Goal: Task Accomplishment & Management: Manage account settings

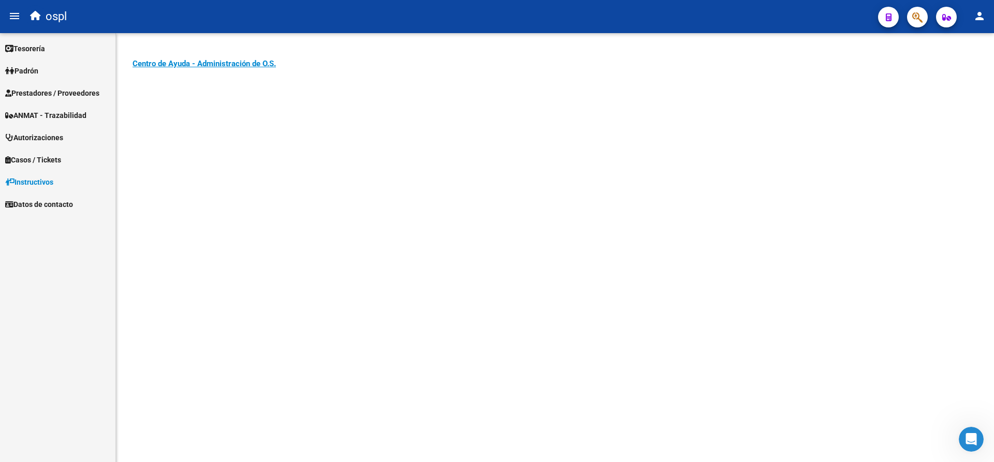
click at [46, 96] on span "Prestadores / Proveedores" at bounding box center [52, 92] width 94 height 11
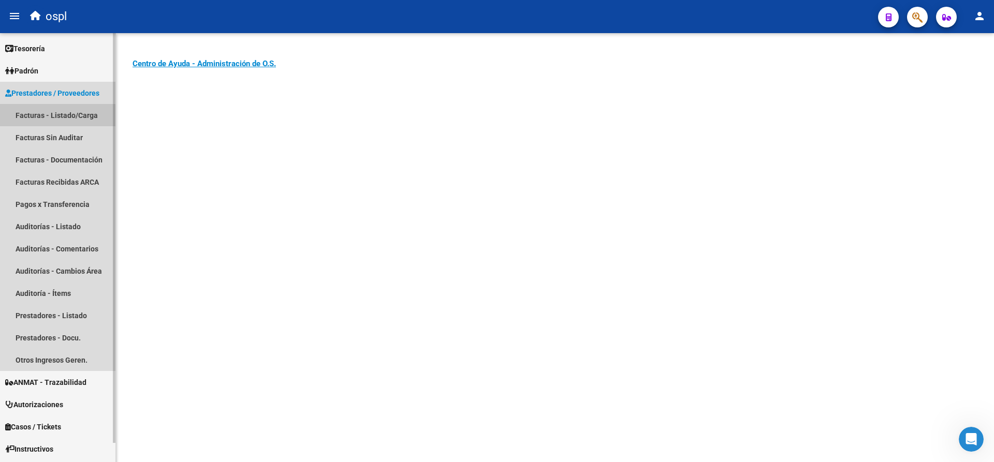
click at [68, 118] on link "Facturas - Listado/Carga" at bounding box center [57, 115] width 115 height 22
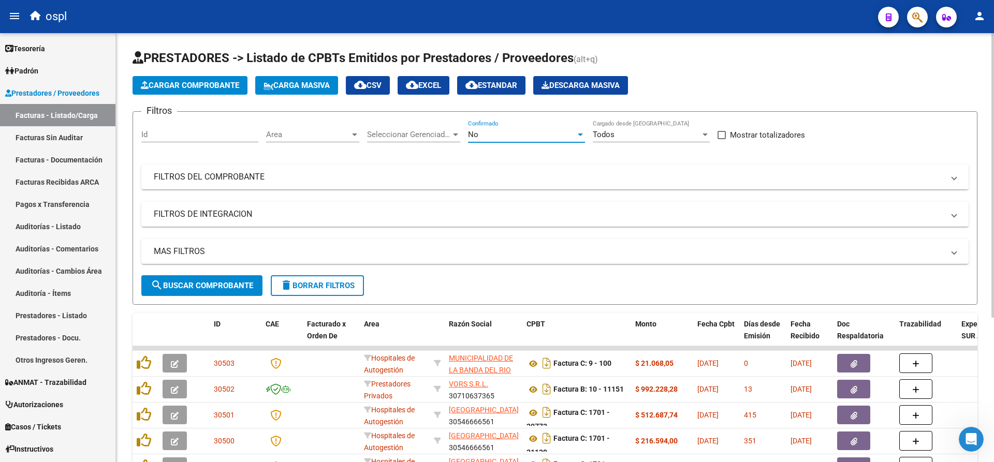
click at [560, 135] on div "No" at bounding box center [522, 134] width 108 height 9
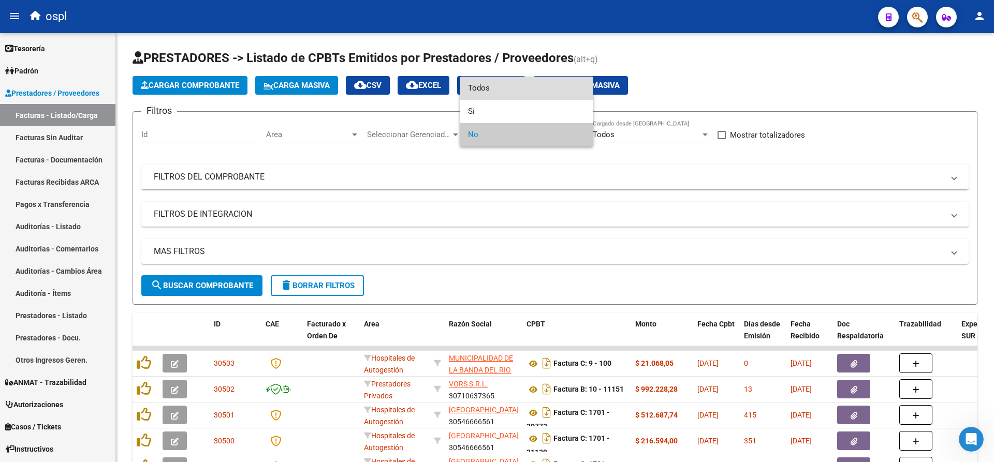
click at [523, 85] on span "Todos" at bounding box center [526, 88] width 117 height 23
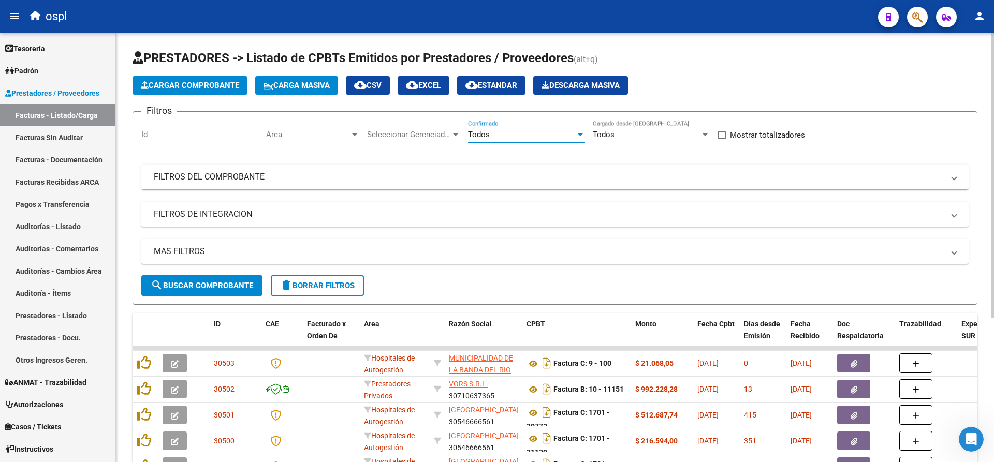
click at [238, 178] on mat-panel-title "FILTROS DEL COMPROBANTE" at bounding box center [549, 176] width 790 height 11
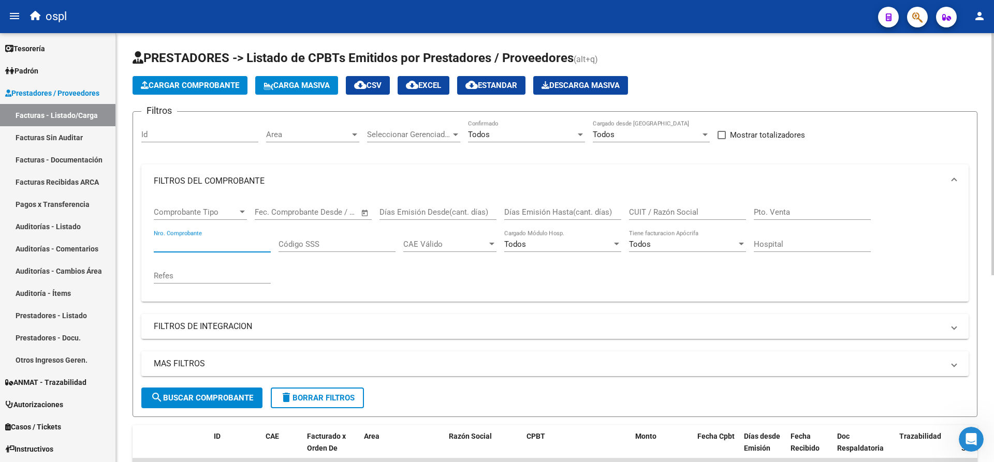
click at [223, 248] on input "Nro. Comprobante" at bounding box center [212, 244] width 117 height 9
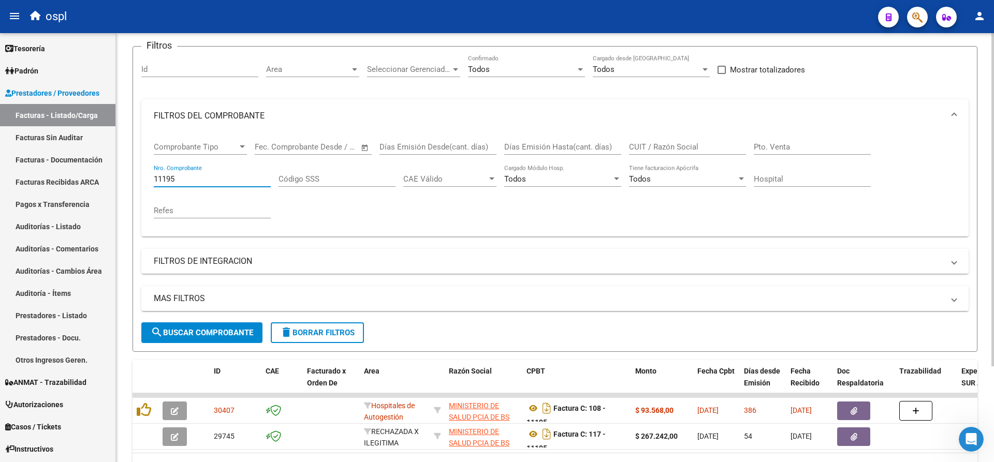
scroll to position [104, 0]
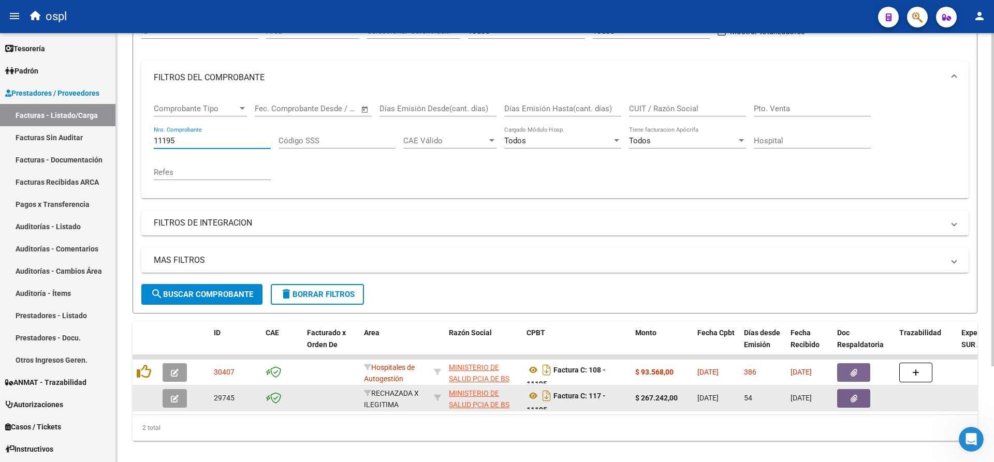
type input "11195"
click at [856, 395] on span "button" at bounding box center [854, 398] width 7 height 9
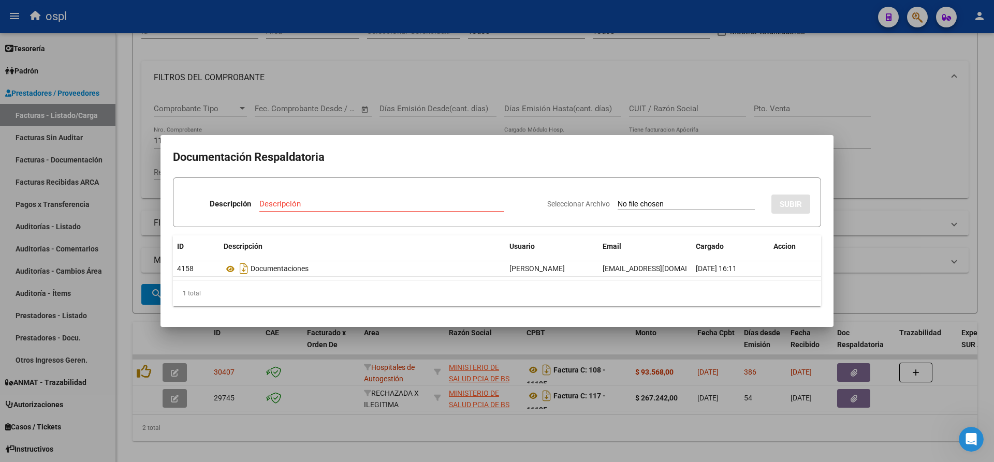
click at [599, 56] on div at bounding box center [497, 231] width 994 height 462
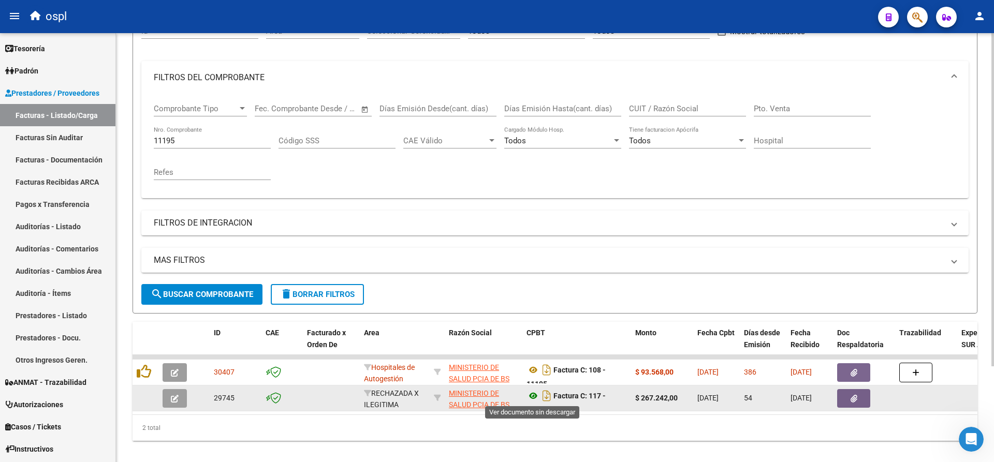
click at [533, 397] on icon at bounding box center [533, 396] width 13 height 12
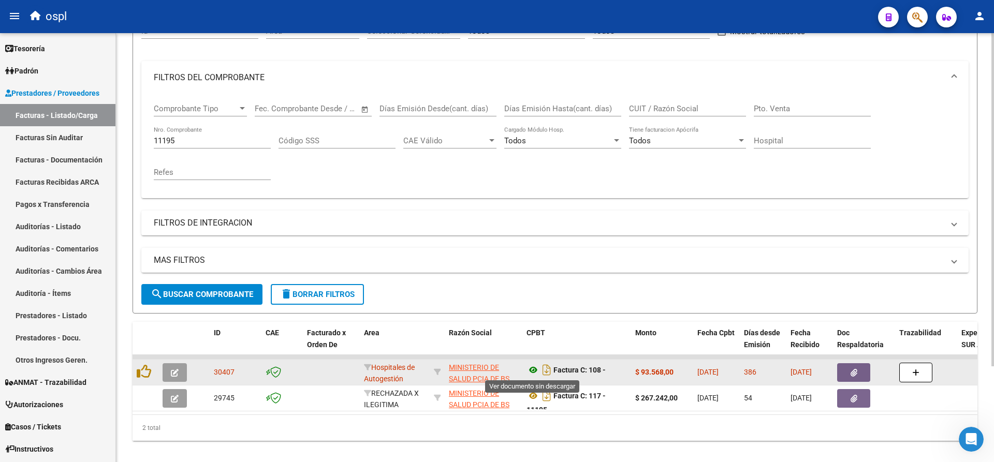
click at [533, 372] on icon at bounding box center [533, 370] width 13 height 12
click at [851, 374] on icon "button" at bounding box center [854, 373] width 7 height 8
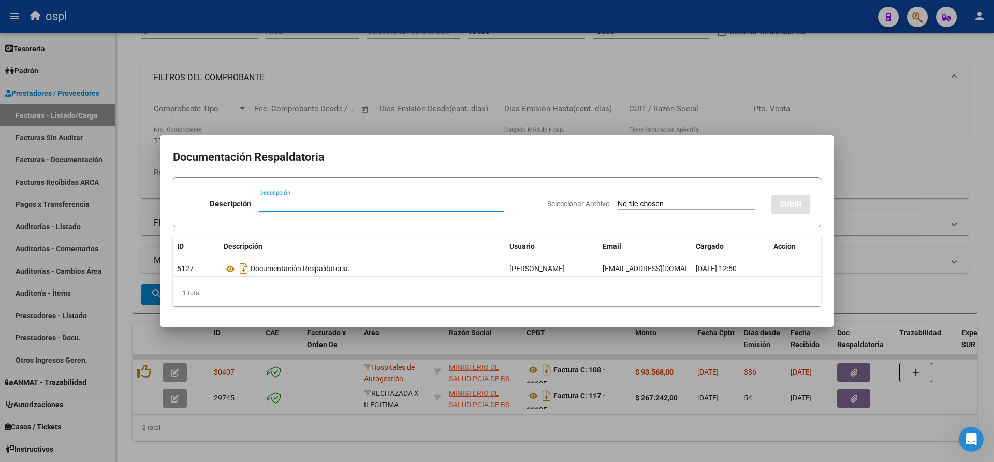
click at [626, 206] on input "Seleccionar Archivo" at bounding box center [686, 205] width 137 height 10
type input "C:\fakepath\RECHAZO 11195-eurnekian.pdf"
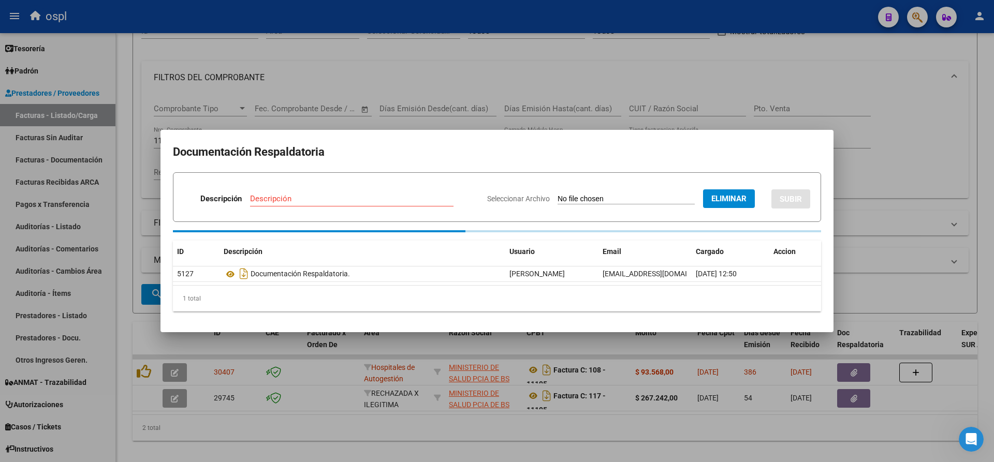
click at [384, 200] on input "Descripción" at bounding box center [351, 198] width 203 height 9
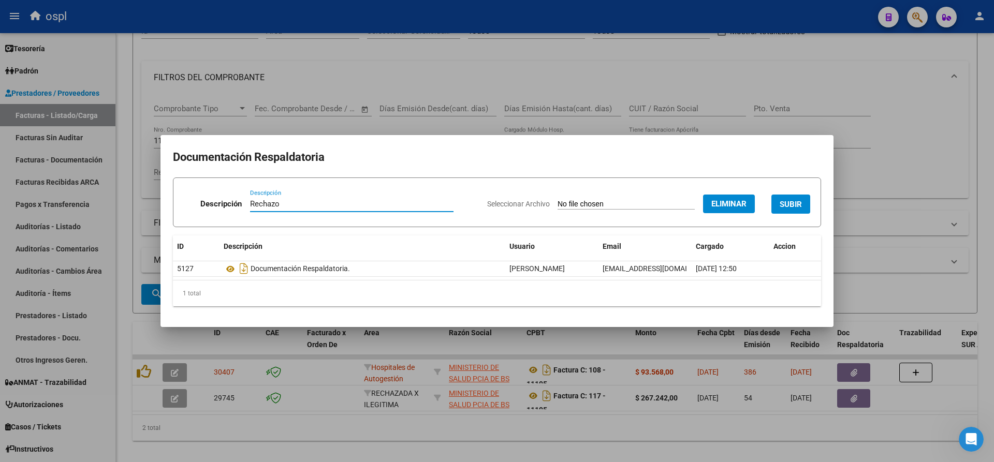
type input "Rechazo"
click at [789, 205] on span "SUBIR" at bounding box center [791, 204] width 22 height 9
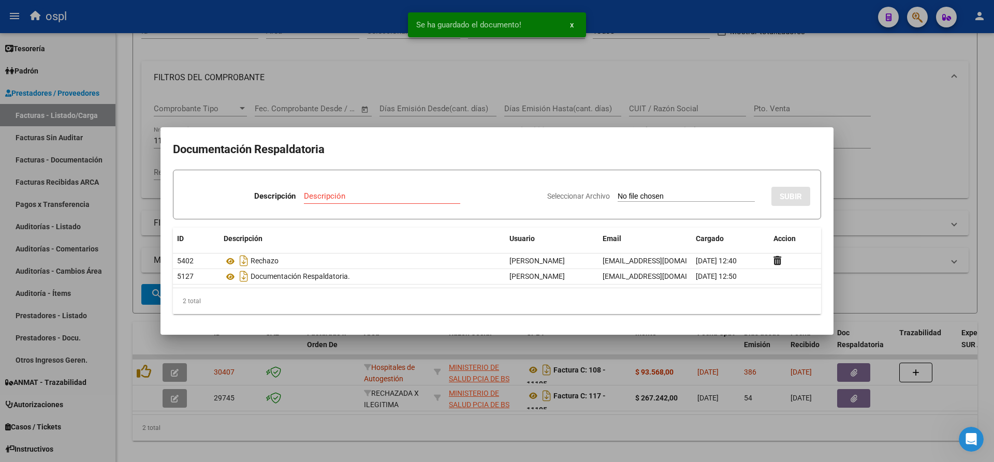
click at [646, 22] on div at bounding box center [497, 231] width 994 height 462
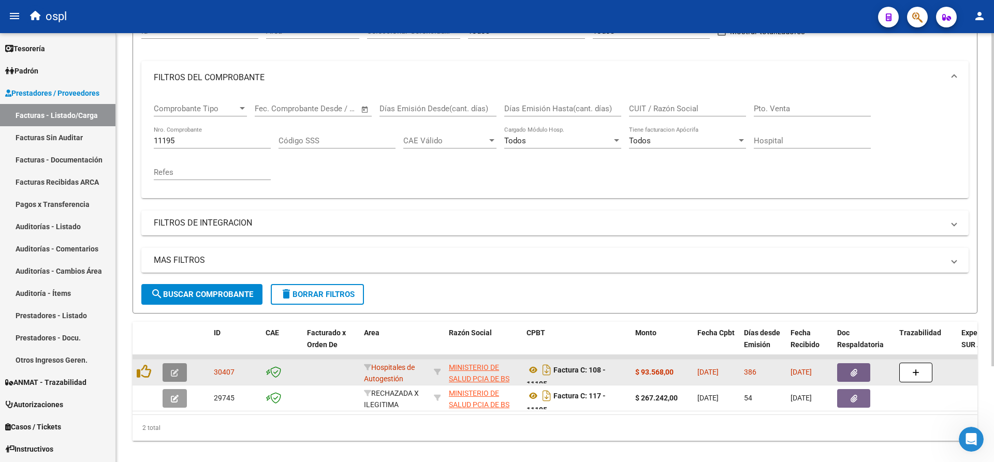
click at [176, 374] on icon "button" at bounding box center [175, 373] width 8 height 8
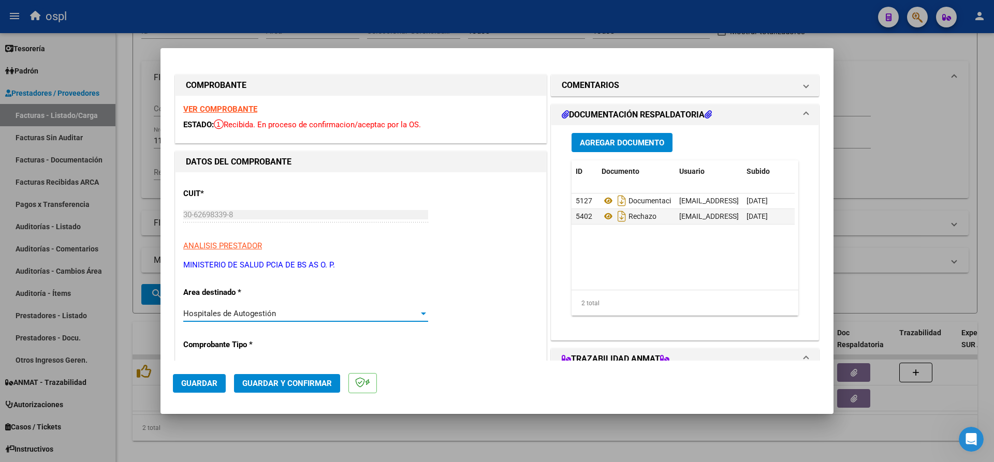
click at [272, 315] on span "Hospitales de Autogestión" at bounding box center [229, 313] width 93 height 9
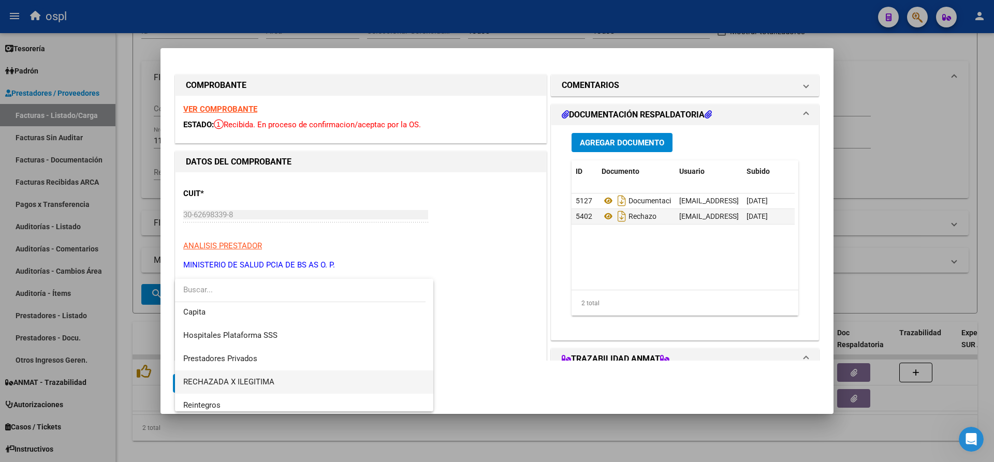
scroll to position [100, 0]
click at [247, 373] on span "RECHAZADA X ILEGITIMA" at bounding box center [228, 376] width 91 height 9
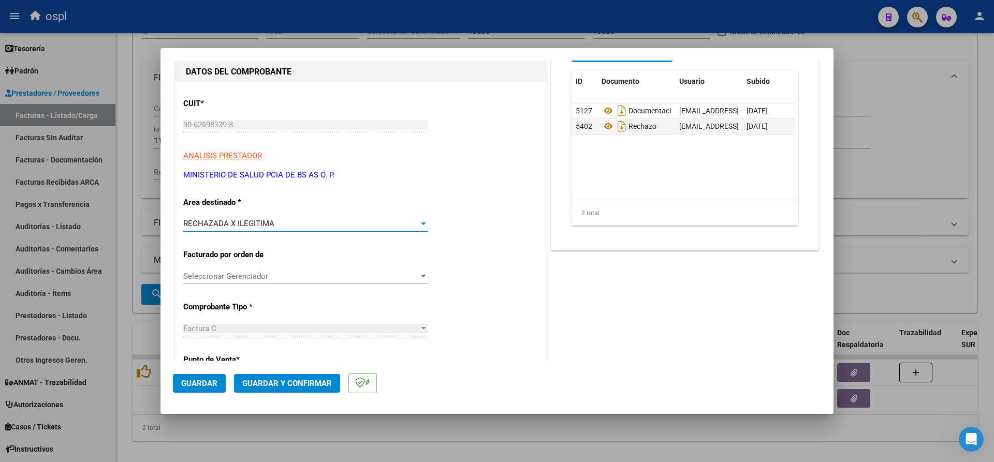
scroll to position [104, 0]
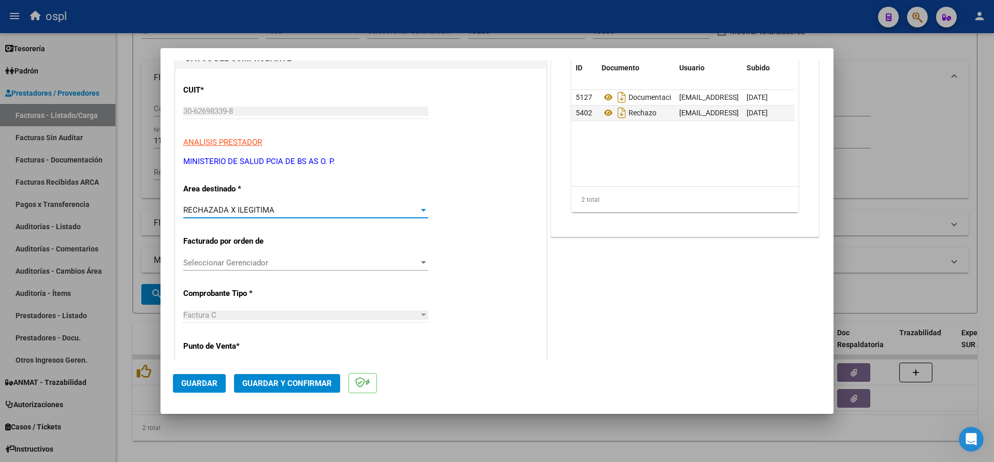
click at [245, 383] on span "Guardar y Confirmar" at bounding box center [287, 383] width 90 height 9
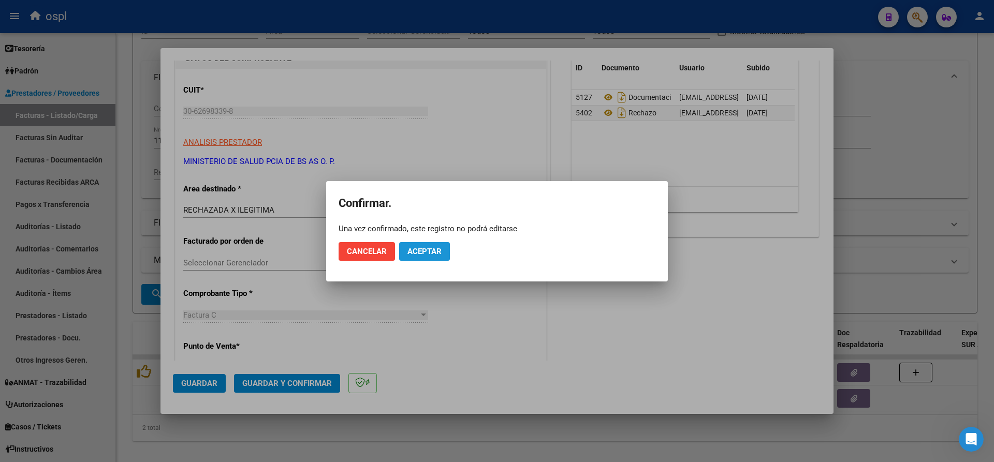
click at [418, 253] on span "Aceptar" at bounding box center [424, 251] width 34 height 9
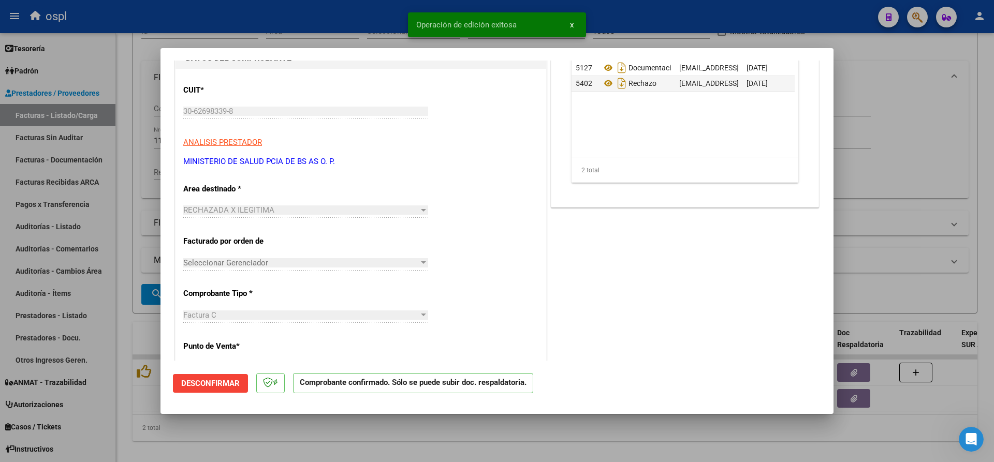
click at [343, 19] on div at bounding box center [497, 231] width 994 height 462
type input "$ 0,00"
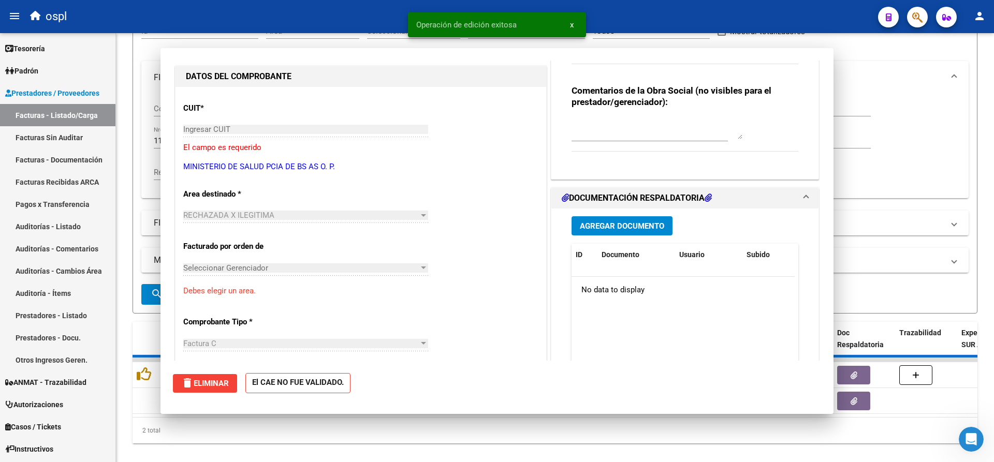
scroll to position [0, 0]
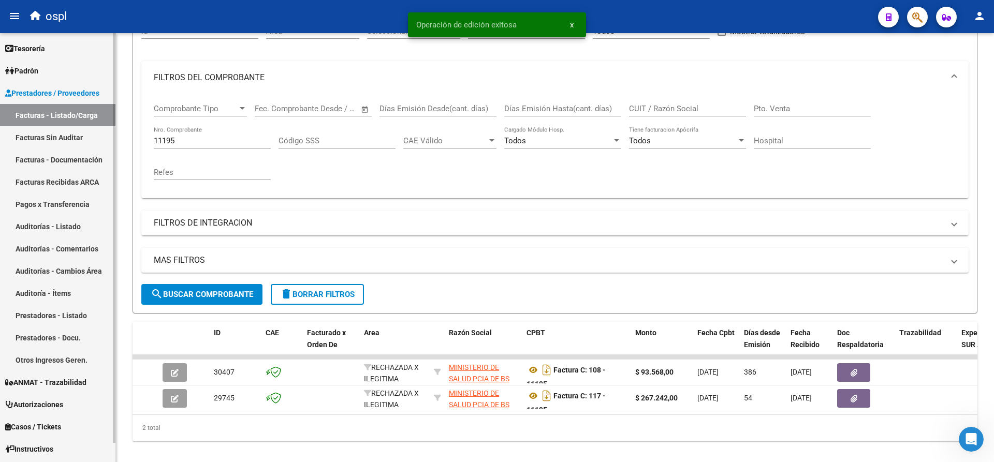
click at [69, 139] on link "Facturas Sin Auditar" at bounding box center [57, 137] width 115 height 22
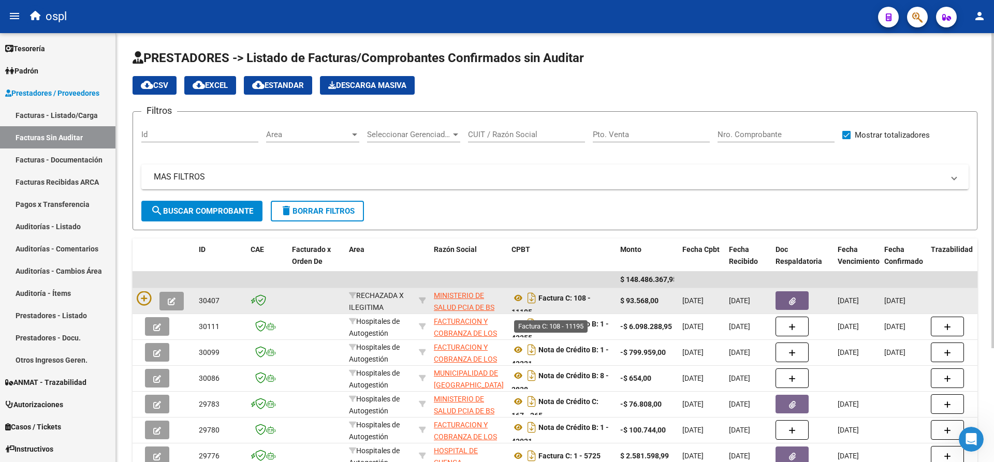
scroll to position [7, 0]
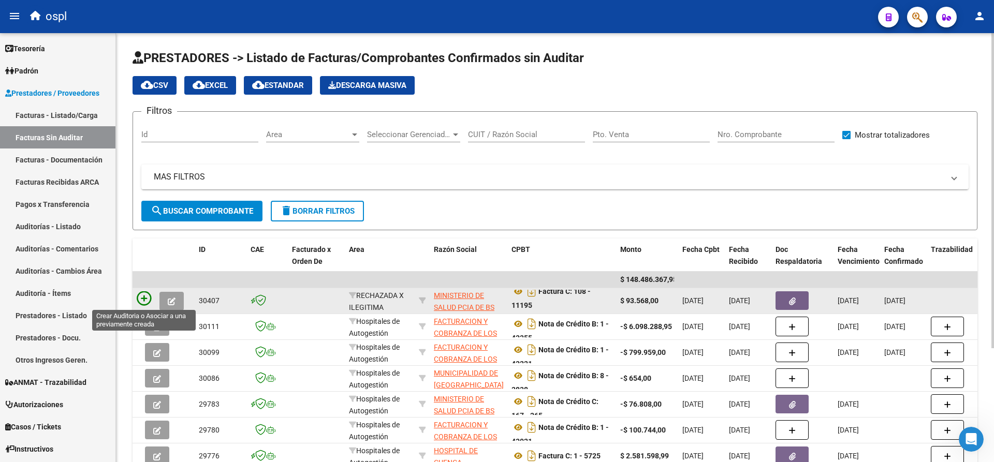
click at [147, 298] on icon at bounding box center [144, 298] width 14 height 14
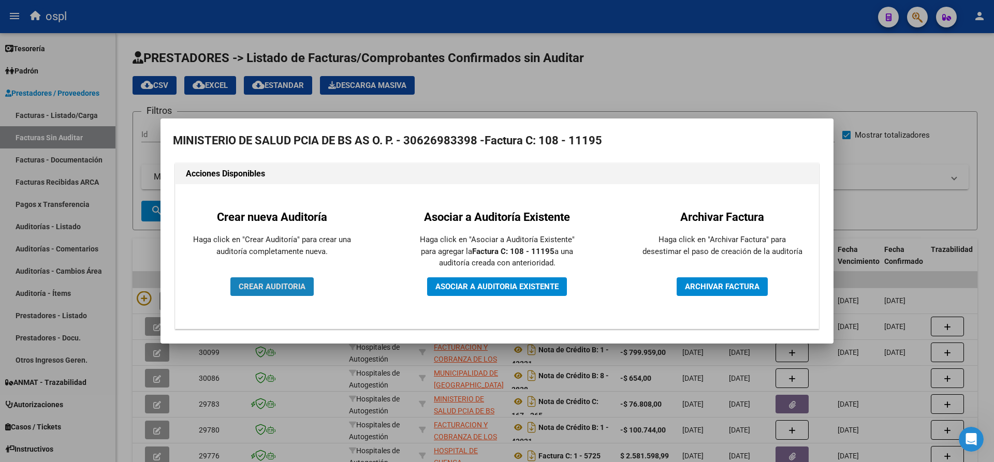
click at [260, 287] on span "CREAR AUDITORIA" at bounding box center [272, 286] width 67 height 9
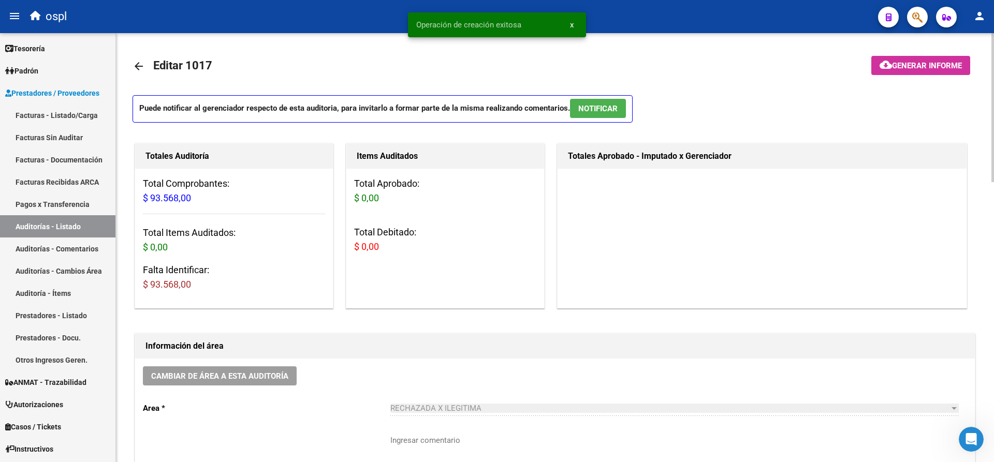
drag, startPoint x: 193, startPoint y: 282, endPoint x: 151, endPoint y: 288, distance: 42.8
click at [151, 287] on h3 "Falta Identificar: $ 93.568,00" at bounding box center [234, 277] width 182 height 29
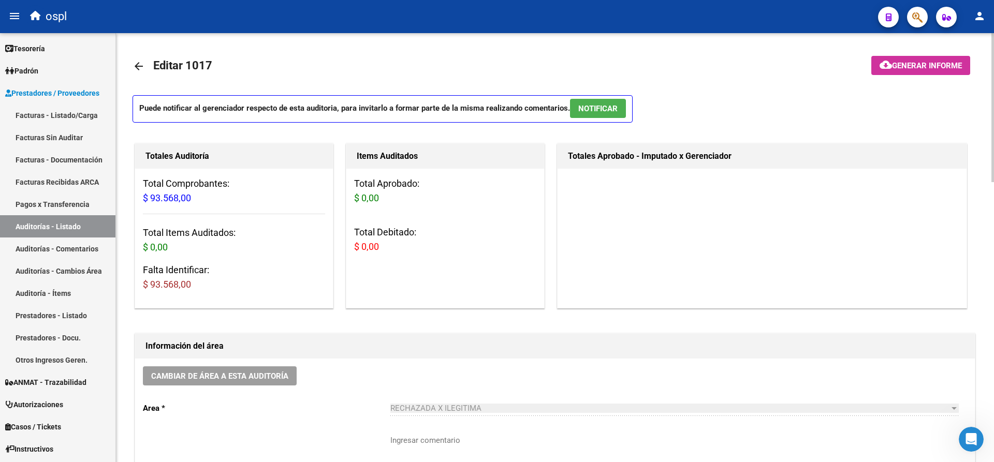
copy span "93.568,00"
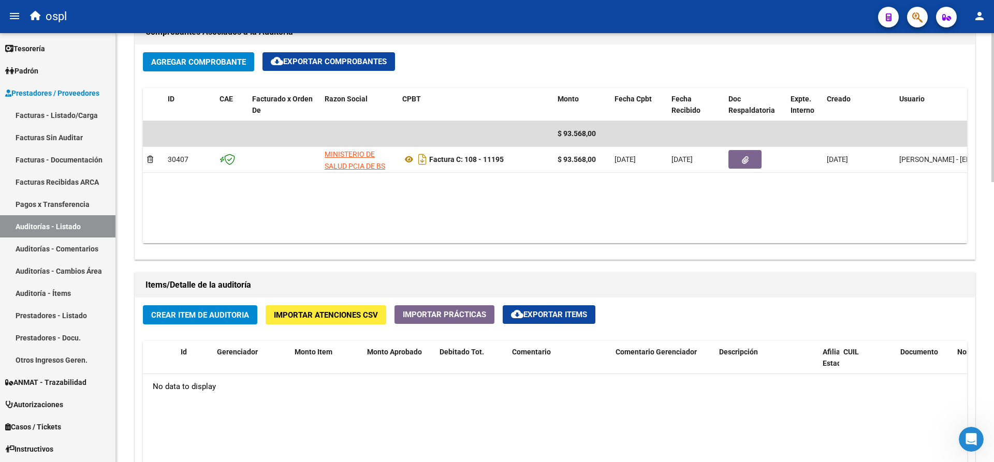
scroll to position [518, 0]
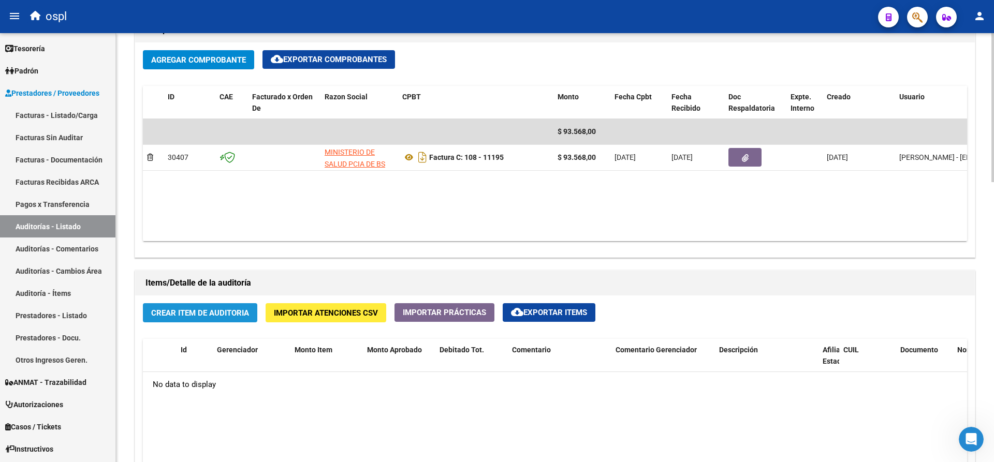
click at [200, 316] on span "Crear Item de Auditoria" at bounding box center [200, 313] width 98 height 9
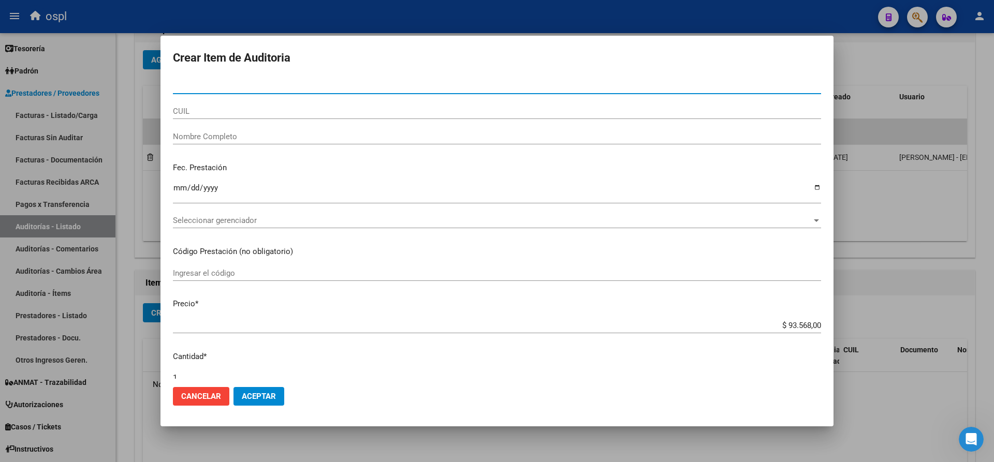
click at [252, 136] on input "Nombre Completo" at bounding box center [497, 136] width 648 height 9
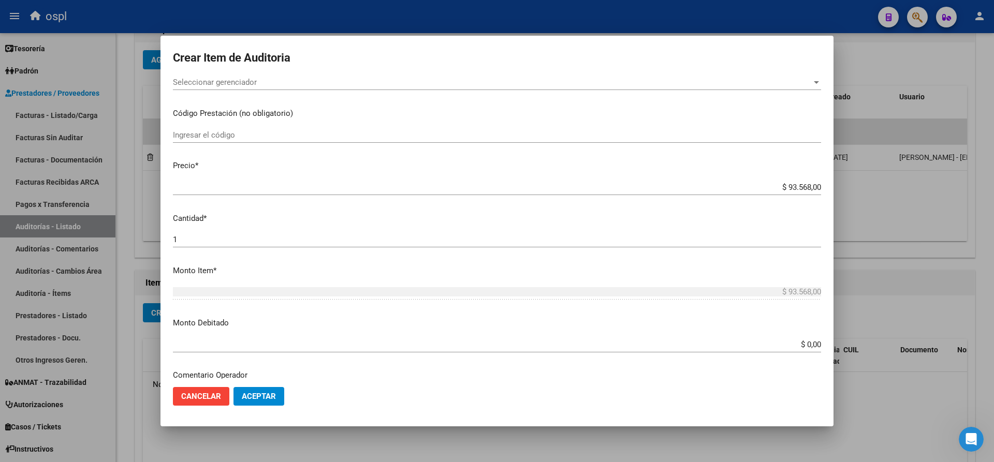
scroll to position [155, 0]
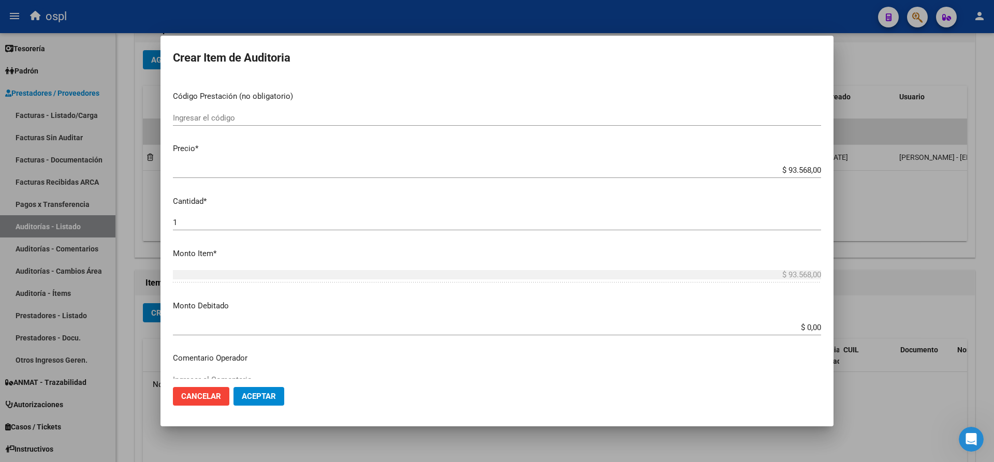
type input "VARIOS"
drag, startPoint x: 789, startPoint y: 328, endPoint x: 819, endPoint y: 324, distance: 30.8
click at [819, 324] on app-form-text-field "Monto Debitado $ 0,00 Ingresar el monto" at bounding box center [501, 316] width 656 height 32
paste input "93.568"
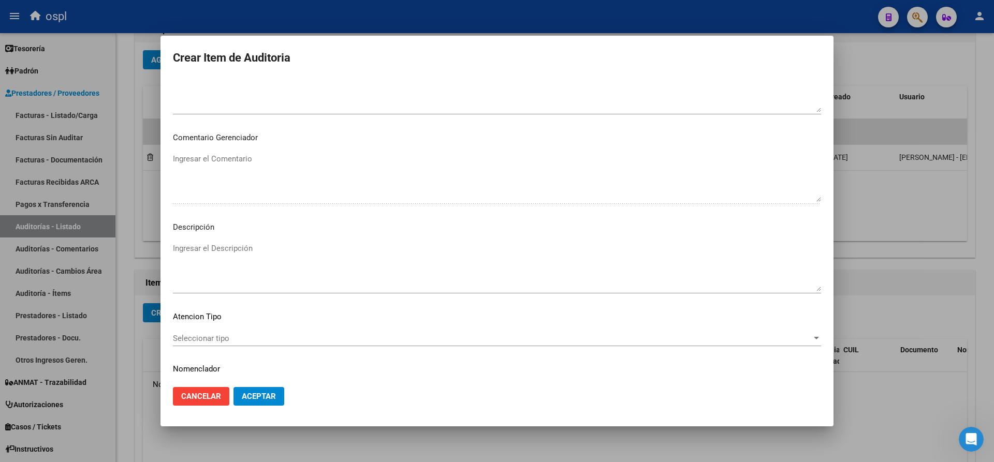
scroll to position [495, 0]
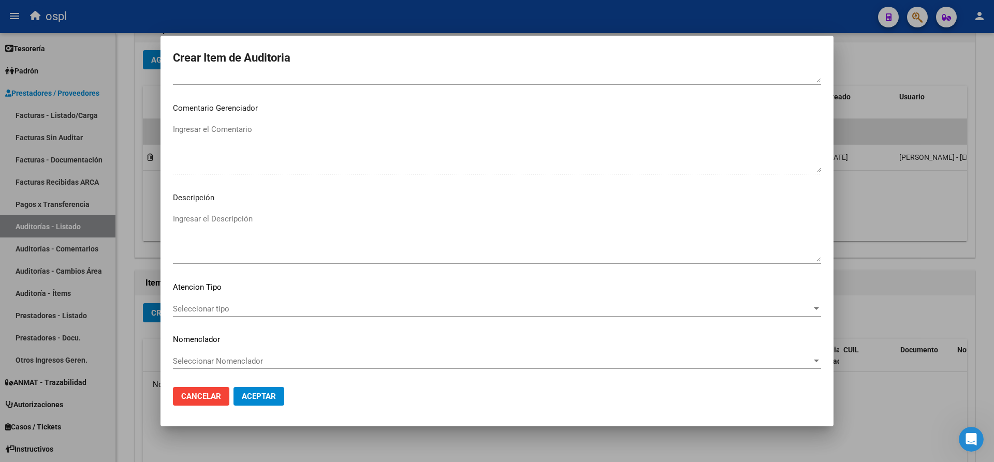
type input "$ 93.568,00"
click at [229, 224] on textarea "Ingresar el Descripción" at bounding box center [497, 237] width 648 height 49
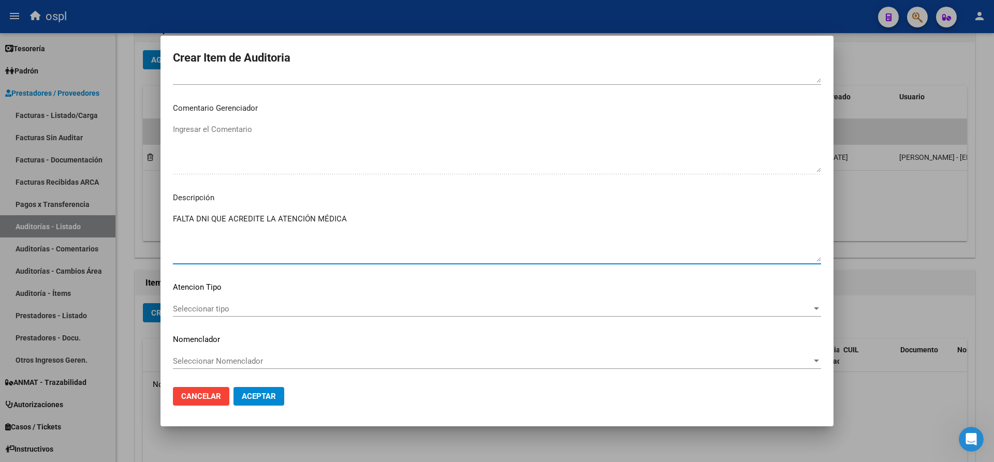
type textarea "FALTA DNI QUE ACREDITE LA ATENCIÓN MÉDICA"
click at [270, 400] on span "Aceptar" at bounding box center [259, 396] width 34 height 9
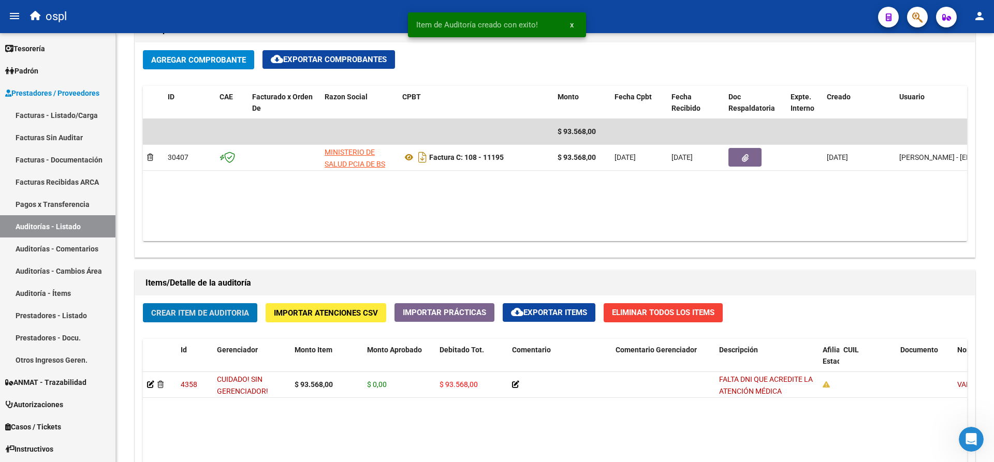
scroll to position [518, 0]
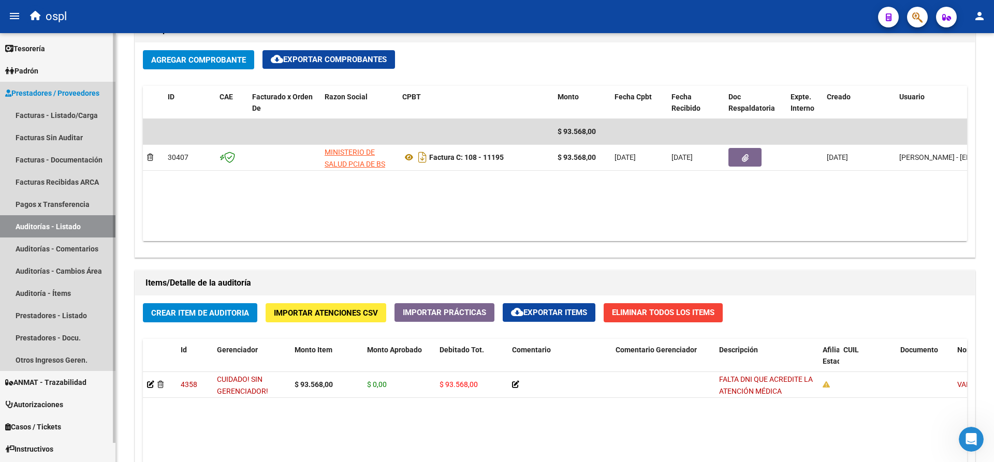
click at [41, 225] on link "Auditorías - Listado" at bounding box center [57, 226] width 115 height 22
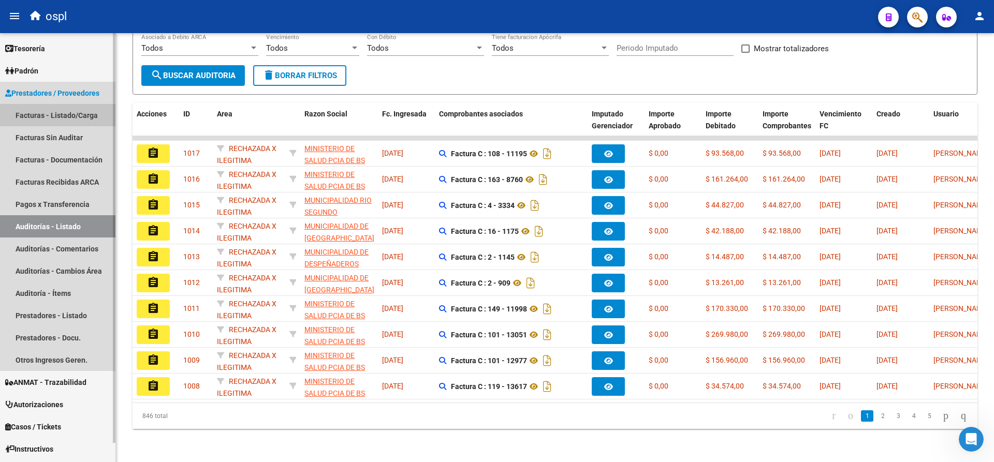
click at [65, 112] on link "Facturas - Listado/Carga" at bounding box center [57, 115] width 115 height 22
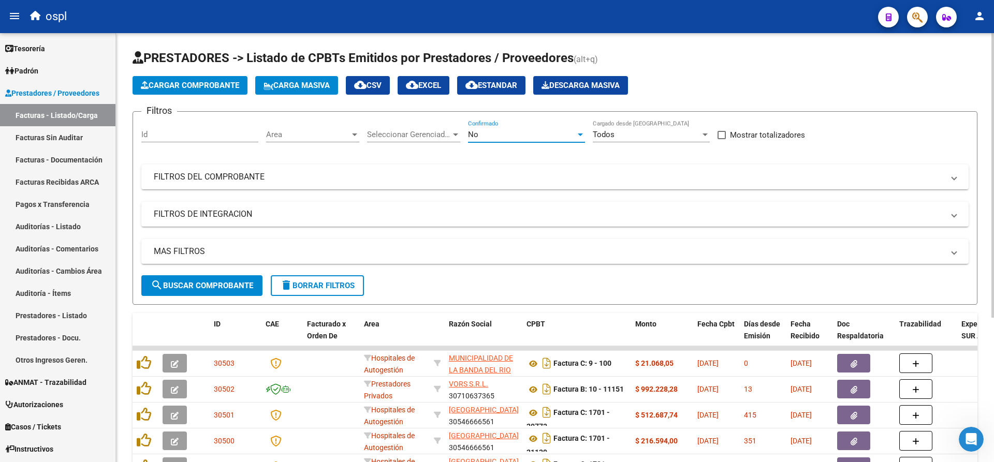
click at [521, 132] on div "No" at bounding box center [522, 134] width 108 height 9
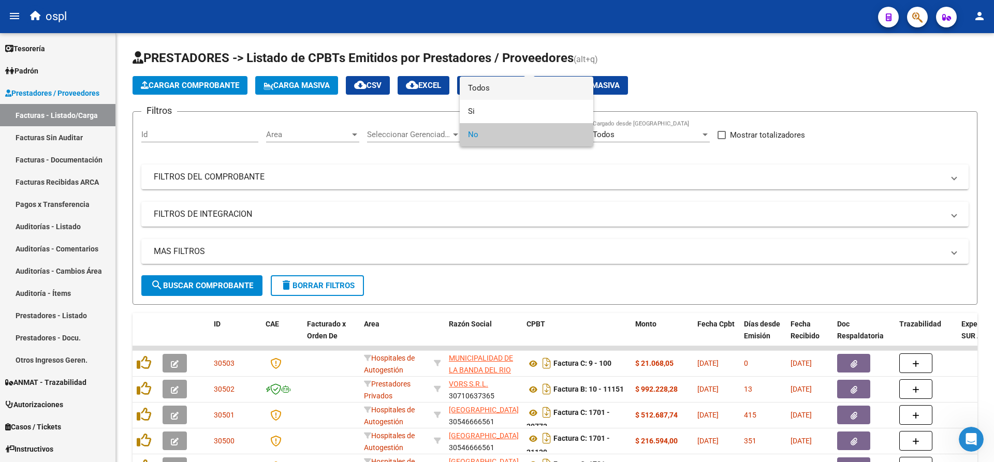
click at [509, 94] on span "Todos" at bounding box center [526, 88] width 117 height 23
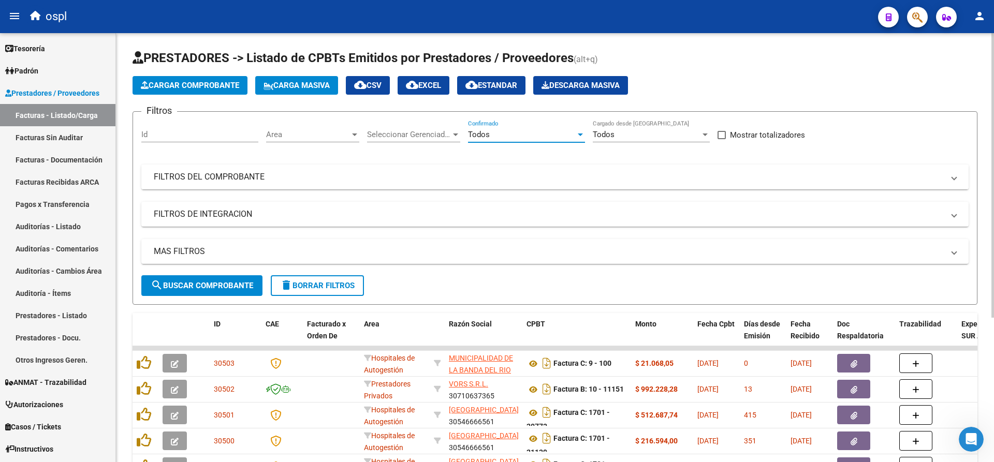
click at [259, 184] on mat-expansion-panel-header "FILTROS DEL COMPROBANTE" at bounding box center [554, 177] width 827 height 25
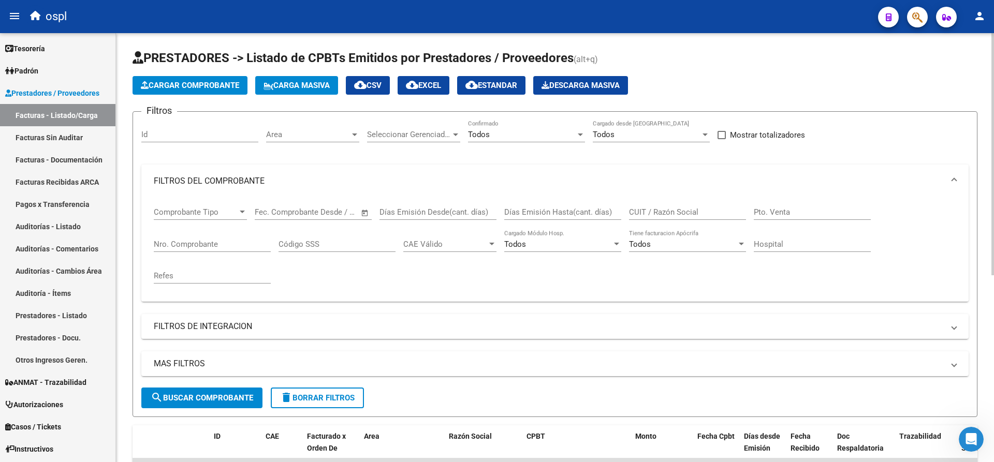
click at [215, 241] on input "Nro. Comprobante" at bounding box center [212, 244] width 117 height 9
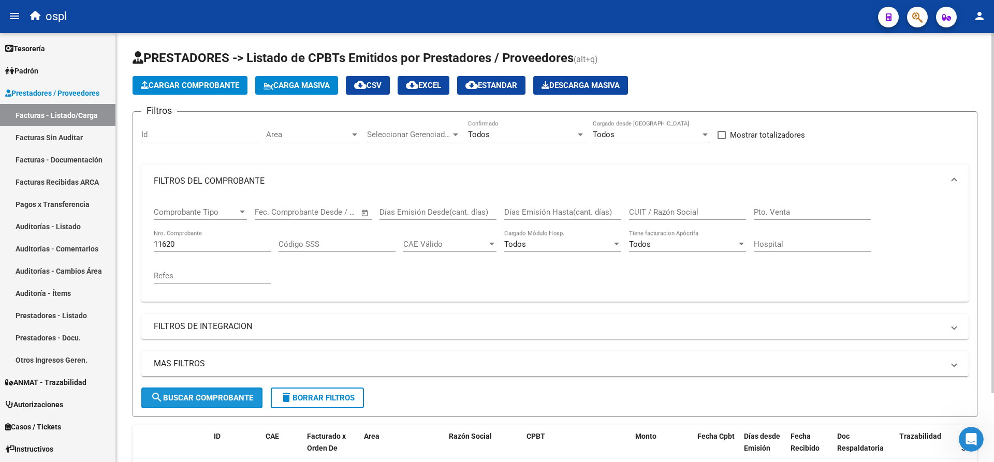
click at [215, 393] on span "search Buscar Comprobante" at bounding box center [202, 397] width 103 height 9
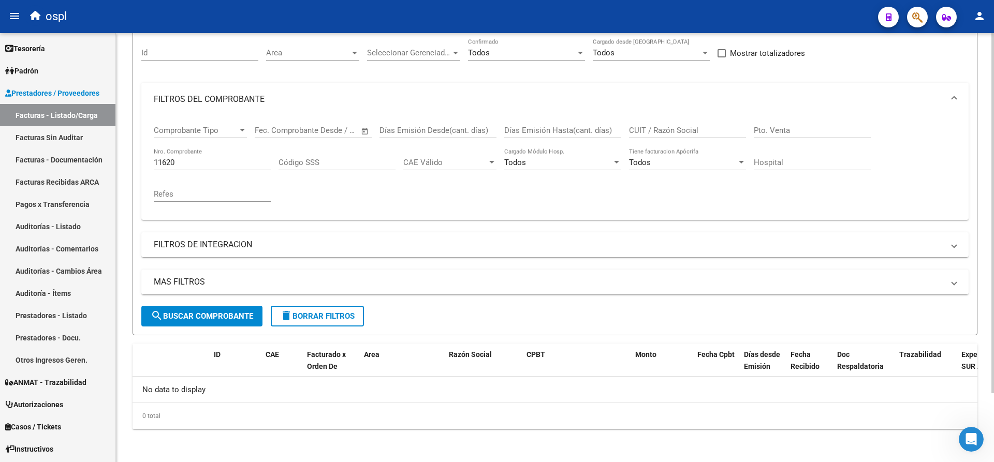
scroll to position [30, 0]
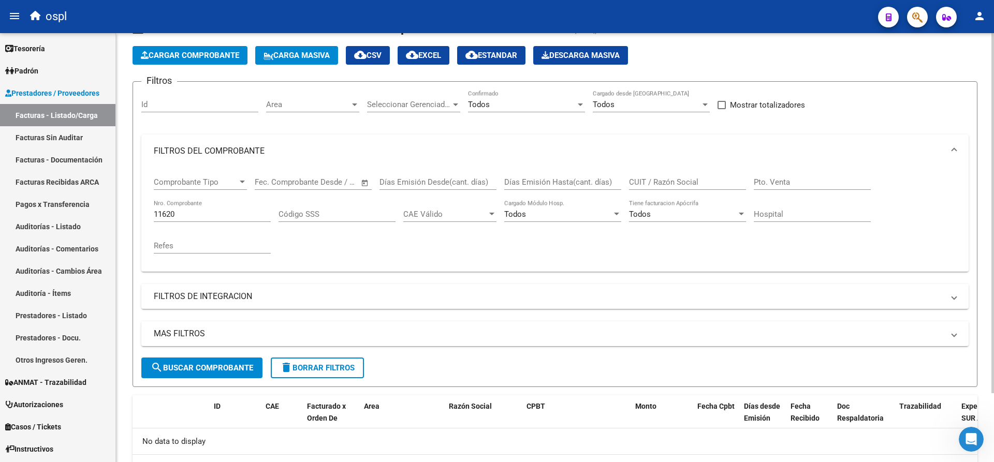
click at [180, 211] on input "11620" at bounding box center [212, 214] width 117 height 9
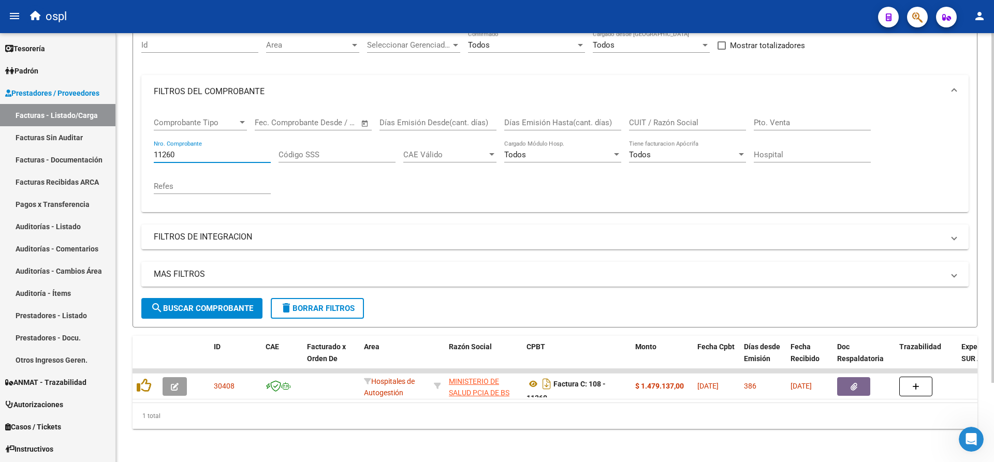
scroll to position [97, 0]
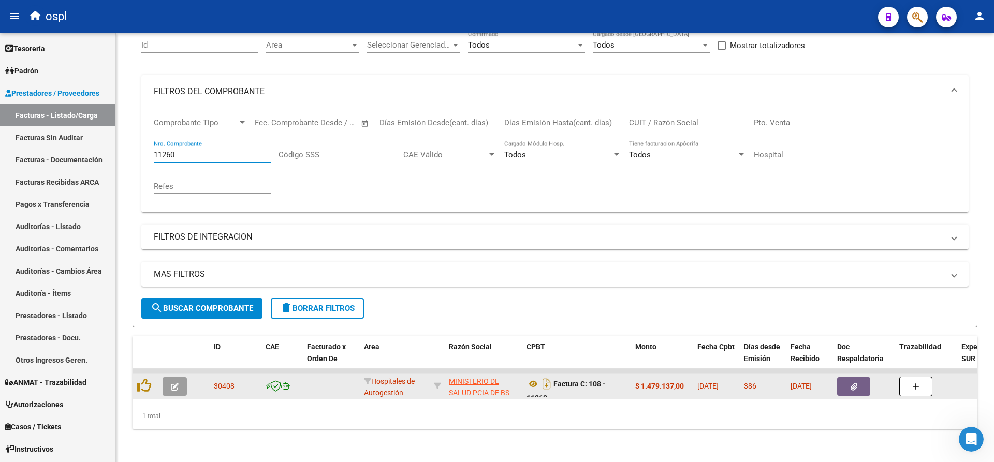
type input "11260"
click at [848, 385] on button "button" at bounding box center [853, 386] width 33 height 19
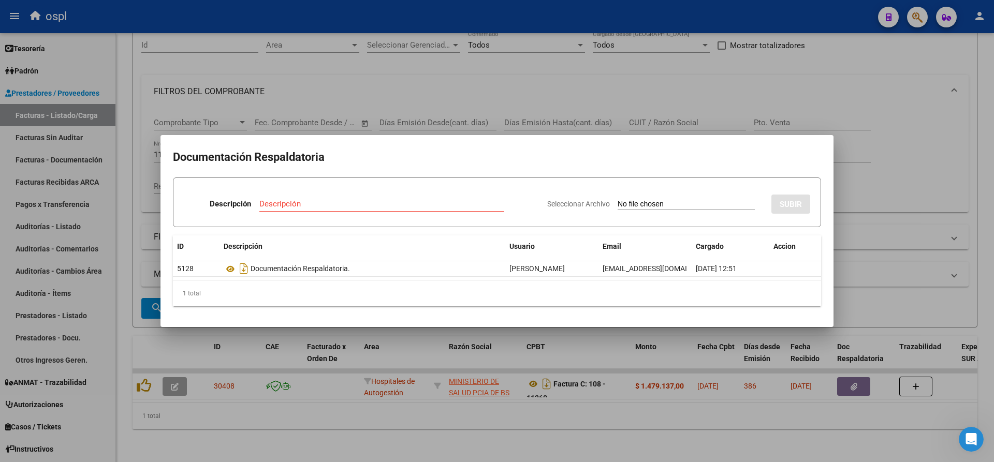
click at [689, 205] on input "Seleccionar Archivo" at bounding box center [686, 205] width 137 height 10
type input "C:\fakepath\RECHAZO 11260- EURNEKIAN.pdf"
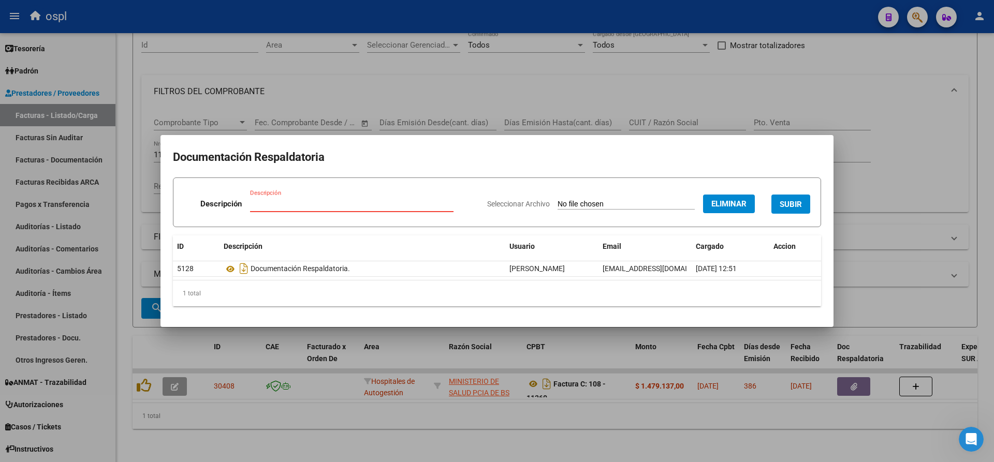
click at [354, 201] on input "Descripción" at bounding box center [351, 203] width 203 height 9
type input "Rechazo"
click at [794, 206] on span "SUBIR" at bounding box center [791, 204] width 22 height 9
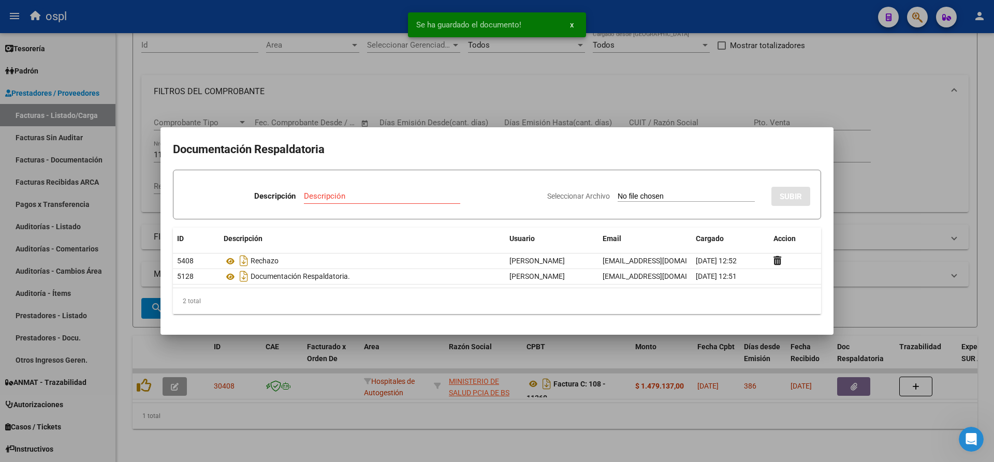
click at [640, 20] on div at bounding box center [497, 231] width 994 height 462
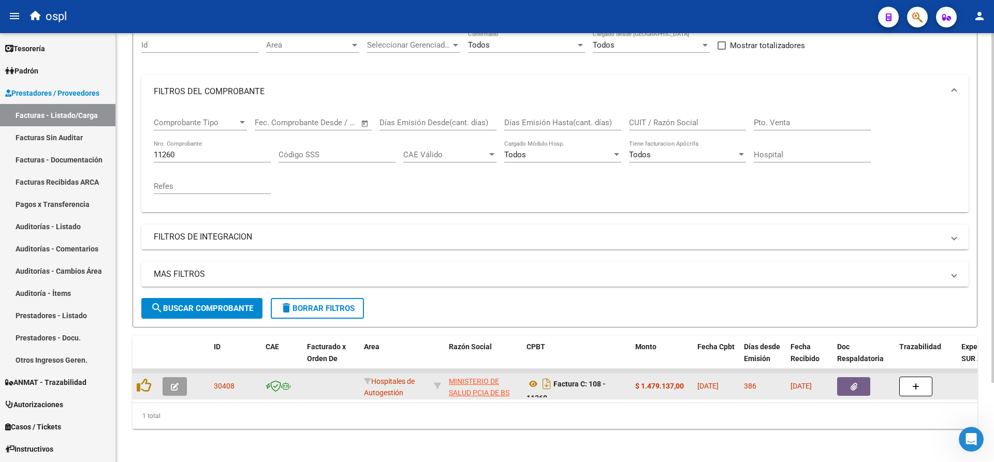
click at [180, 381] on button "button" at bounding box center [175, 386] width 24 height 19
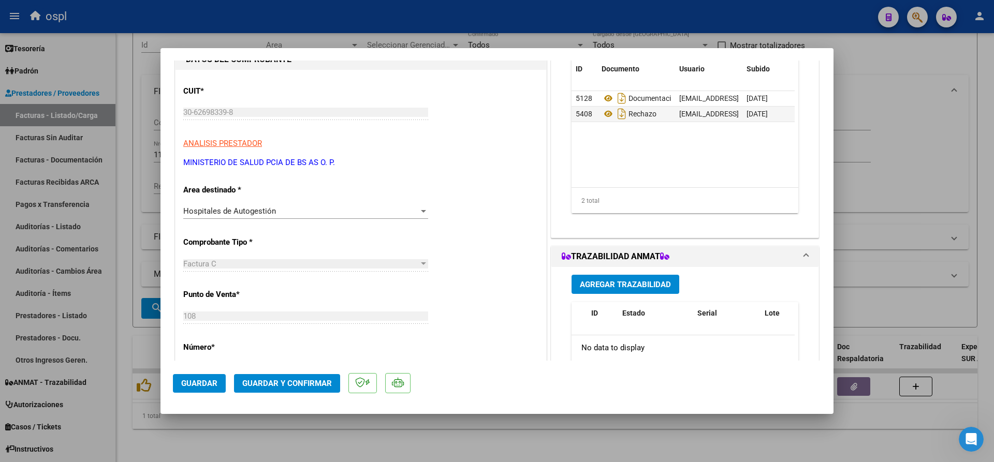
scroll to position [104, 0]
click at [271, 210] on span "Hospitales de Autogestión" at bounding box center [229, 210] width 93 height 9
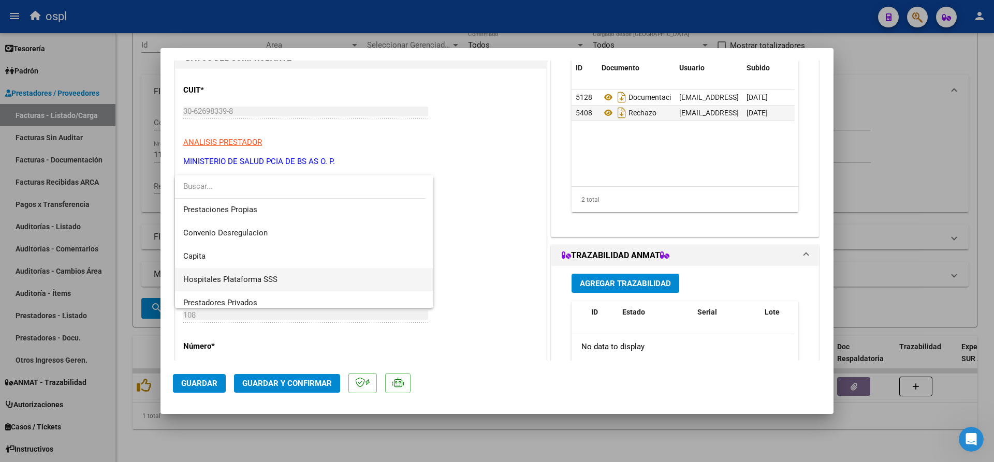
scroll to position [100, 0]
click at [242, 270] on span "RECHAZADA X ILEGITIMA" at bounding box center [228, 272] width 91 height 9
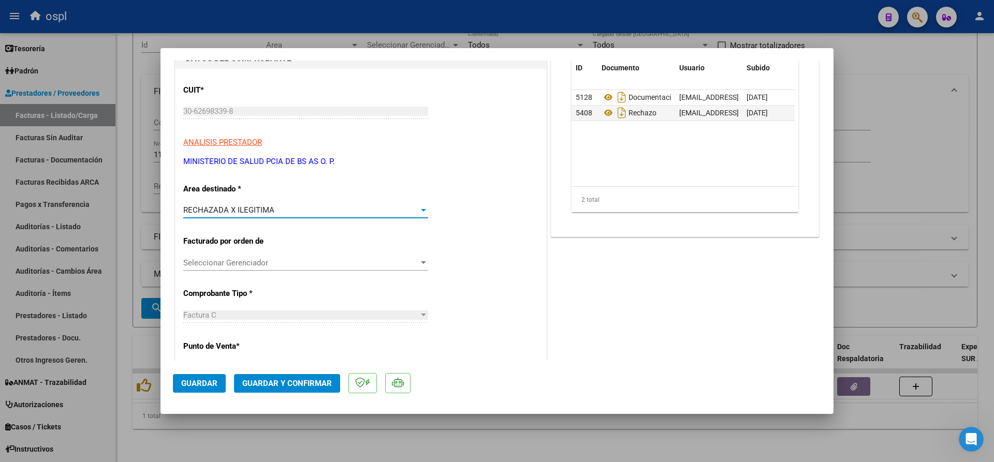
click at [259, 388] on span "Guardar y Confirmar" at bounding box center [287, 383] width 90 height 9
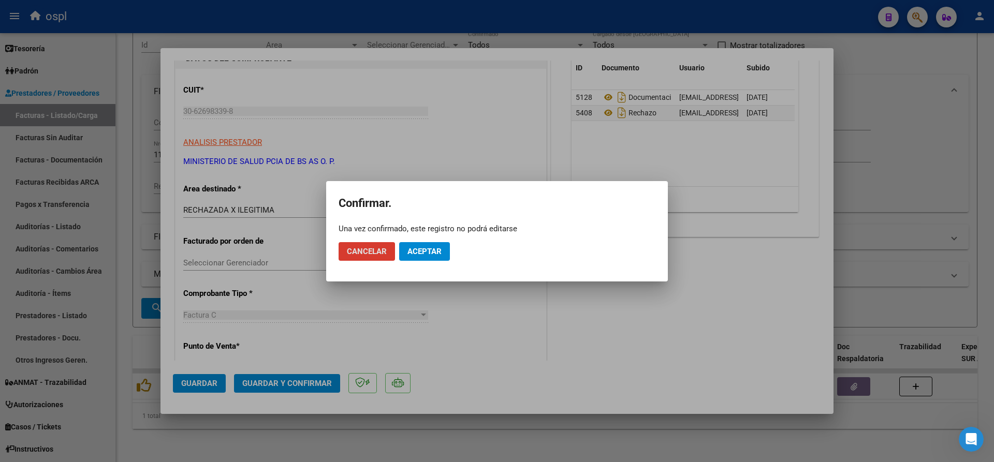
click at [433, 249] on span "Aceptar" at bounding box center [424, 251] width 34 height 9
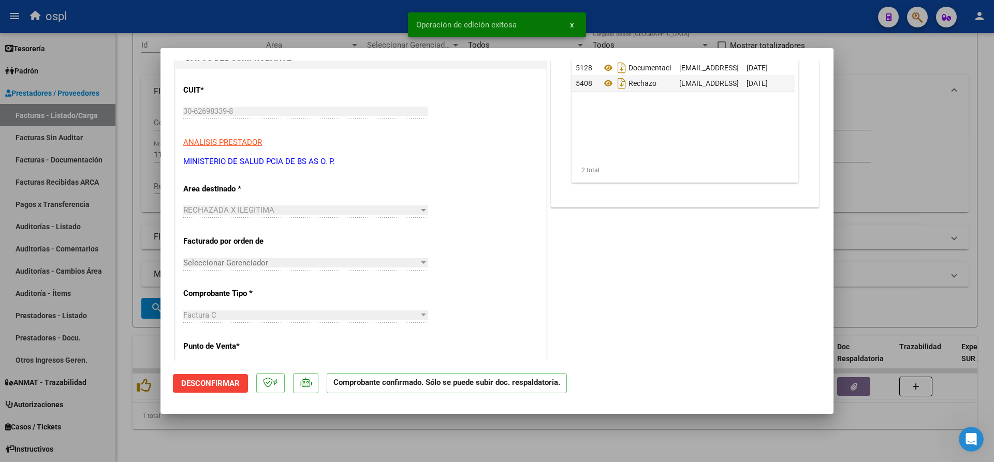
click at [377, 17] on div at bounding box center [497, 231] width 994 height 462
type input "$ 0,00"
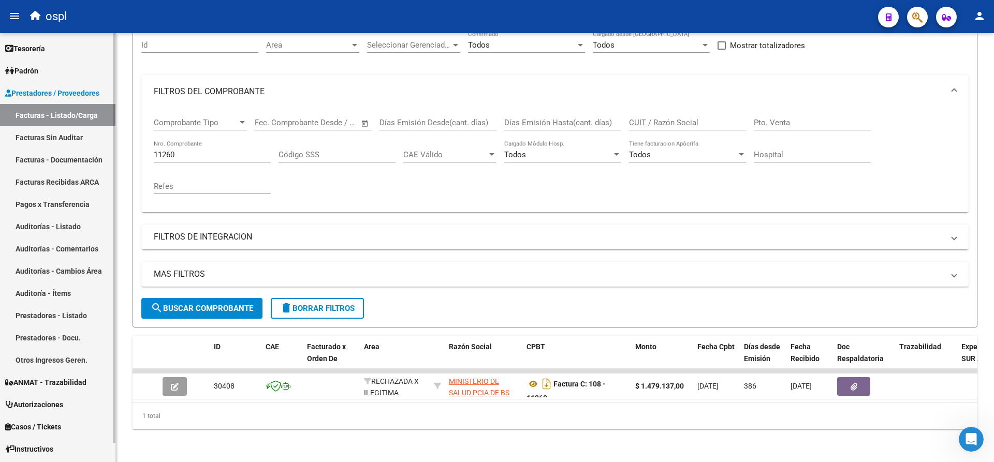
click at [62, 142] on link "Facturas Sin Auditar" at bounding box center [57, 137] width 115 height 22
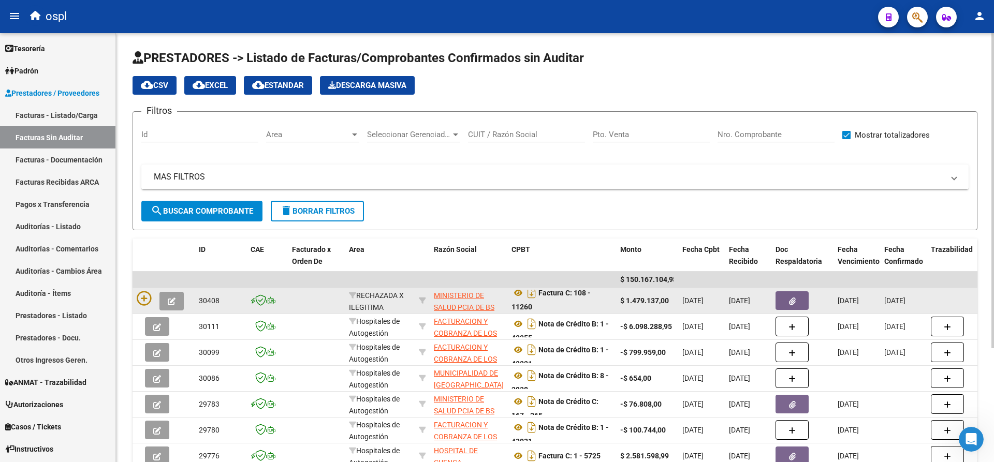
scroll to position [7, 0]
click at [142, 299] on icon at bounding box center [144, 298] width 14 height 14
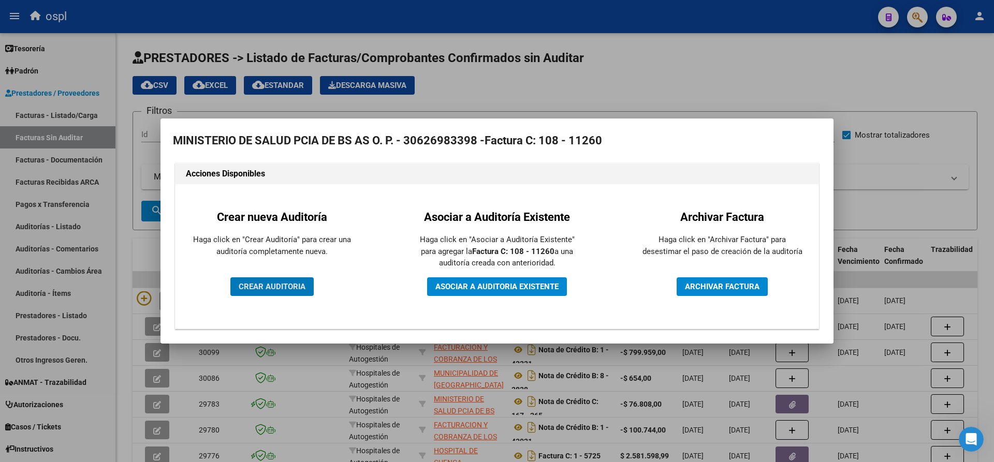
click at [256, 287] on span "CREAR AUDITORIA" at bounding box center [272, 286] width 67 height 9
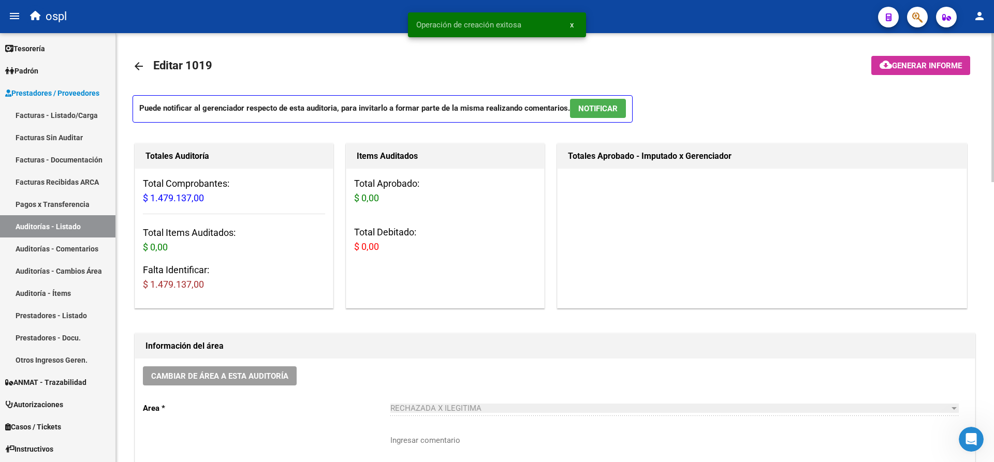
drag, startPoint x: 209, startPoint y: 287, endPoint x: 154, endPoint y: 286, distance: 54.4
click at [154, 286] on h3 "Falta Identificar: $ 1.479.137,00" at bounding box center [234, 277] width 182 height 29
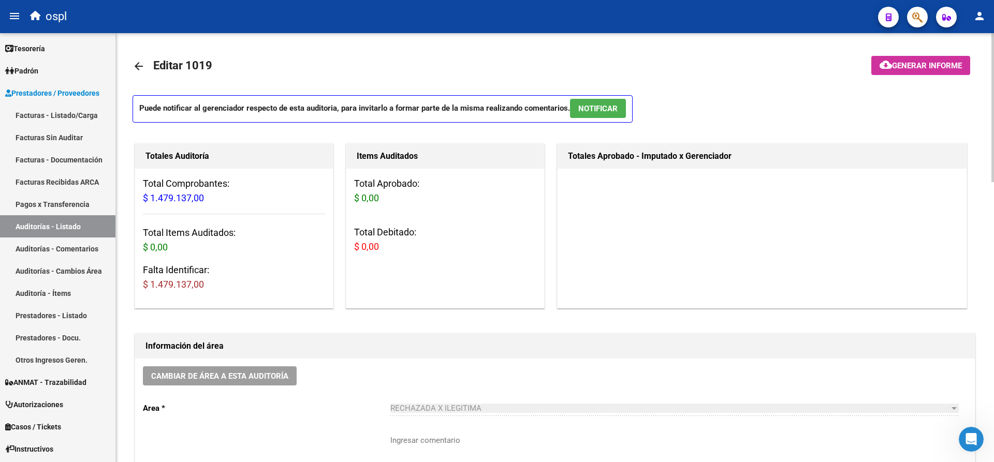
drag, startPoint x: 149, startPoint y: 286, endPoint x: 205, endPoint y: 290, distance: 55.6
click at [205, 290] on h3 "Falta Identificar: $ 1.479.137,00" at bounding box center [234, 277] width 182 height 29
copy span "1.479.137,00"
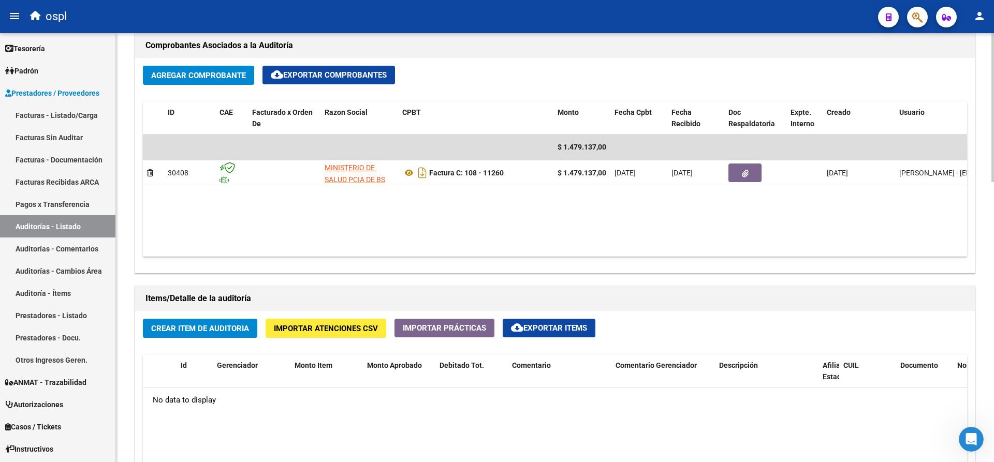
scroll to position [518, 0]
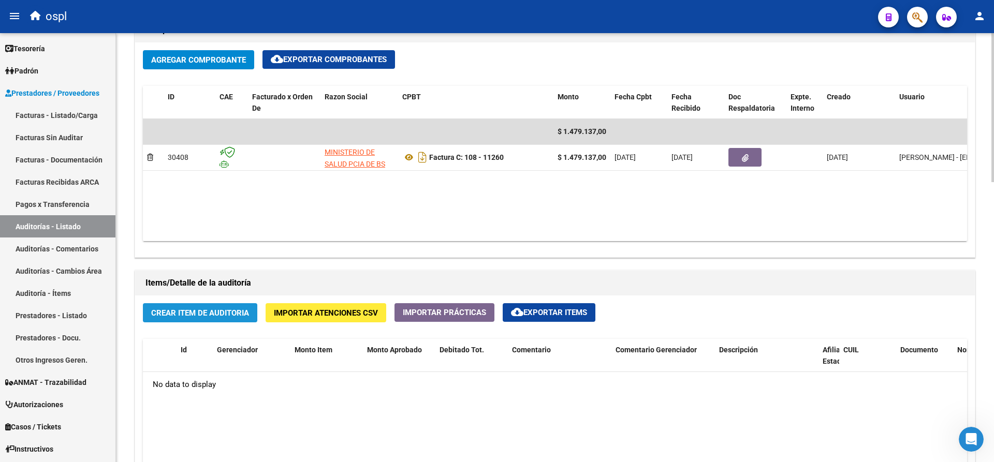
click at [212, 312] on span "Crear Item de Auditoria" at bounding box center [200, 313] width 98 height 9
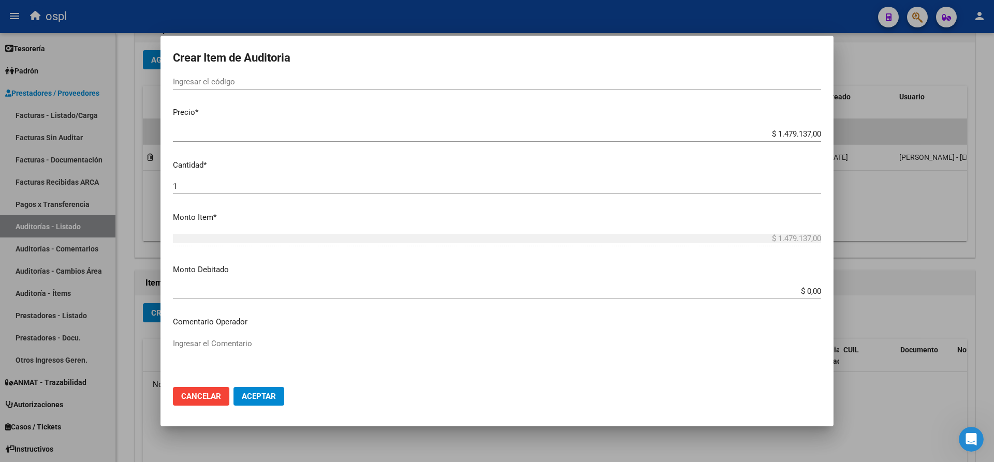
scroll to position [207, 0]
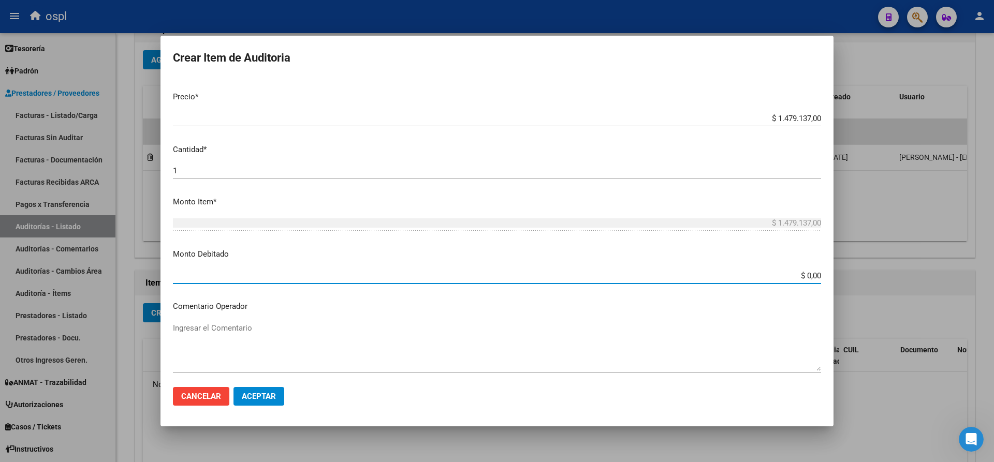
drag, startPoint x: 792, startPoint y: 274, endPoint x: 821, endPoint y: 275, distance: 29.0
click at [821, 275] on app-form-text-field "Monto Debitado $ 0,00 Ingresar el monto" at bounding box center [501, 265] width 656 height 32
paste input "1.479.137"
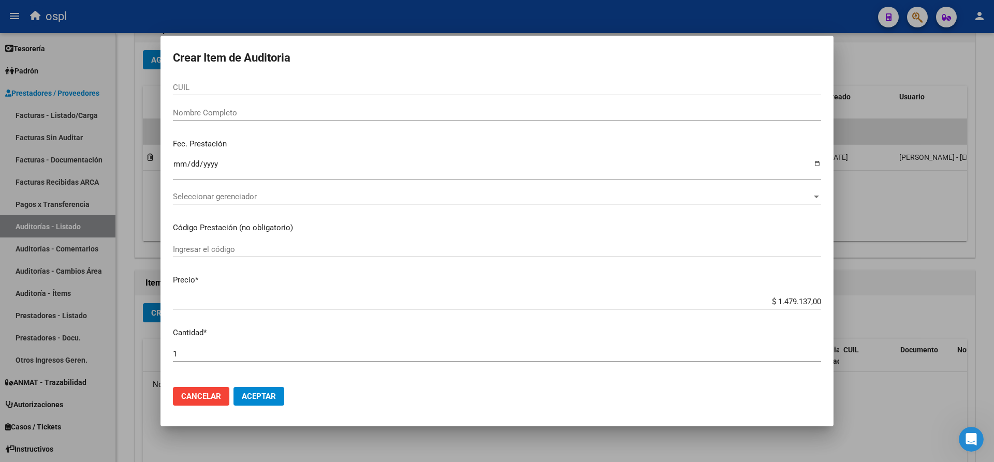
scroll to position [0, 0]
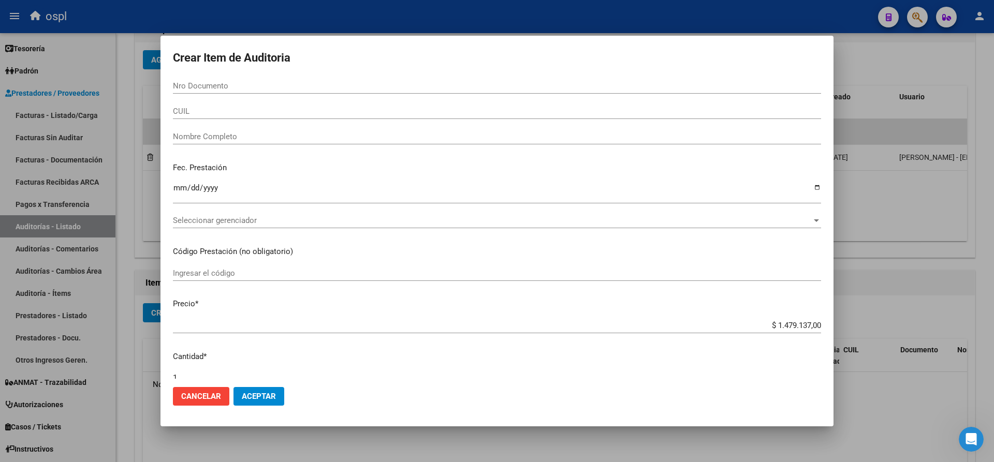
type input "$ 1.479.137,00"
click at [200, 133] on input "Nombre Completo" at bounding box center [497, 136] width 648 height 9
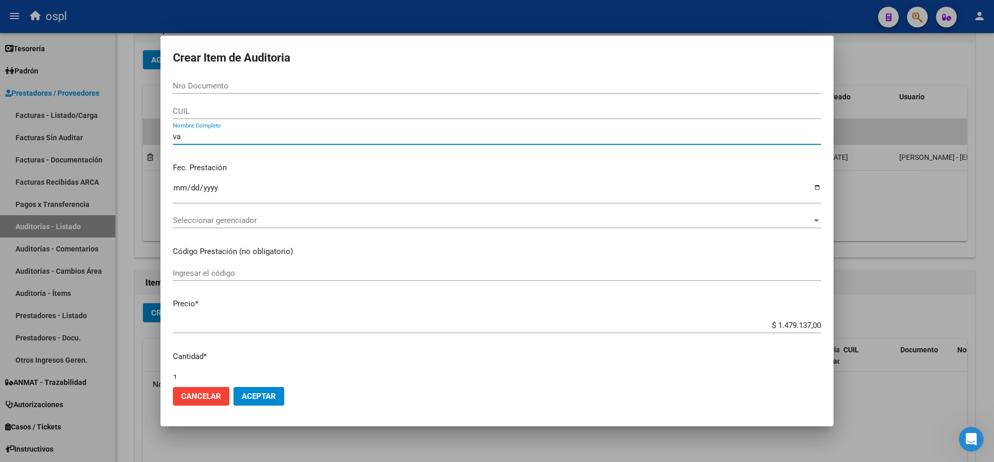
type input "v"
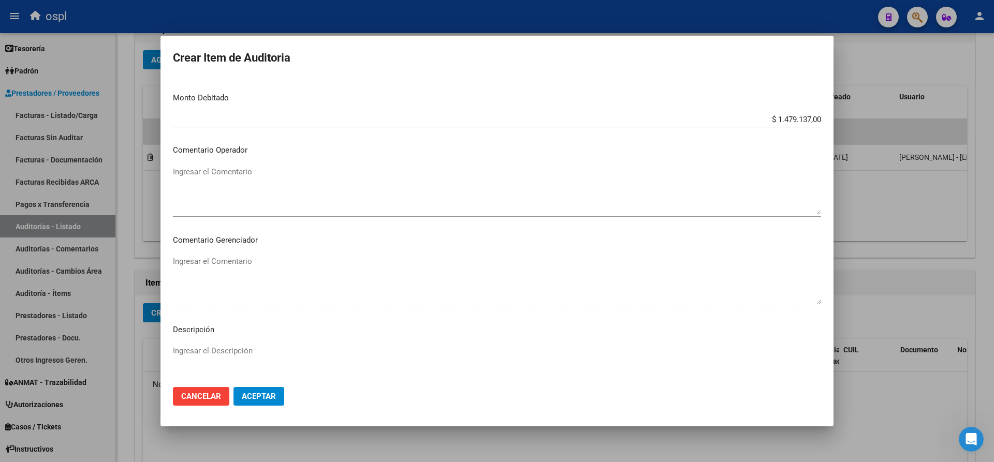
scroll to position [495, 0]
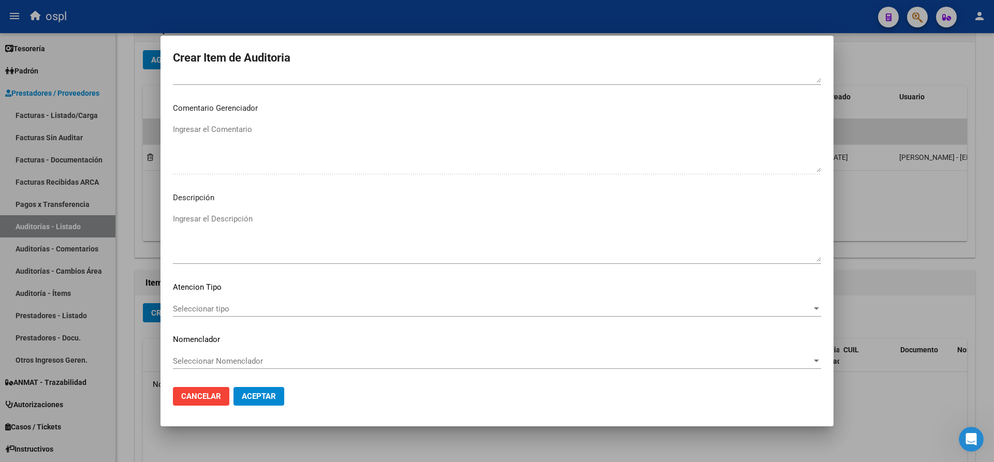
type input "VARIOS"
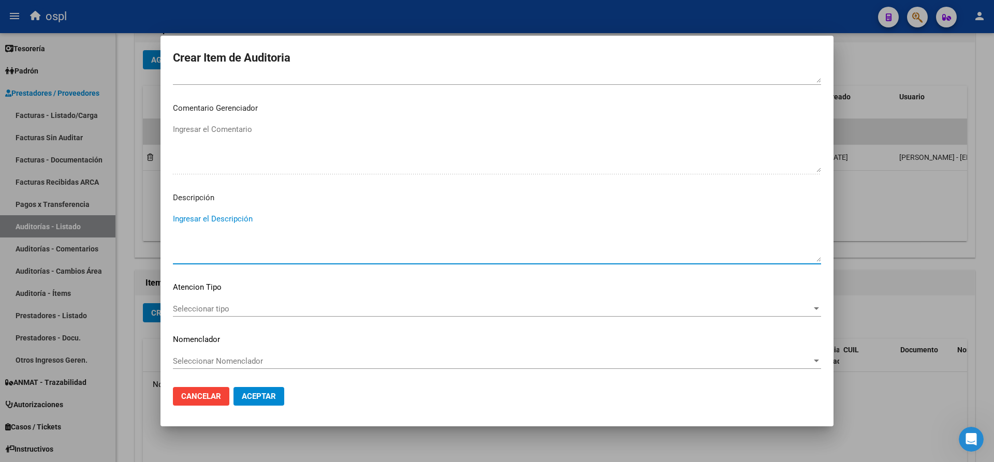
click at [244, 232] on textarea "Ingresar el Descripción" at bounding box center [497, 237] width 648 height 49
click at [236, 218] on textarea "FALTA DNI QUE SE ACREDITE ATENCIÓN MÉDICA" at bounding box center [497, 237] width 648 height 49
type textarea "FALTA DNI QUE ACREDITE ATENCIÓN MÉDICA"
click at [256, 398] on span "Aceptar" at bounding box center [259, 396] width 34 height 9
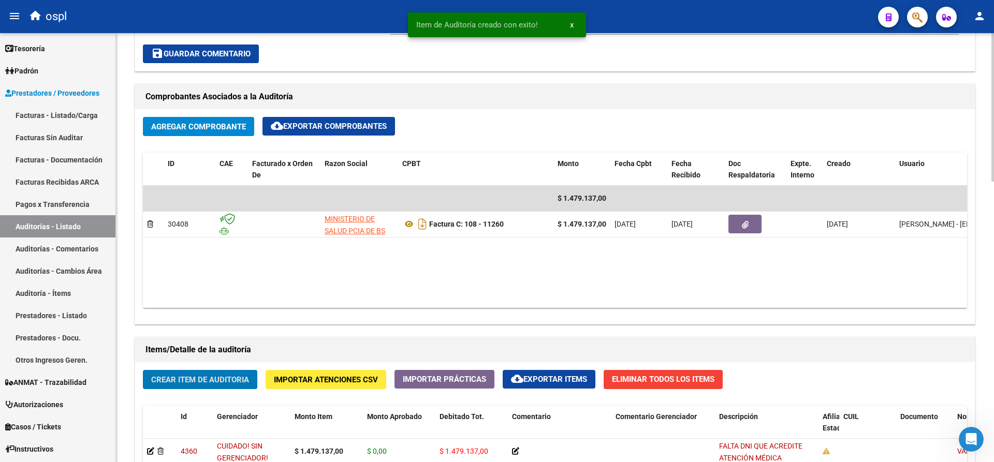
scroll to position [446, 0]
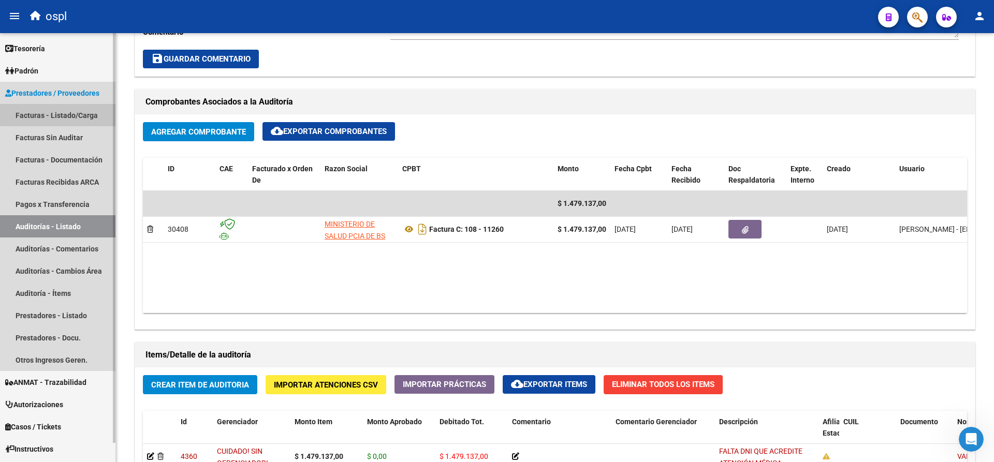
click at [73, 114] on link "Facturas - Listado/Carga" at bounding box center [57, 115] width 115 height 22
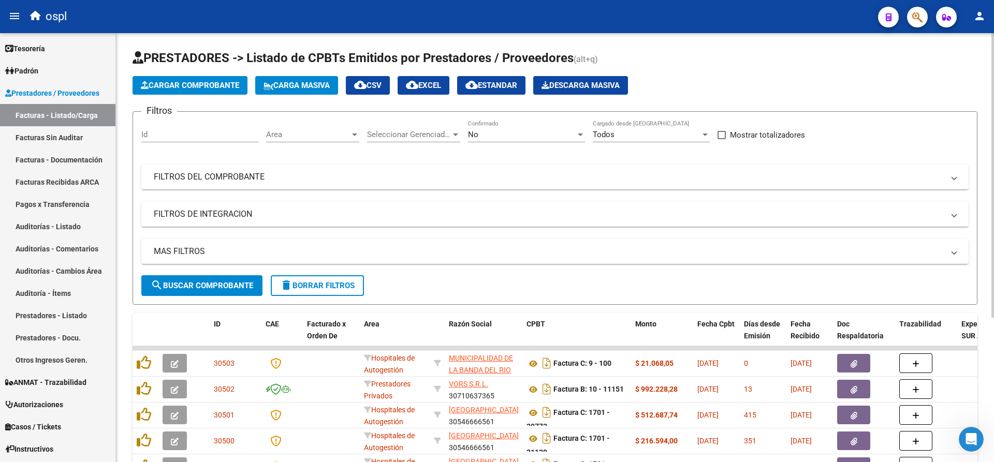
click at [546, 130] on div "No" at bounding box center [522, 134] width 108 height 9
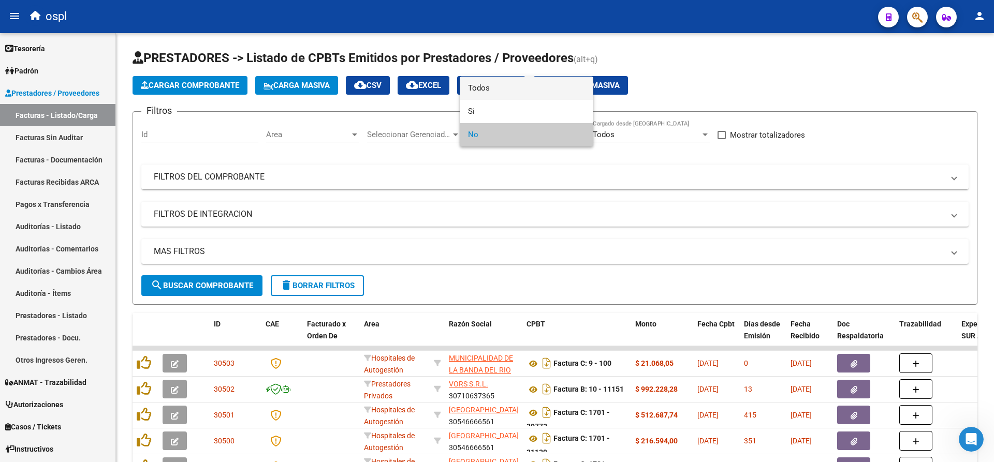
drag, startPoint x: 505, startPoint y: 96, endPoint x: 347, endPoint y: 123, distance: 160.2
click at [504, 96] on span "Todos" at bounding box center [526, 88] width 117 height 23
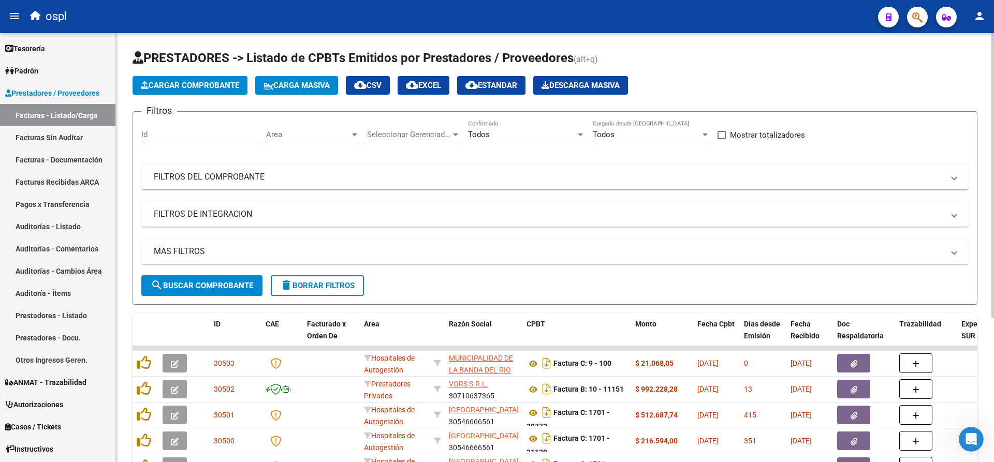
click at [255, 181] on mat-panel-title "FILTROS DEL COMPROBANTE" at bounding box center [549, 176] width 790 height 11
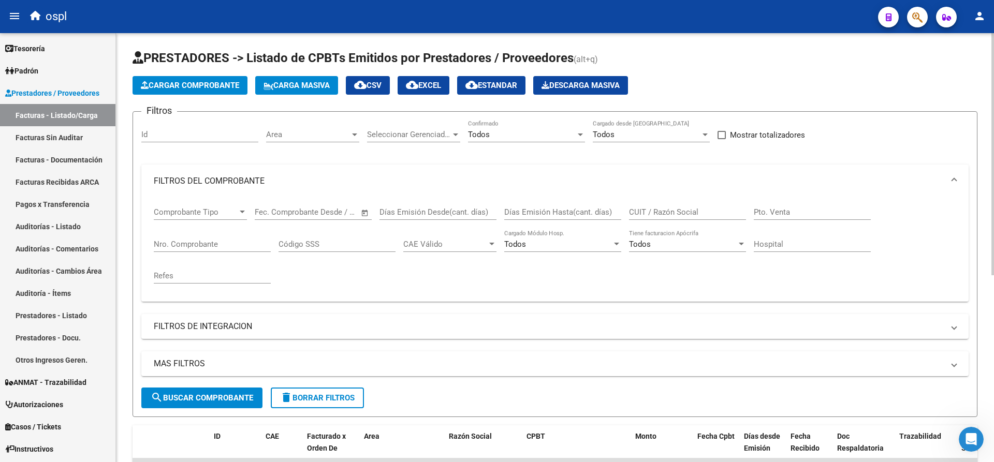
click at [246, 241] on input "Nro. Comprobante" at bounding box center [212, 244] width 117 height 9
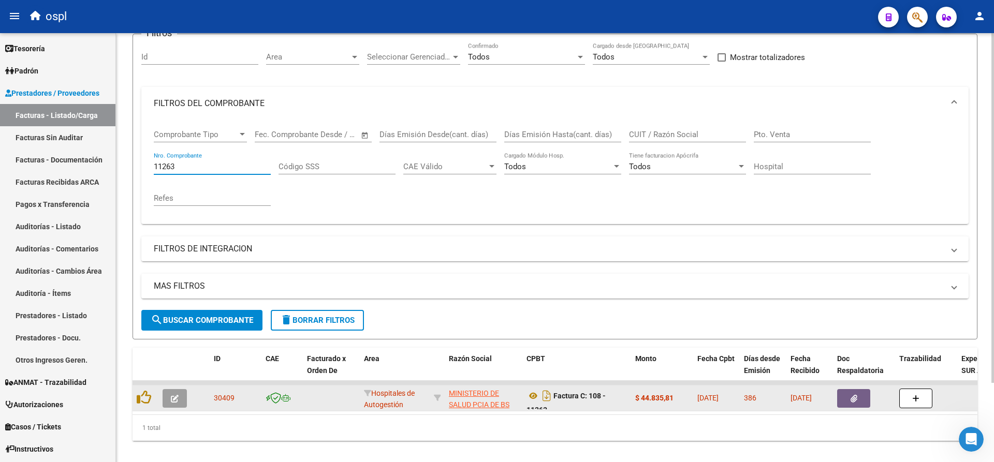
scroll to position [97, 0]
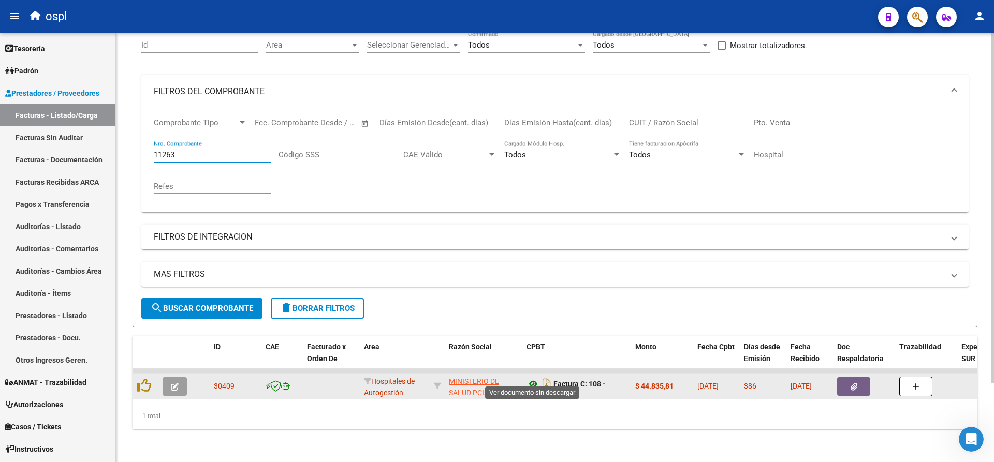
type input "11263"
click at [538, 378] on icon at bounding box center [533, 384] width 13 height 12
click at [851, 383] on icon "button" at bounding box center [854, 387] width 7 height 8
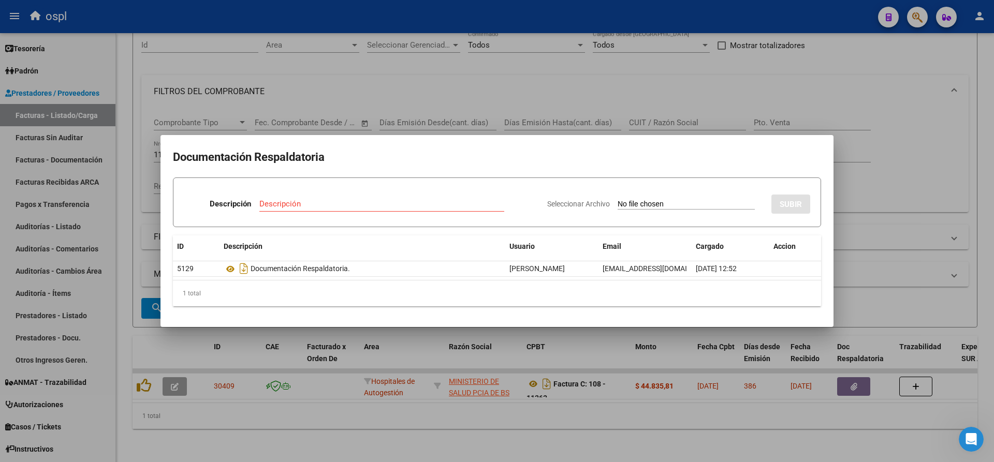
click at [652, 203] on input "Seleccionar Archivo" at bounding box center [686, 205] width 137 height 10
type input "C:\fakepath\RECHAZO 11263- EURNEKIAN.pdf"
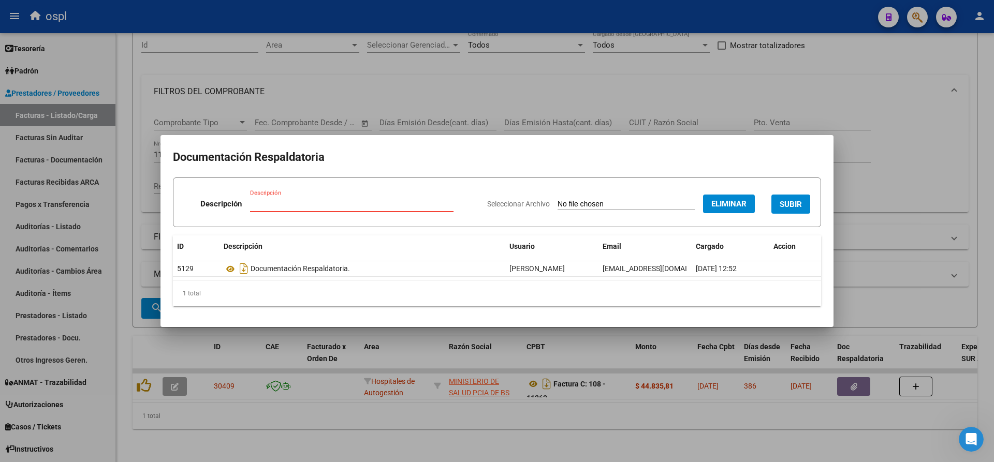
click at [381, 205] on input "Descripción" at bounding box center [351, 203] width 203 height 9
type input "r"
type input "RECHAZO"
click at [787, 204] on span "SUBIR" at bounding box center [791, 204] width 22 height 9
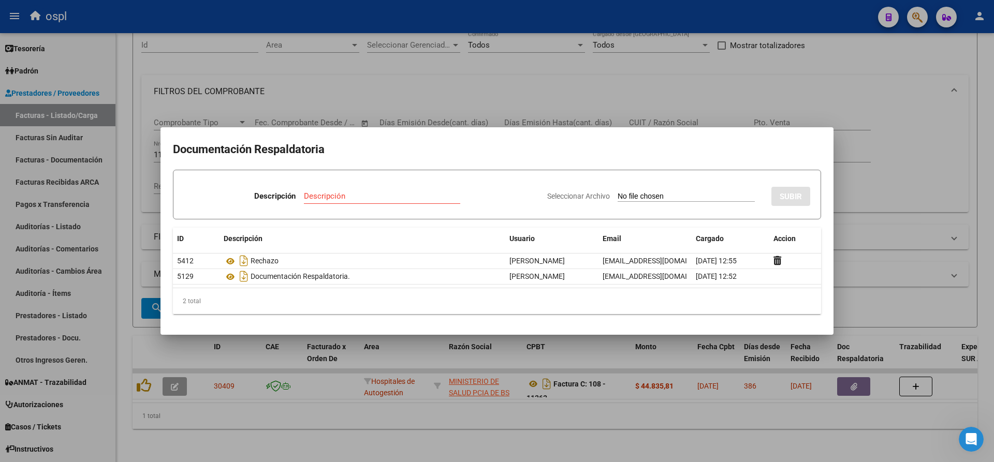
click at [697, 15] on div at bounding box center [497, 231] width 994 height 462
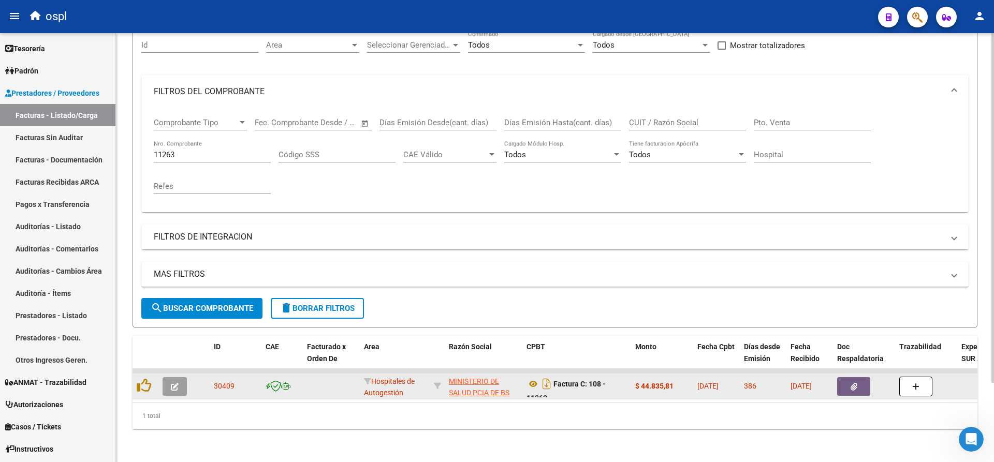
click at [177, 383] on icon "button" at bounding box center [175, 387] width 8 height 8
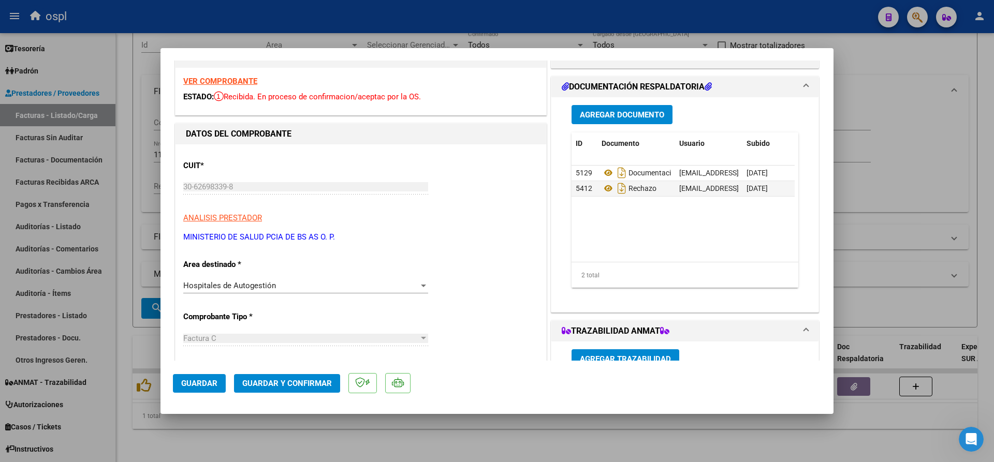
scroll to position [52, 0]
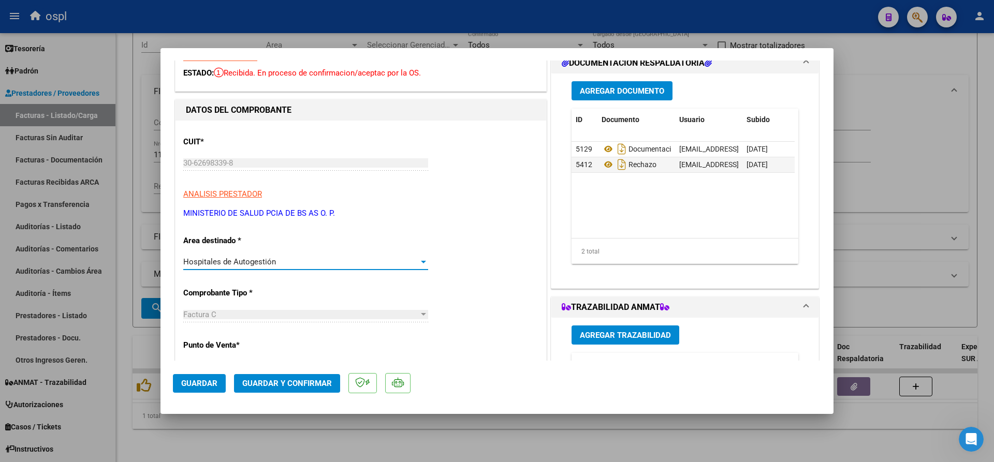
click at [286, 262] on div "Hospitales de Autogestión" at bounding box center [301, 261] width 236 height 9
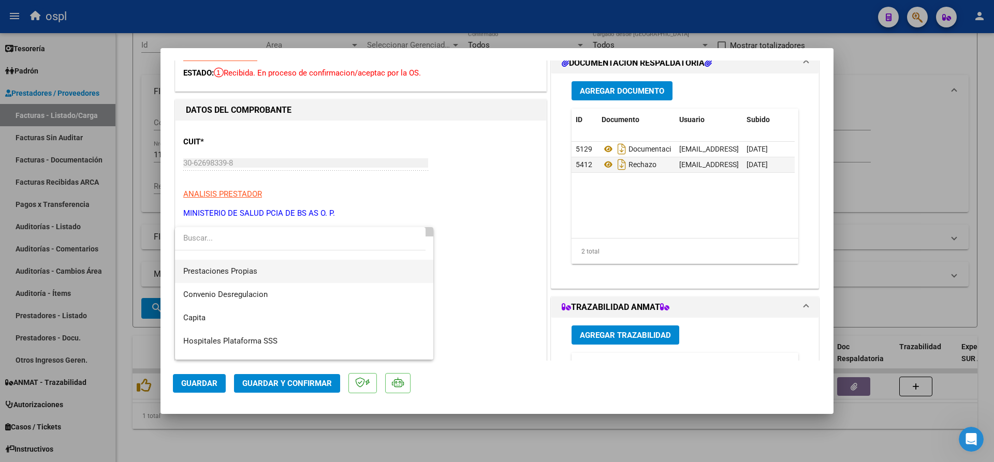
scroll to position [100, 0]
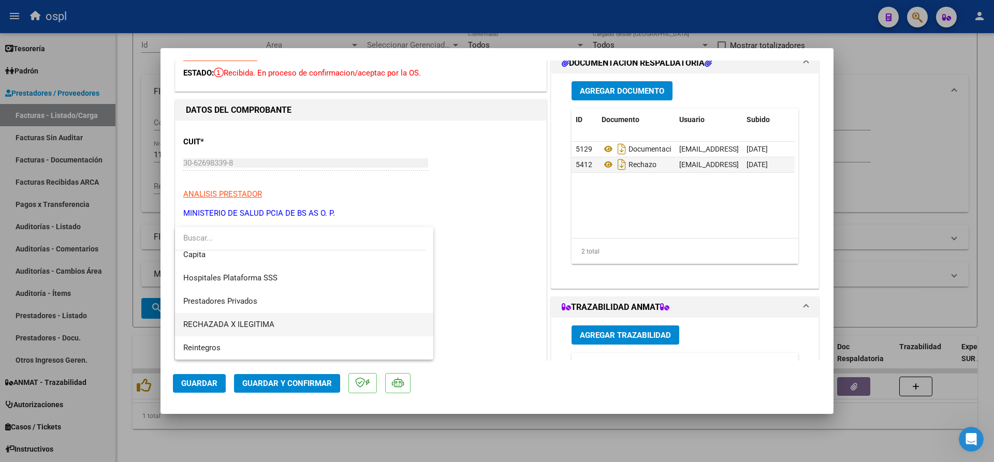
click at [244, 317] on span "RECHAZADA X ILEGITIMA" at bounding box center [304, 324] width 242 height 23
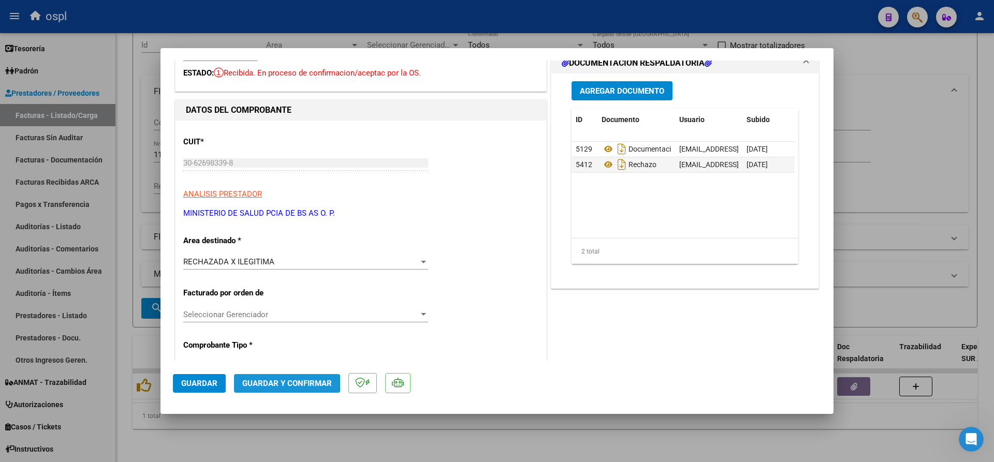
click at [266, 382] on span "Guardar y Confirmar" at bounding box center [287, 383] width 90 height 9
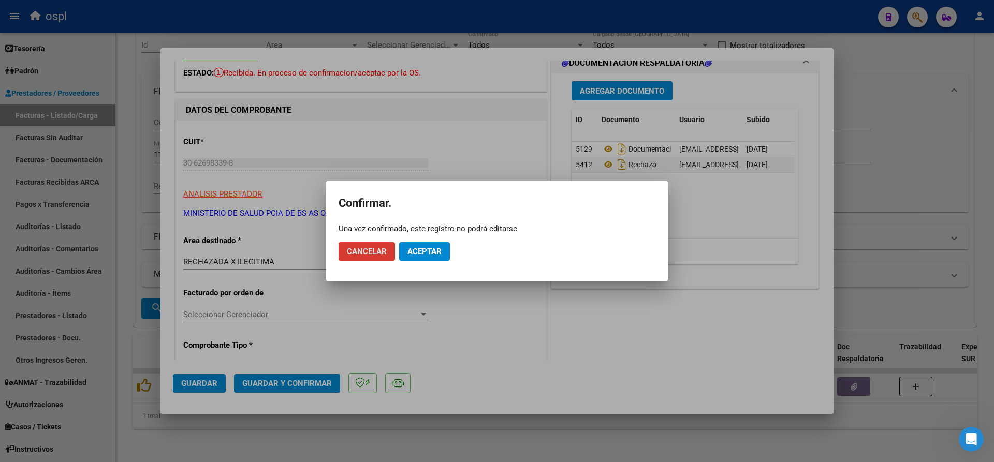
click at [432, 248] on span "Aceptar" at bounding box center [424, 251] width 34 height 9
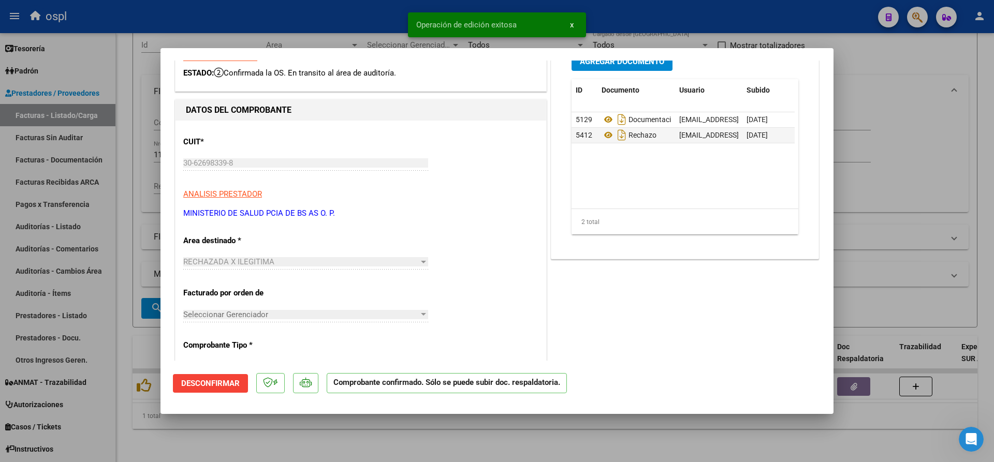
click at [381, 13] on div at bounding box center [497, 231] width 994 height 462
type input "$ 0,00"
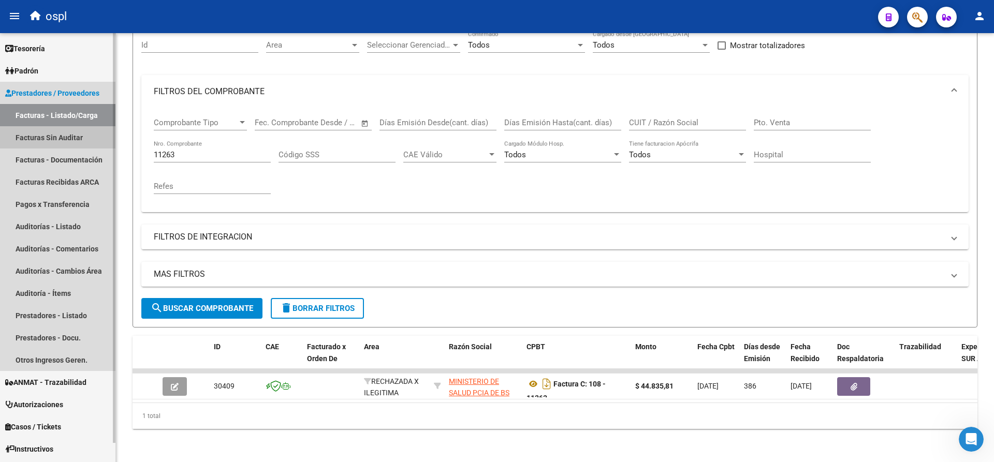
click at [55, 141] on link "Facturas Sin Auditar" at bounding box center [57, 137] width 115 height 22
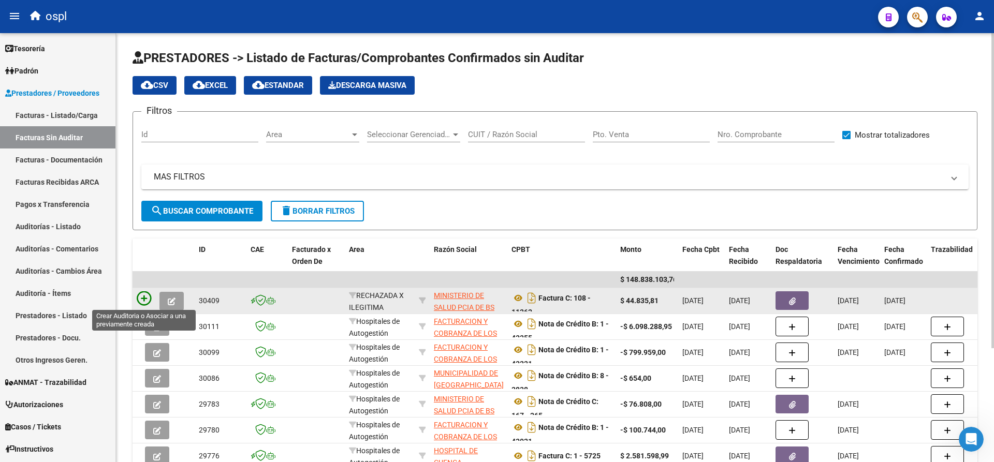
click at [149, 297] on icon at bounding box center [144, 298] width 14 height 14
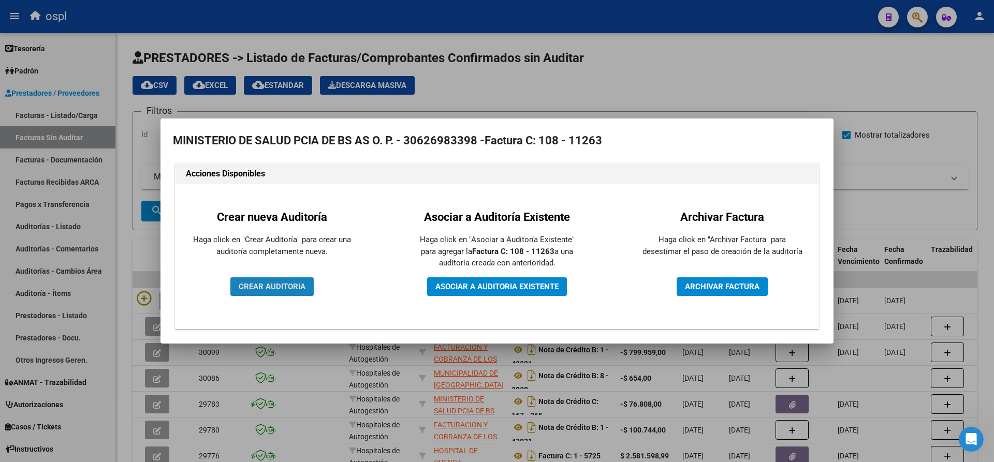
click at [290, 278] on button "CREAR AUDITORIA" at bounding box center [271, 287] width 83 height 19
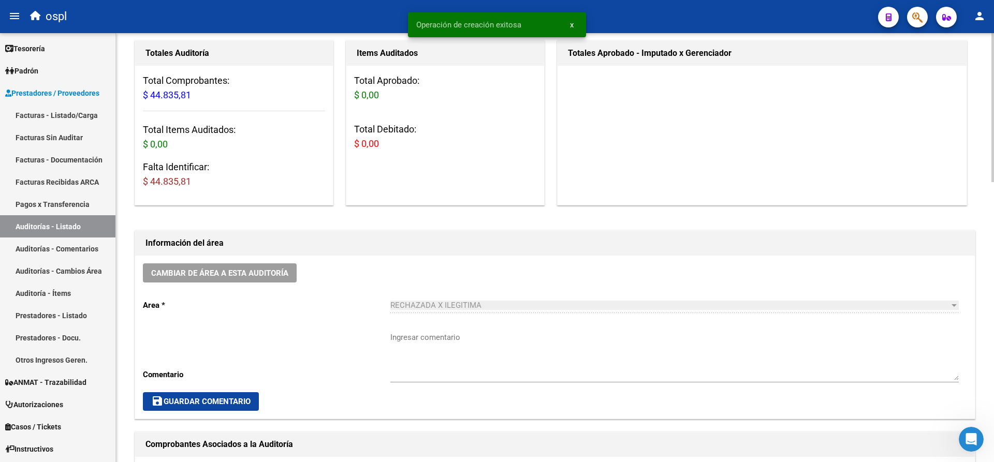
scroll to position [104, 0]
drag, startPoint x: 193, startPoint y: 183, endPoint x: 152, endPoint y: 176, distance: 41.1
click at [152, 176] on h3 "Falta Identificar: $ 44.835,81" at bounding box center [234, 173] width 182 height 29
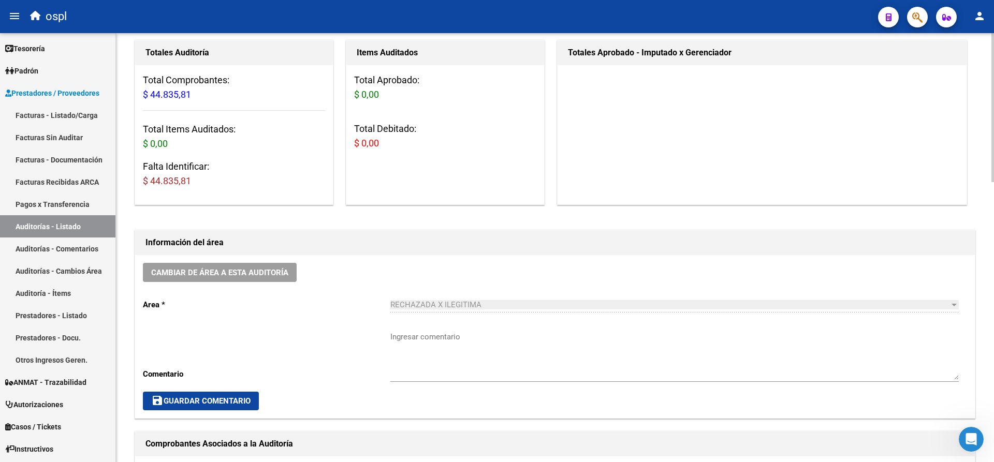
copy span "44.835,81"
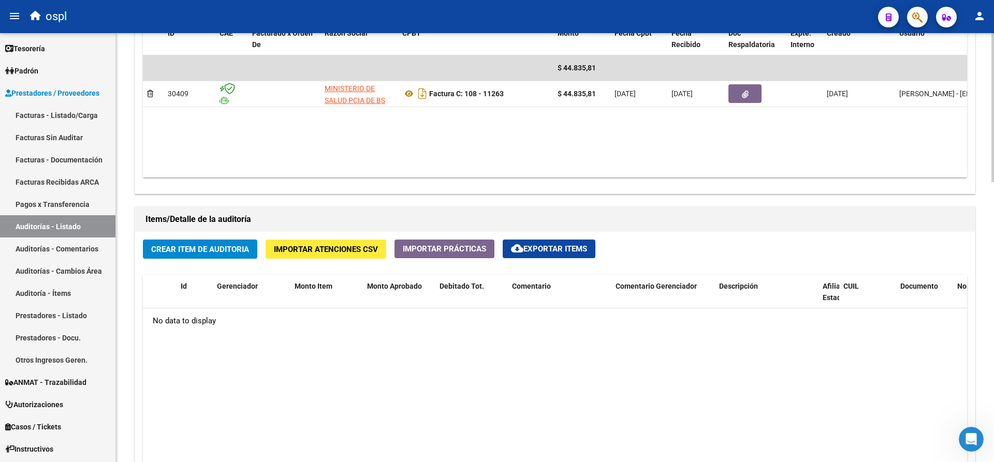
scroll to position [621, 0]
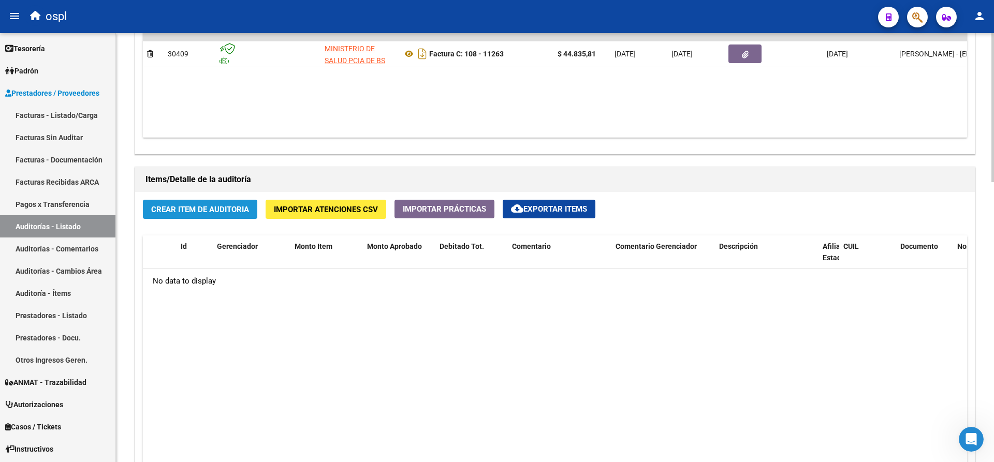
click at [200, 209] on span "Crear Item de Auditoria" at bounding box center [200, 209] width 98 height 9
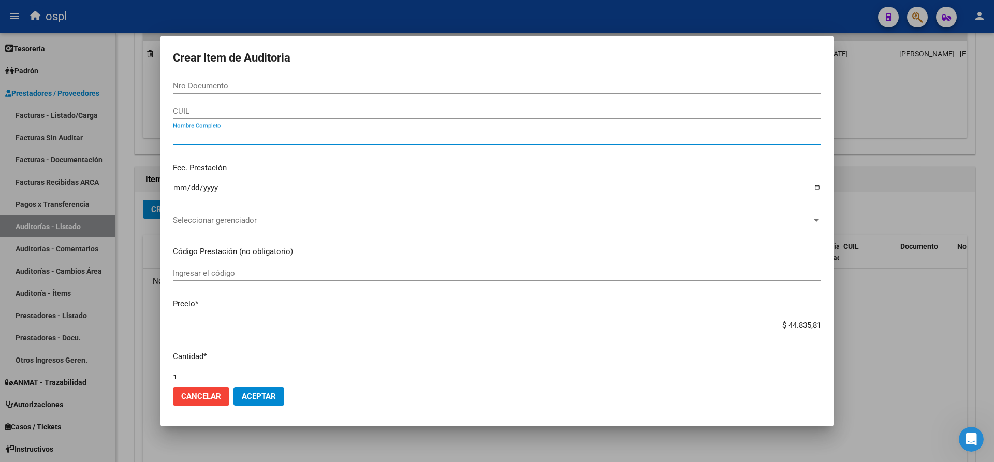
click at [280, 137] on input "Nombre Completo" at bounding box center [497, 136] width 648 height 9
type input "v"
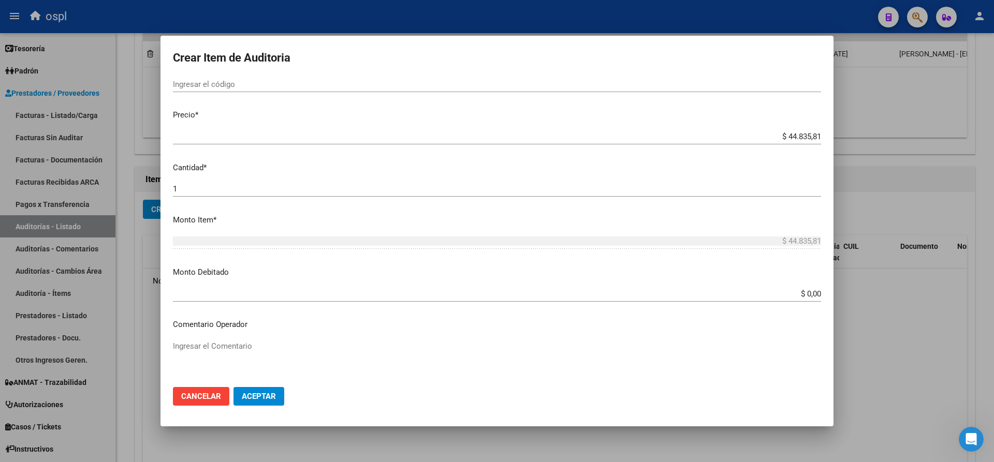
scroll to position [207, 0]
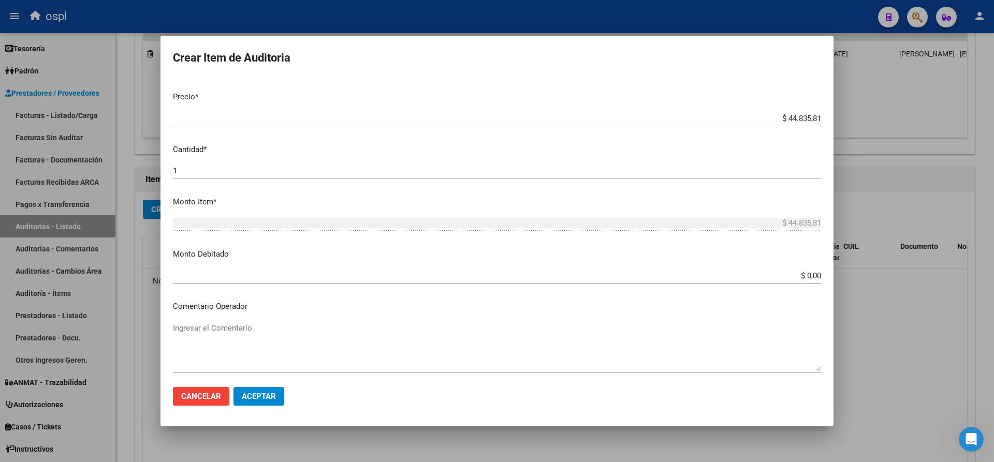
type input "VARIOS"
drag, startPoint x: 794, startPoint y: 273, endPoint x: 818, endPoint y: 272, distance: 23.9
click at [818, 272] on app-form-text-field "Monto Debitado $ 0,00 Ingresar el monto" at bounding box center [501, 265] width 656 height 32
paste input "44.835,81"
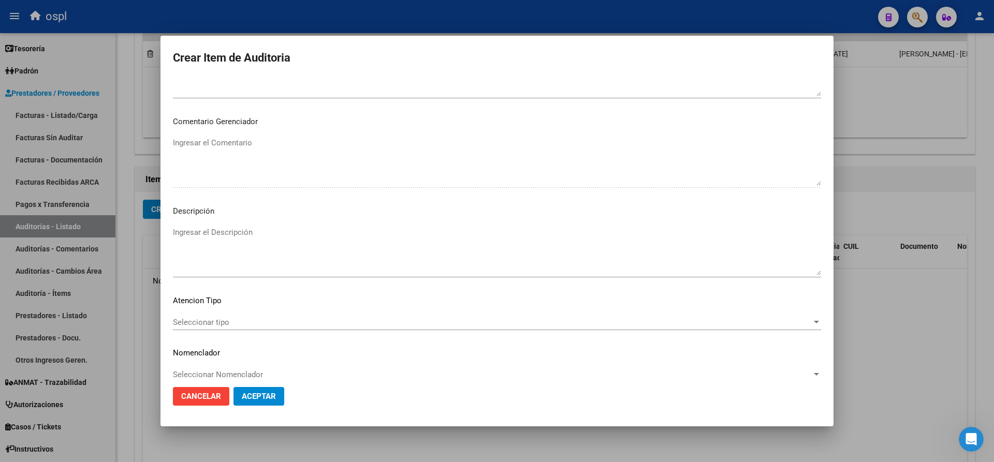
scroll to position [495, 0]
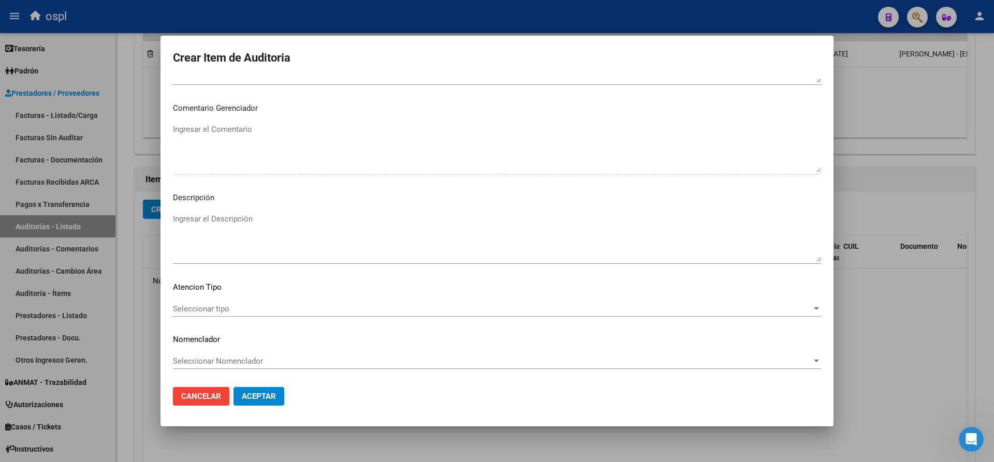
type input "$ 44.835,81"
click at [246, 240] on textarea "Ingresar el Descripción" at bounding box center [497, 237] width 648 height 49
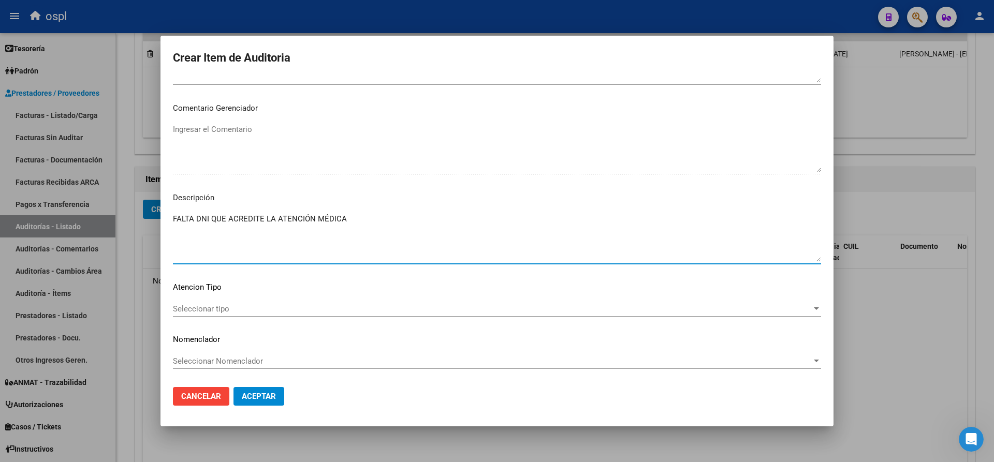
type textarea "FALTA DNI QUE ACREDITE LA ATENCIÓN MÉDICA"
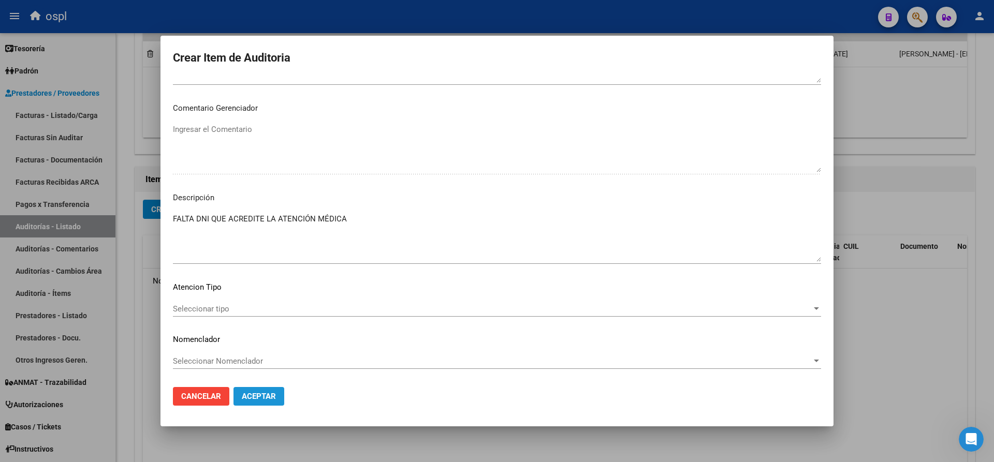
click at [257, 396] on span "Aceptar" at bounding box center [259, 396] width 34 height 9
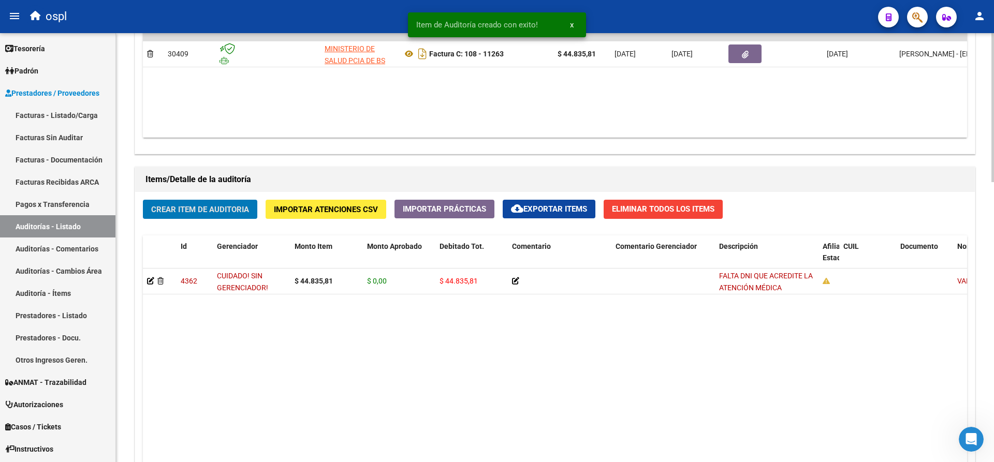
scroll to position [622, 0]
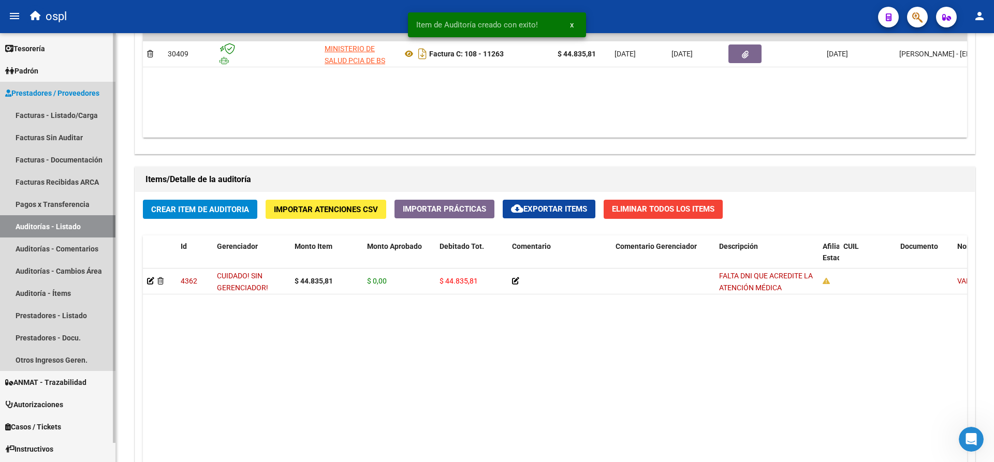
click at [59, 228] on link "Auditorías - Listado" at bounding box center [57, 226] width 115 height 22
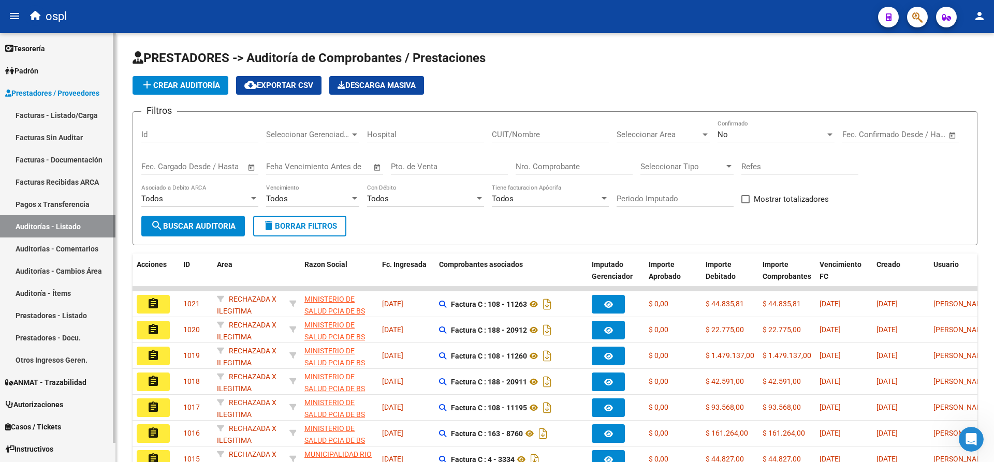
click at [80, 120] on link "Facturas - Listado/Carga" at bounding box center [57, 115] width 115 height 22
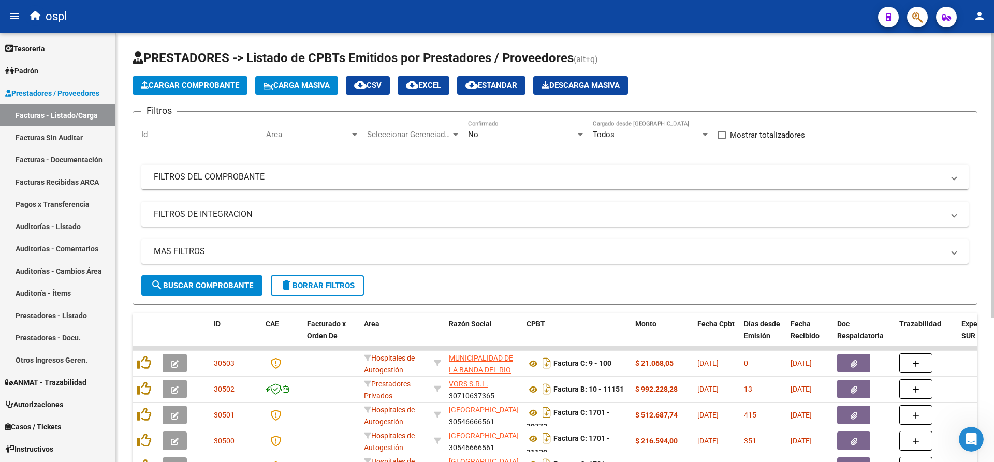
click at [494, 136] on div "No" at bounding box center [522, 134] width 108 height 9
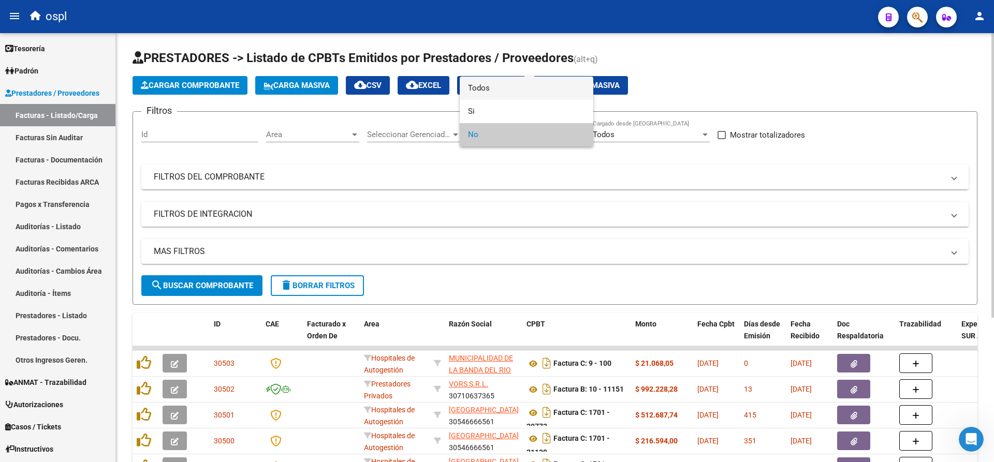
click at [495, 88] on span "Todos" at bounding box center [526, 88] width 117 height 23
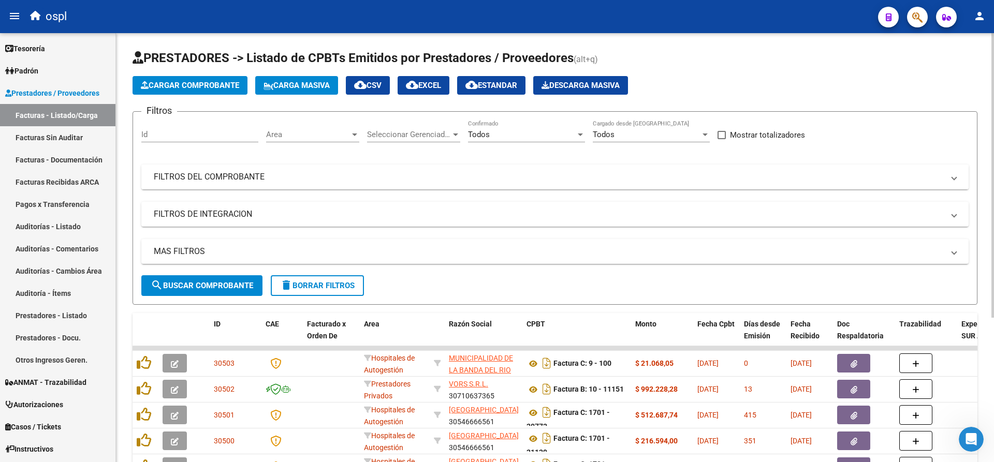
click at [286, 176] on mat-panel-title "FILTROS DEL COMPROBANTE" at bounding box center [549, 176] width 790 height 11
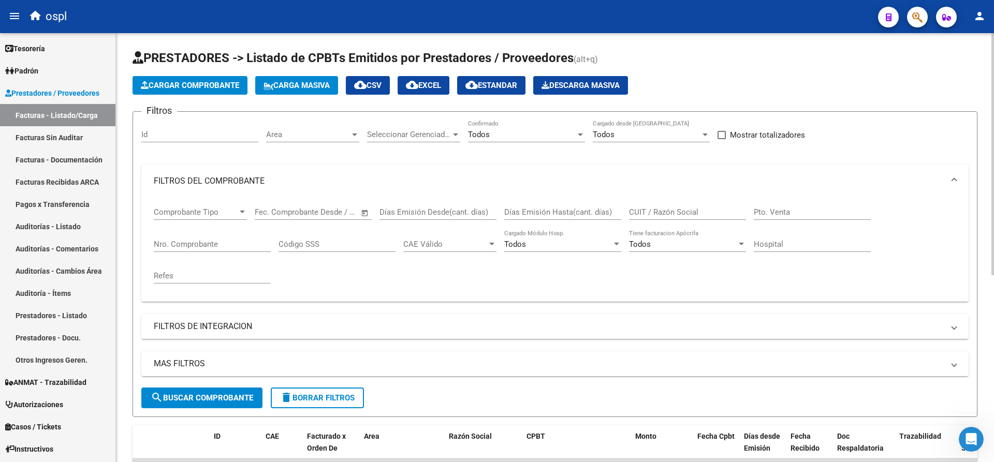
click at [227, 242] on input "Nro. Comprobante" at bounding box center [212, 244] width 117 height 9
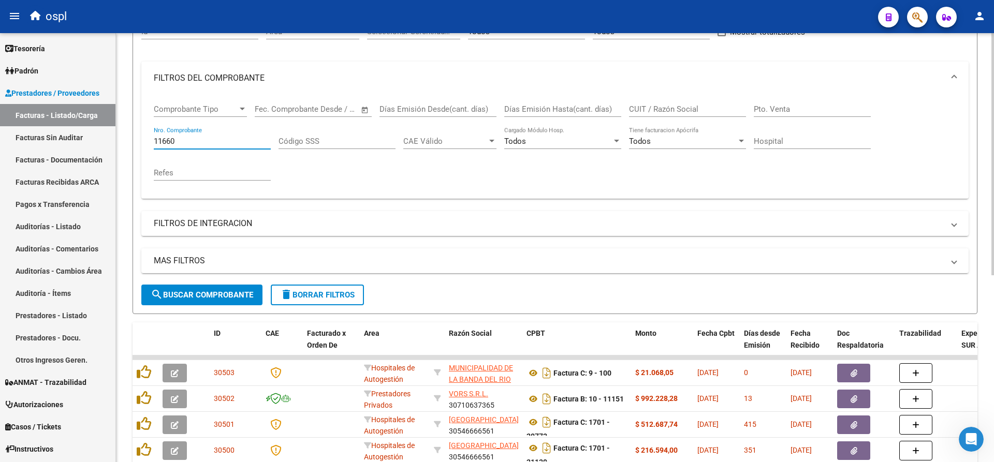
scroll to position [104, 0]
type input "11660"
click at [216, 301] on button "search Buscar Comprobante" at bounding box center [201, 294] width 121 height 21
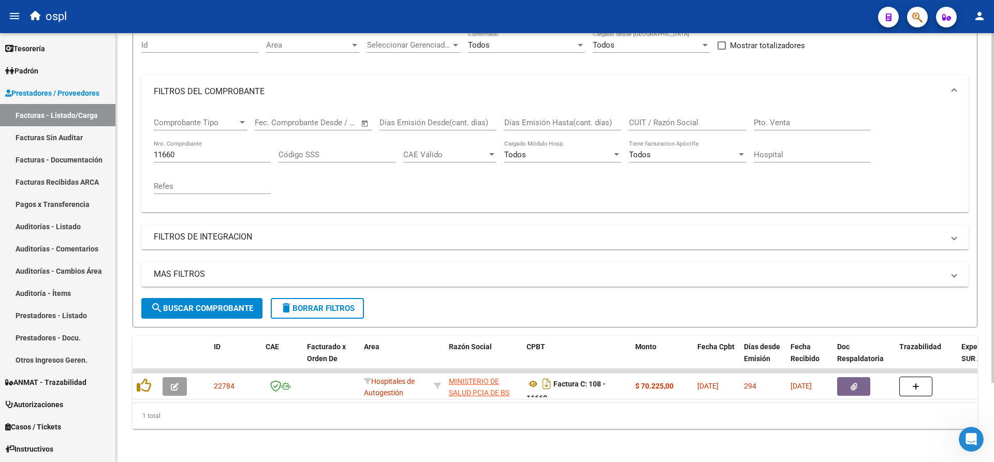
scroll to position [97, 0]
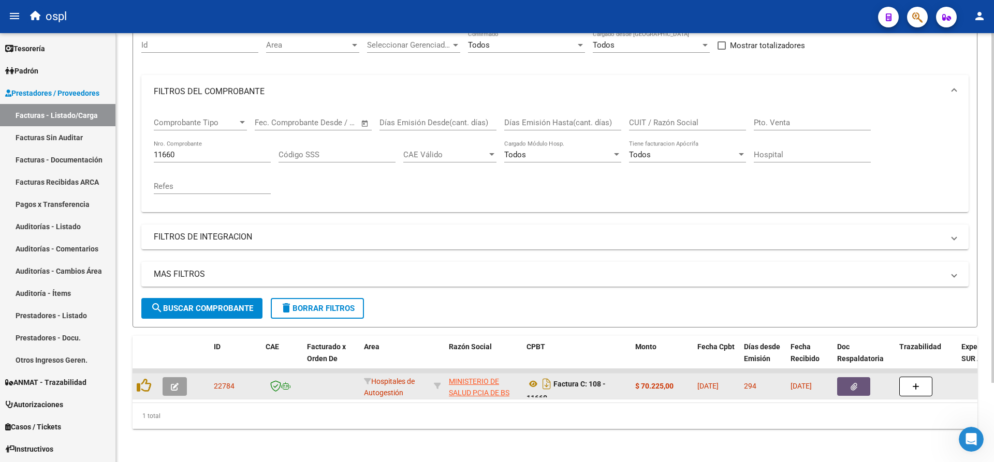
click at [860, 380] on button "button" at bounding box center [853, 386] width 33 height 19
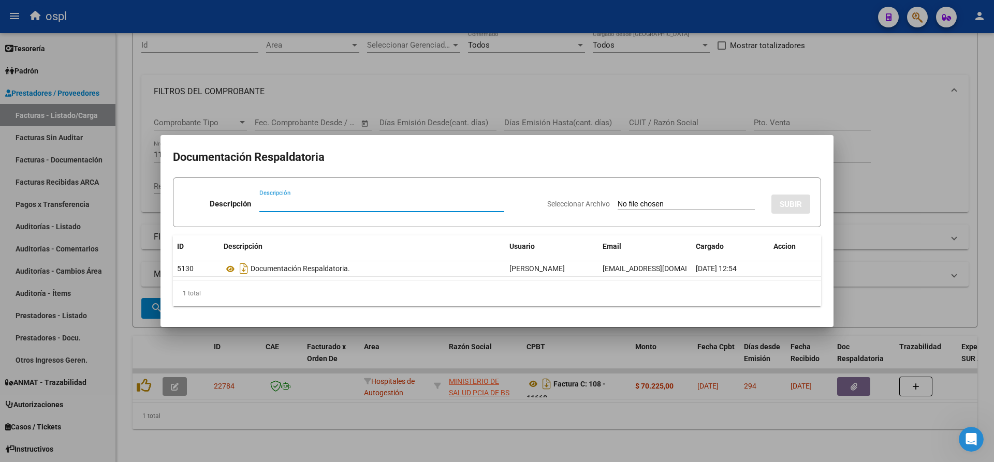
click at [678, 202] on input "Seleccionar Archivo" at bounding box center [686, 205] width 137 height 10
type input "C:\fakepath\RECHAZO 11660-EURNEKIAN.pdf"
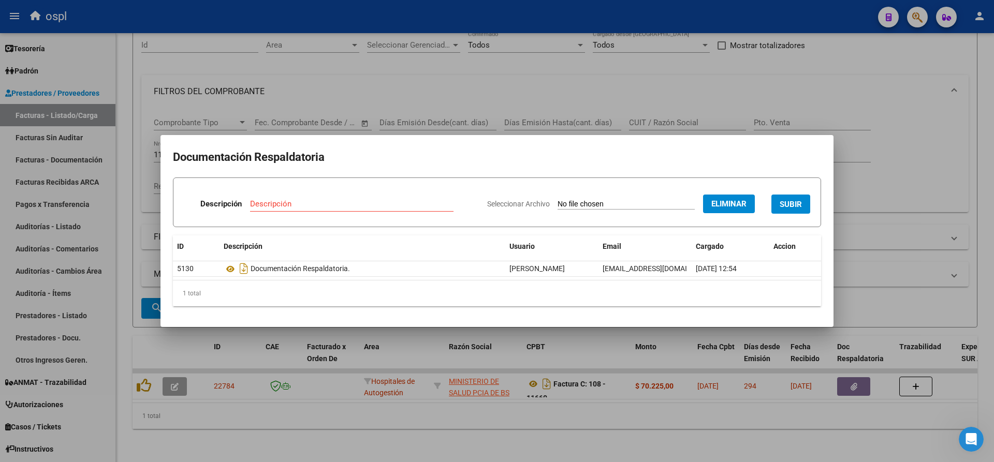
click at [363, 202] on input "Descripción" at bounding box center [351, 203] width 203 height 9
type input "RECHAZO"
click at [794, 211] on button "SUBIR" at bounding box center [790, 204] width 39 height 19
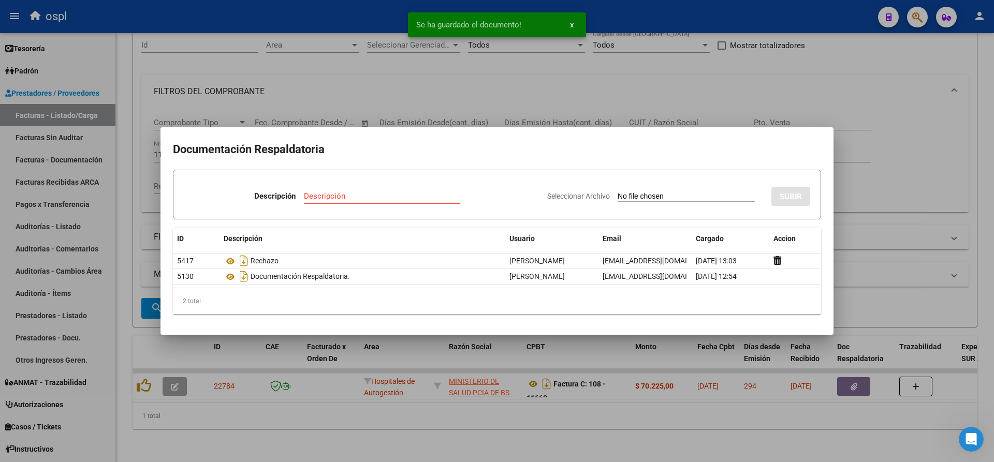
click at [916, 146] on div at bounding box center [497, 231] width 994 height 462
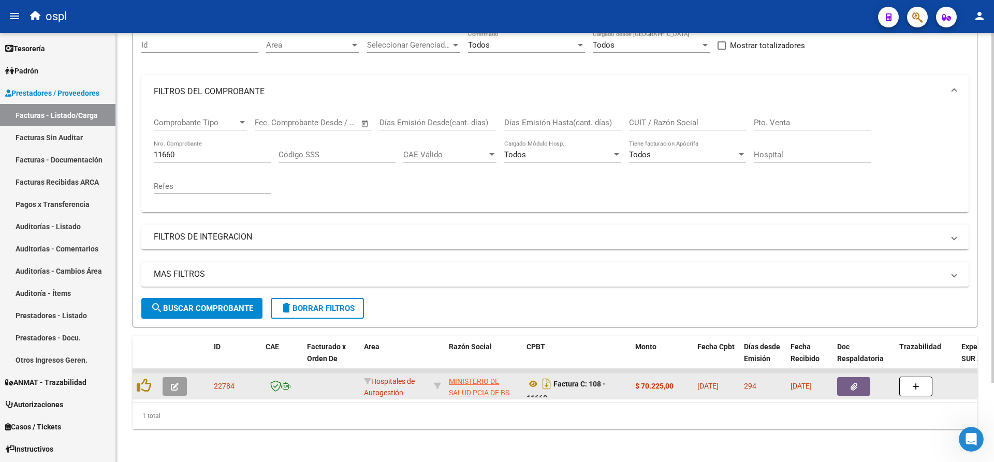
click at [850, 381] on button "button" at bounding box center [853, 386] width 33 height 19
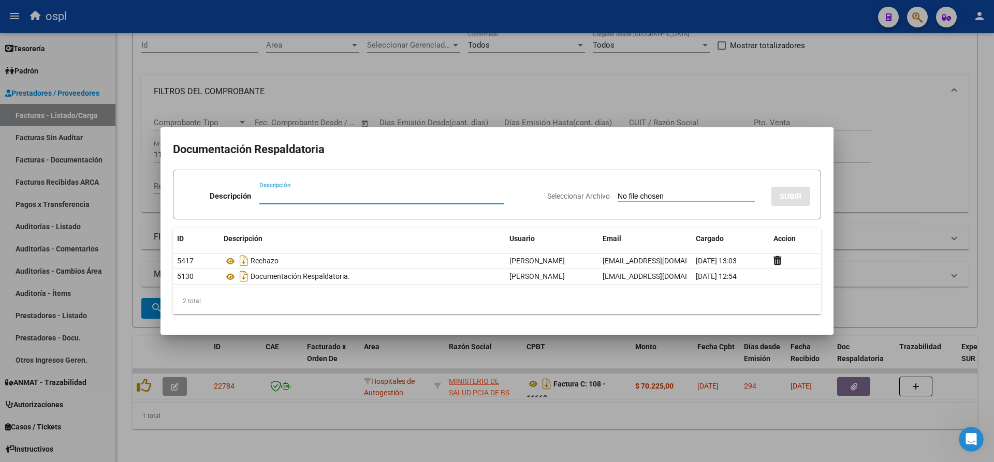
click at [877, 95] on div at bounding box center [497, 231] width 994 height 462
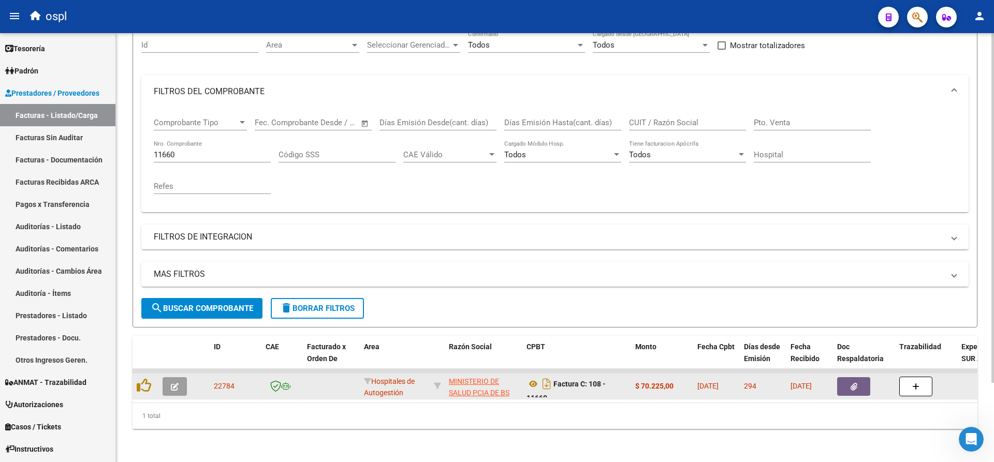
click at [168, 383] on button "button" at bounding box center [175, 386] width 24 height 19
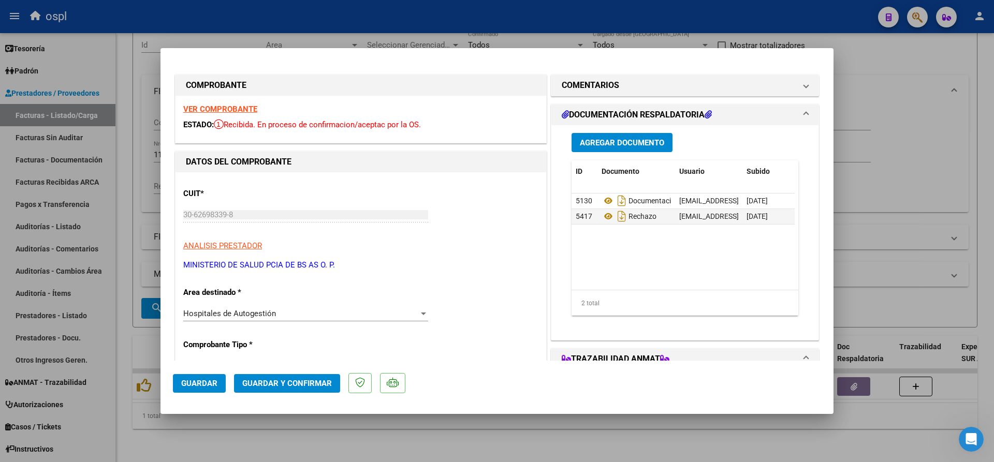
scroll to position [52, 0]
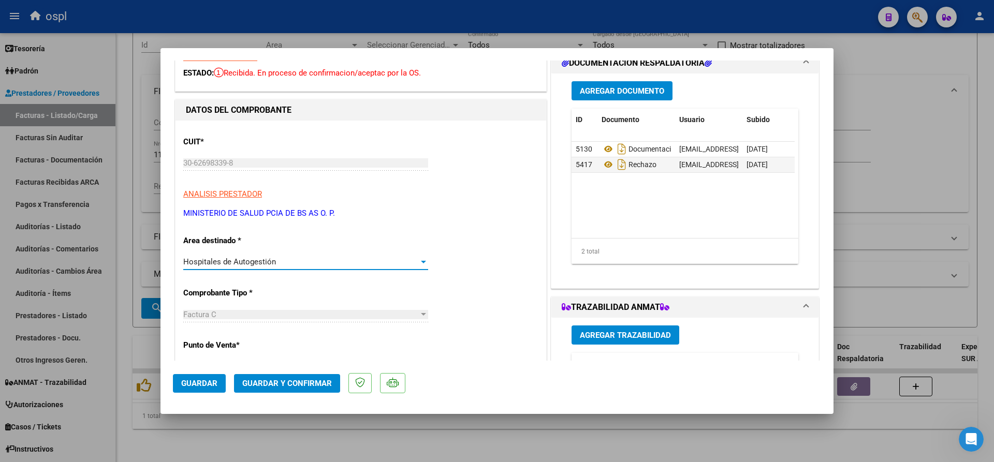
click at [293, 262] on div "Hospitales de Autogestión" at bounding box center [301, 261] width 236 height 9
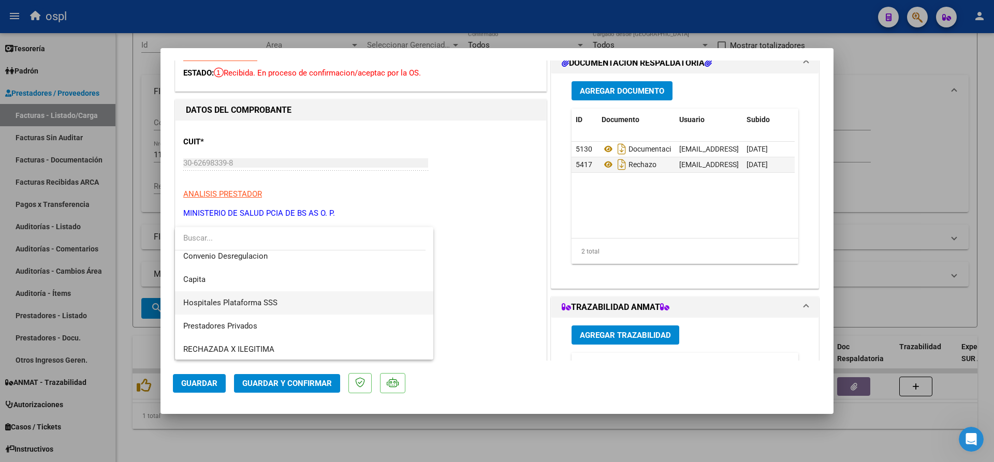
scroll to position [100, 0]
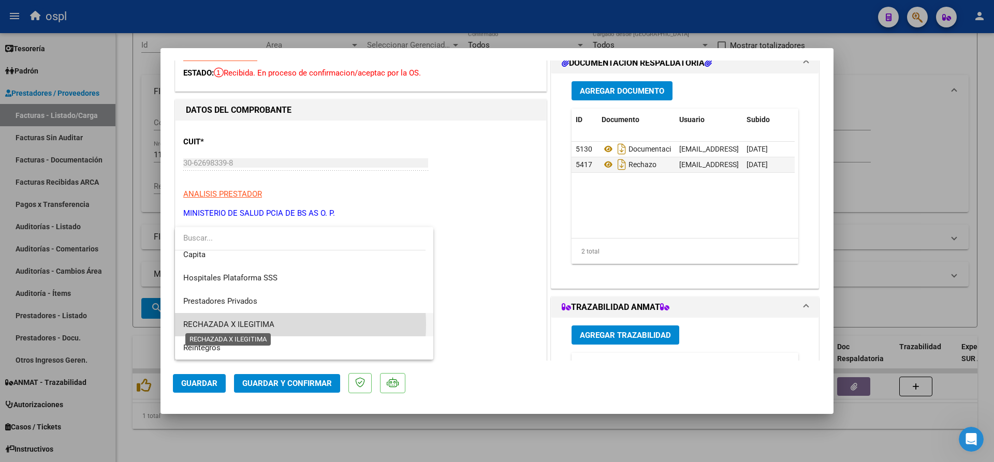
click at [251, 325] on span "RECHAZADA X ILEGITIMA" at bounding box center [228, 324] width 91 height 9
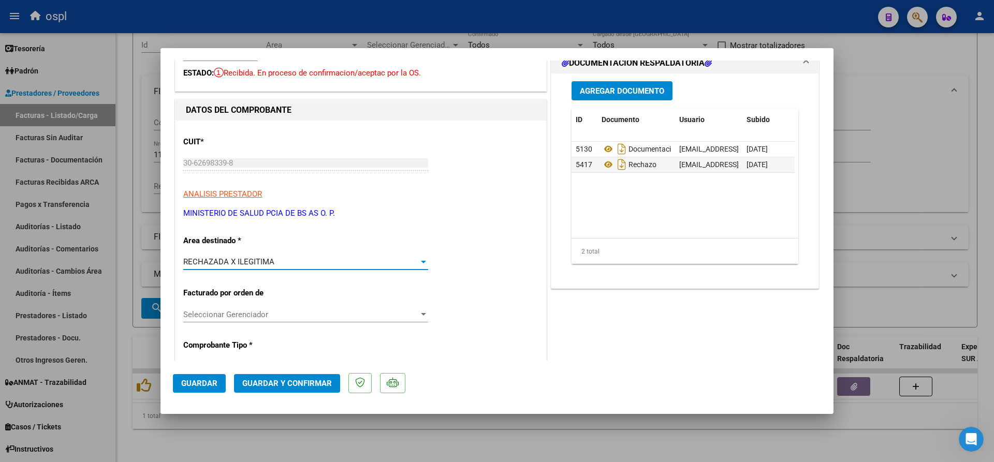
click at [272, 386] on span "Guardar y Confirmar" at bounding box center [287, 383] width 90 height 9
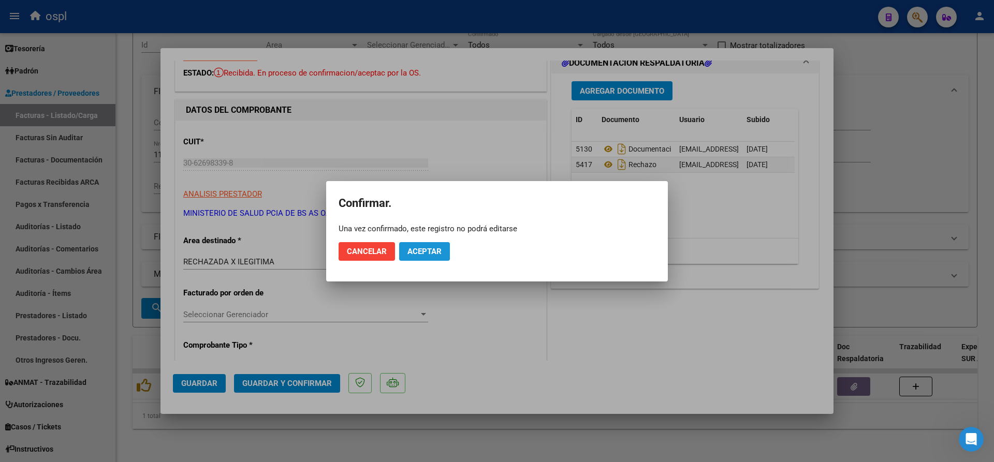
click at [430, 244] on button "Aceptar" at bounding box center [424, 251] width 51 height 19
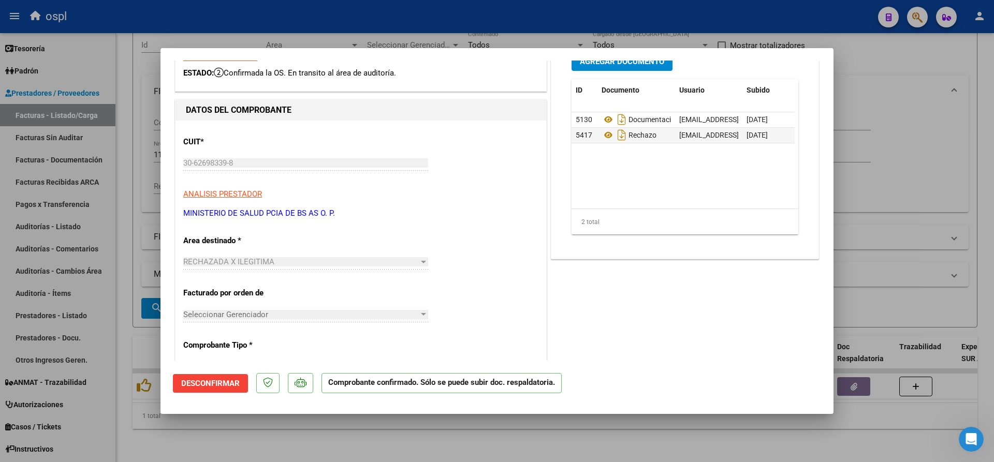
click at [523, 11] on div at bounding box center [497, 231] width 994 height 462
type input "$ 0,00"
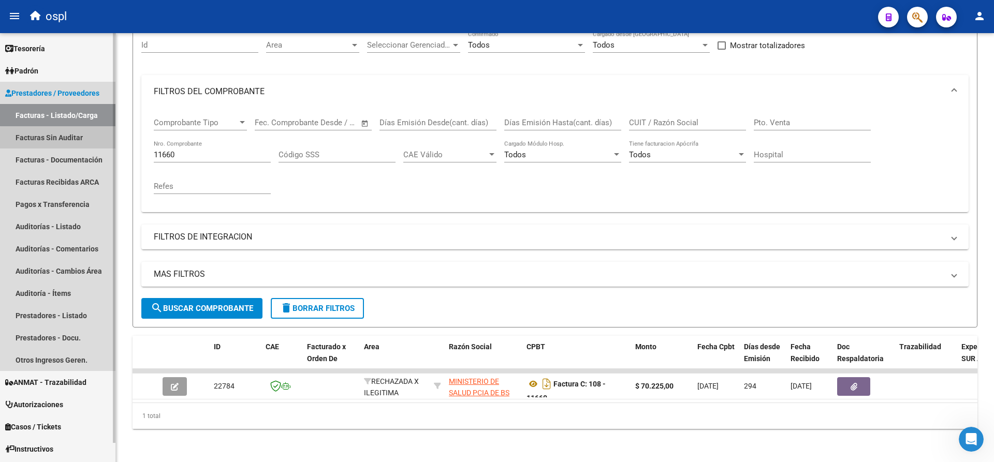
click at [61, 138] on link "Facturas Sin Auditar" at bounding box center [57, 137] width 115 height 22
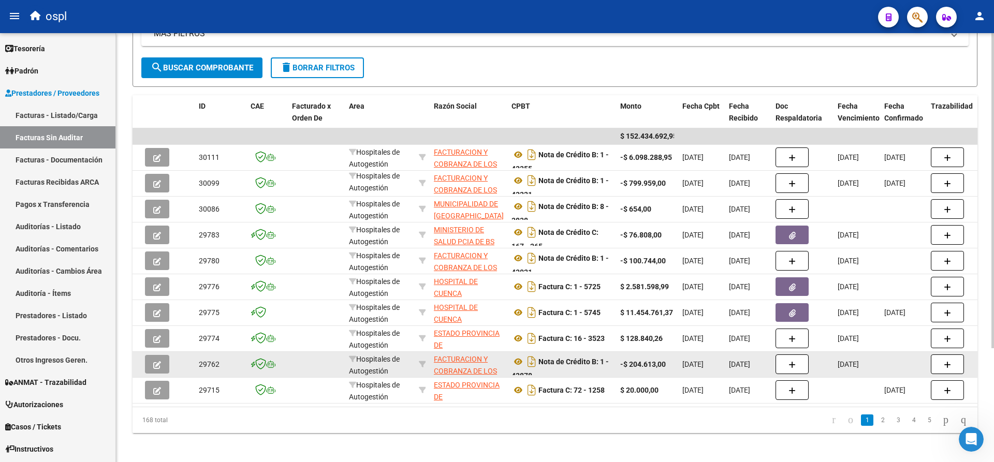
scroll to position [155, 0]
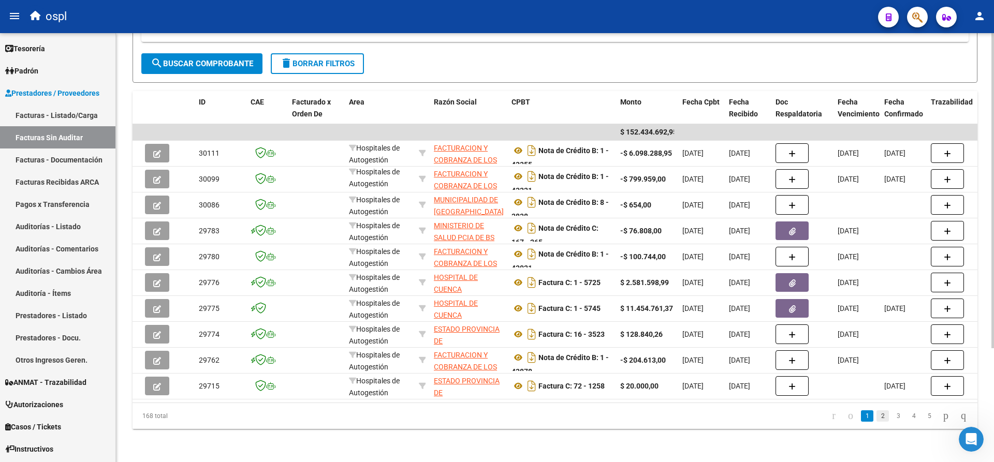
click at [877, 414] on link "2" at bounding box center [883, 416] width 12 height 11
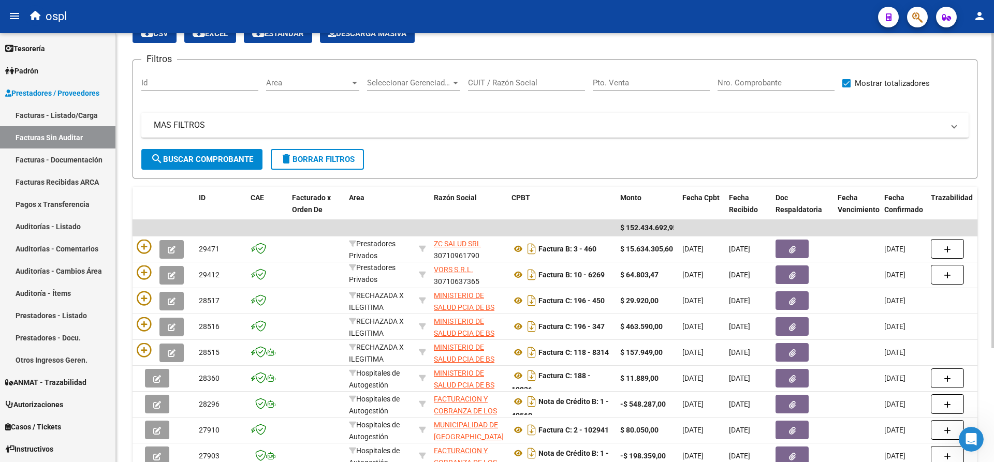
scroll to position [0, 0]
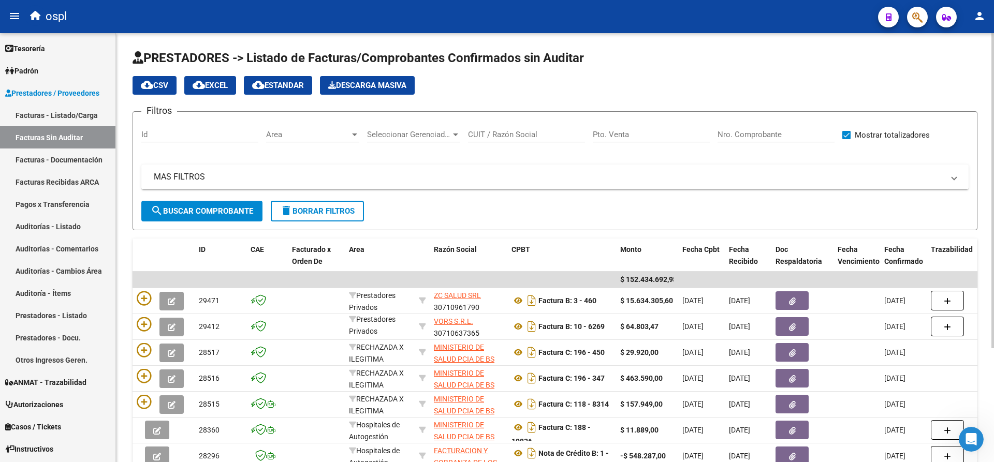
click at [742, 132] on input "Nro. Comprobante" at bounding box center [776, 134] width 117 height 9
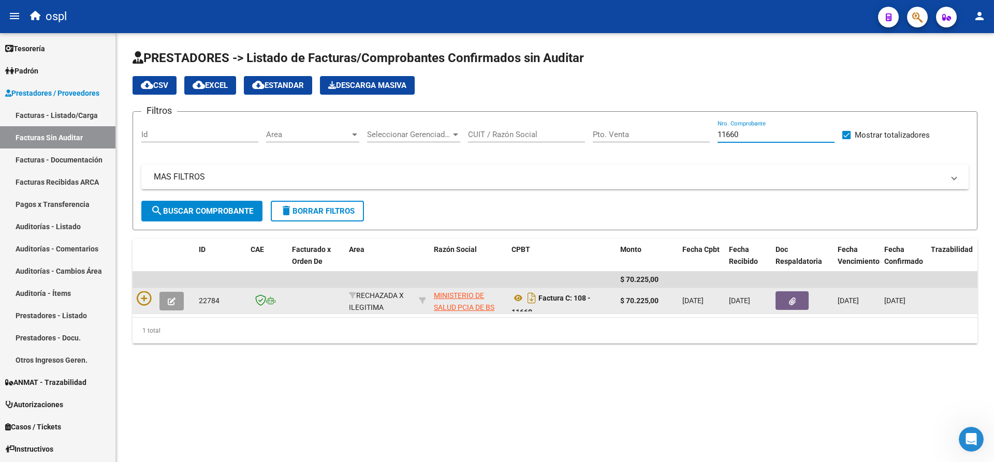
type input "11660"
click at [783, 296] on button "button" at bounding box center [792, 300] width 33 height 19
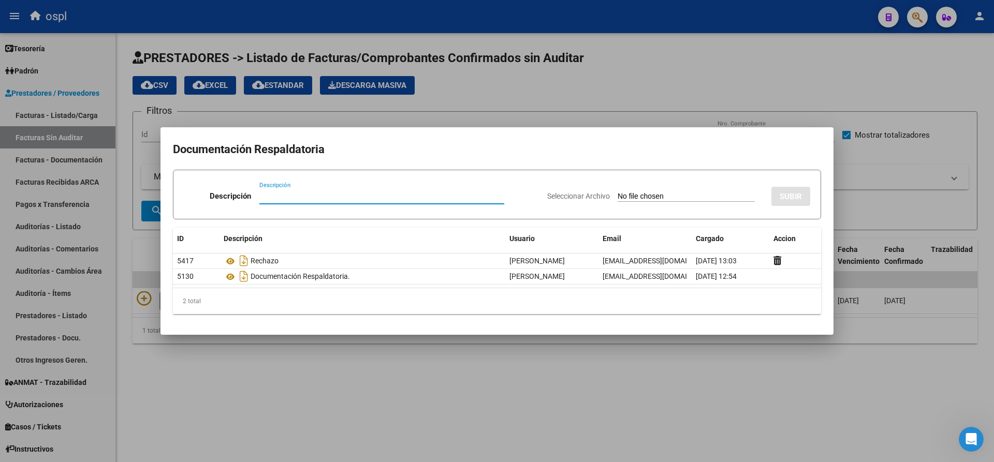
click at [348, 361] on div at bounding box center [497, 231] width 994 height 462
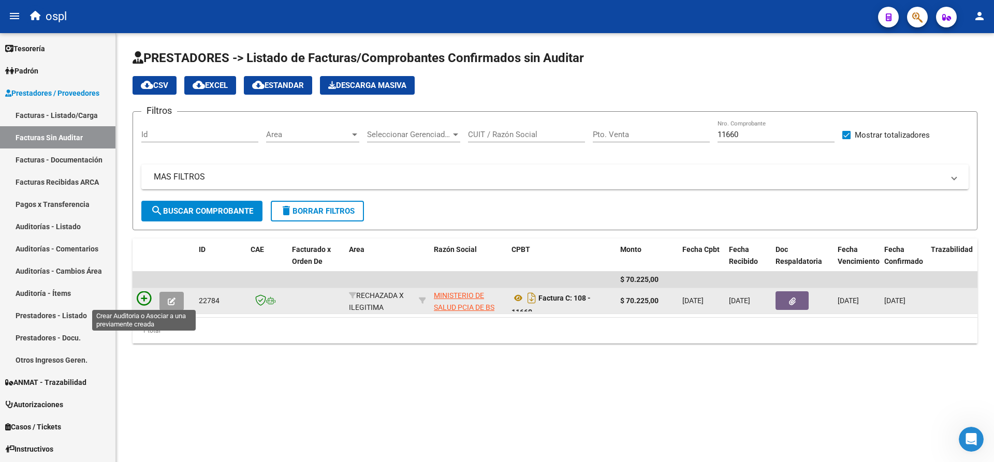
click at [148, 295] on icon at bounding box center [144, 298] width 14 height 14
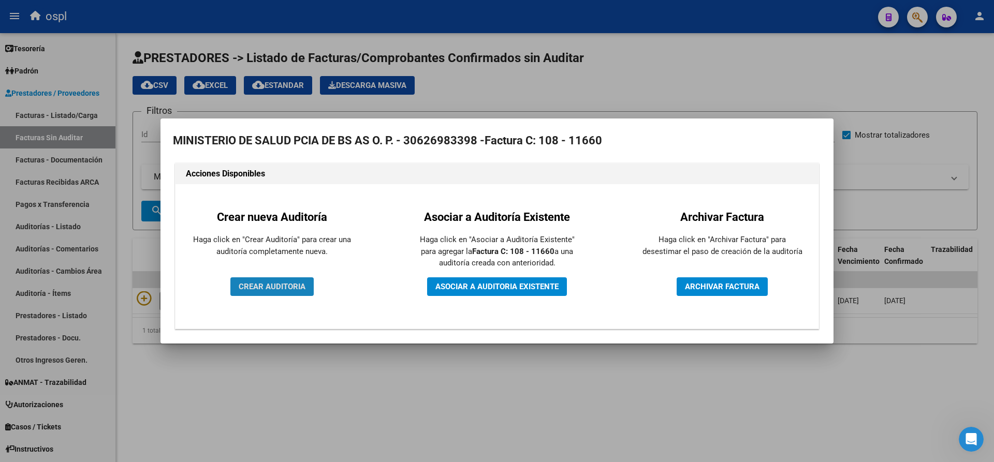
click at [271, 289] on span "CREAR AUDITORIA" at bounding box center [272, 286] width 67 height 9
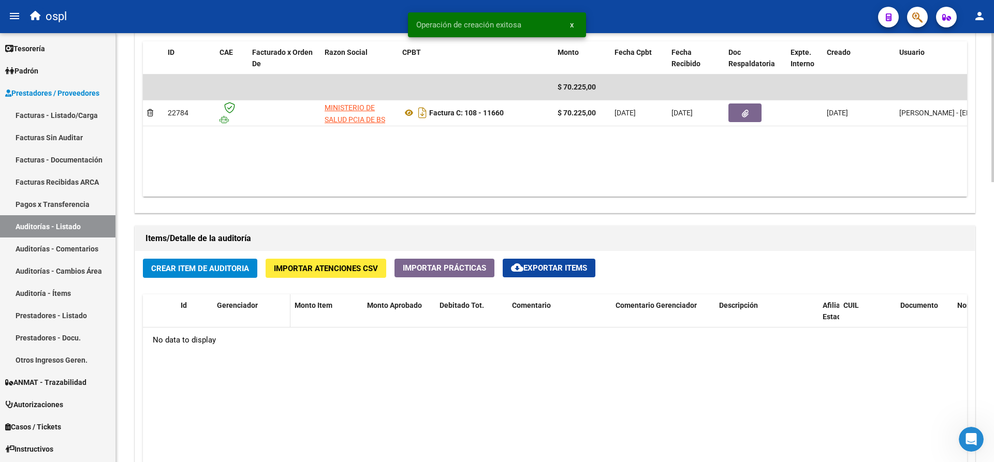
scroll to position [570, 0]
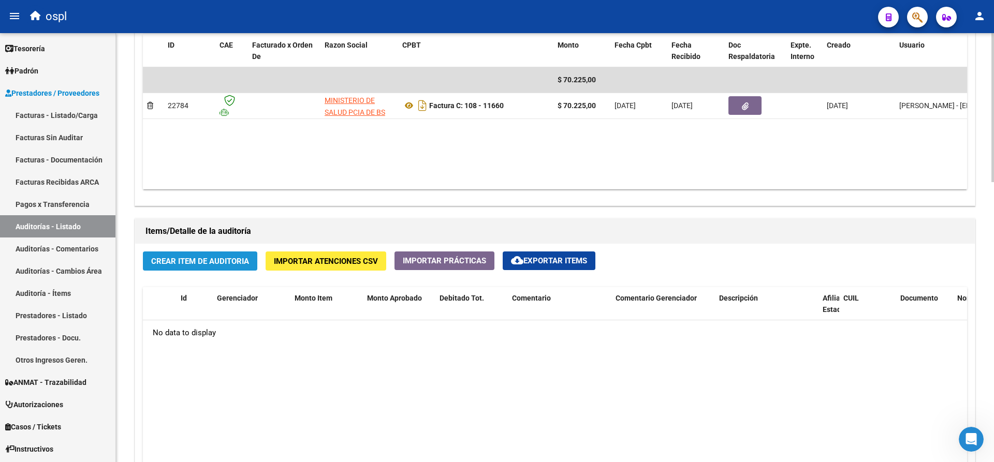
click at [222, 264] on span "Crear Item de Auditoria" at bounding box center [200, 261] width 98 height 9
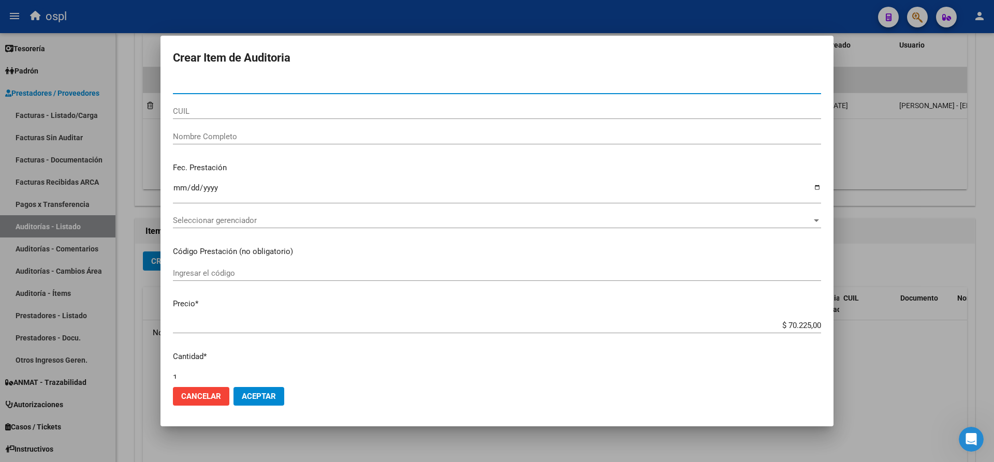
click at [243, 134] on input "Nombre Completo" at bounding box center [497, 136] width 648 height 9
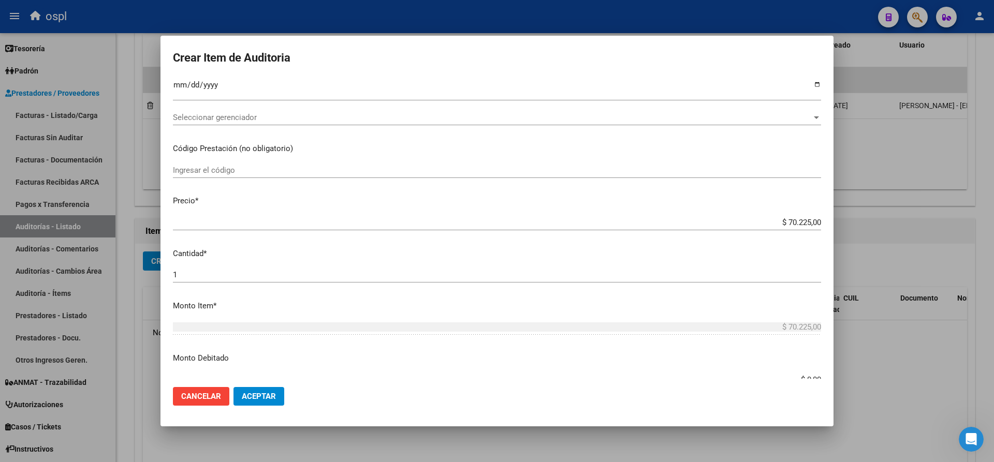
scroll to position [104, 0]
type input "VARIOS"
drag, startPoint x: 777, startPoint y: 223, endPoint x: 813, endPoint y: 224, distance: 35.8
click at [813, 224] on input "$ 70.225,00" at bounding box center [497, 221] width 648 height 9
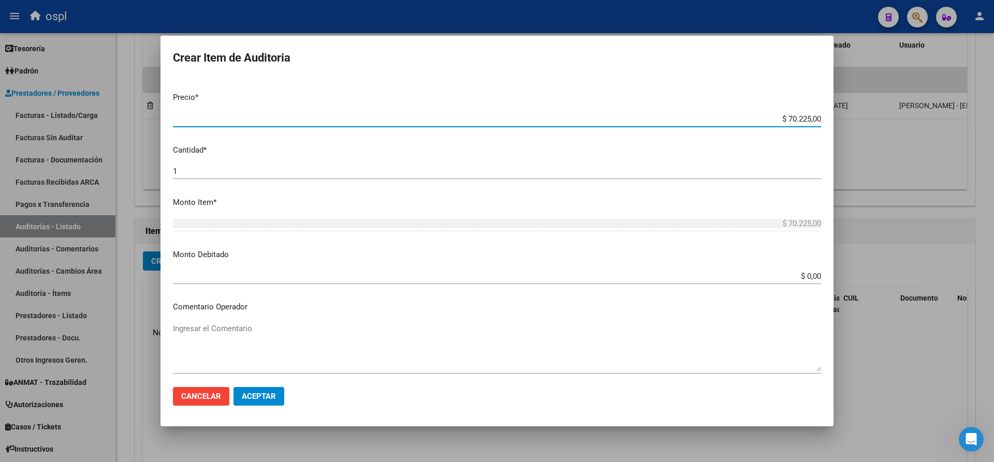
scroll to position [207, 0]
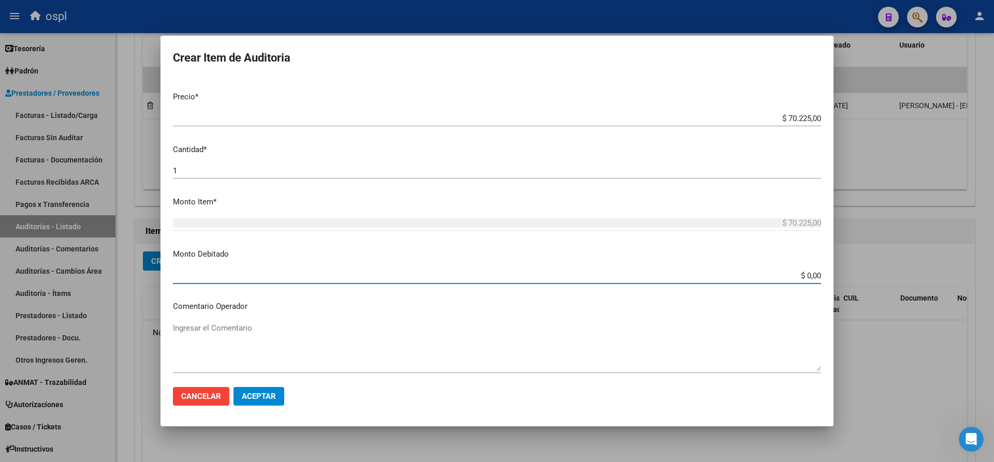
drag, startPoint x: 787, startPoint y: 275, endPoint x: 816, endPoint y: 273, distance: 29.0
click at [816, 273] on app-form-text-field "Monto Debitado $ 0,00 Ingresar el monto" at bounding box center [501, 265] width 656 height 32
paste input "70.225"
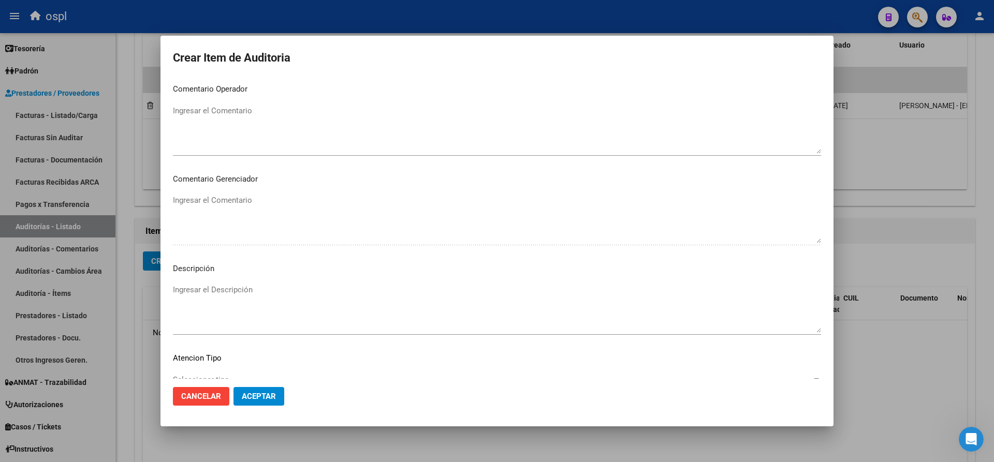
scroll to position [466, 0]
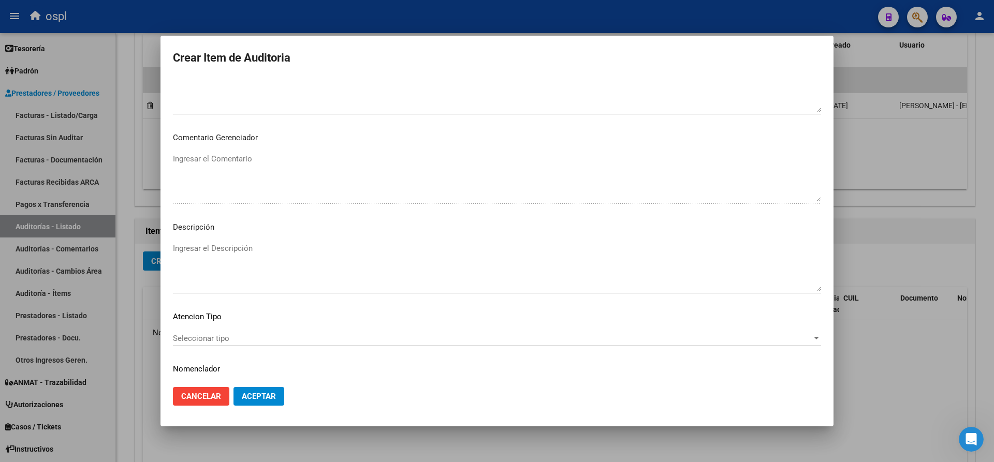
type input "$ 70.225,00"
click at [209, 243] on textarea "Ingresar el Descripción" at bounding box center [497, 267] width 648 height 49
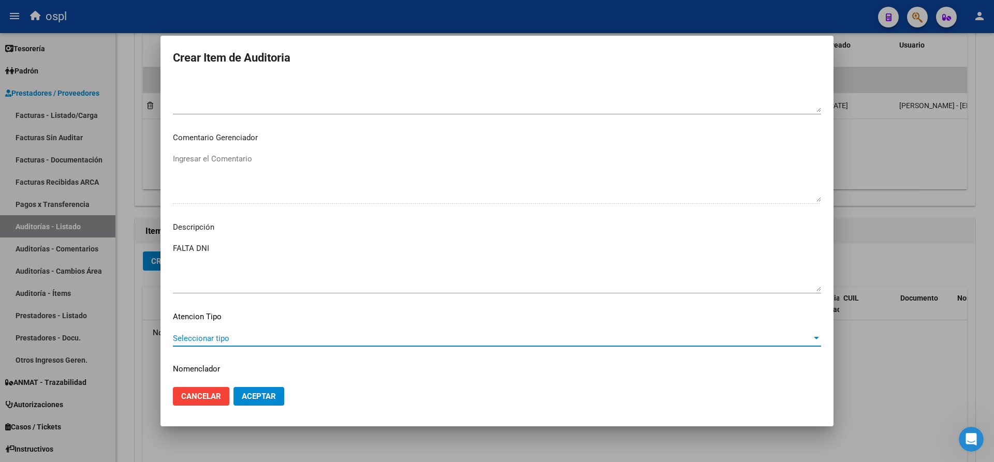
click at [250, 247] on textarea "FALTA DNI" at bounding box center [497, 267] width 648 height 49
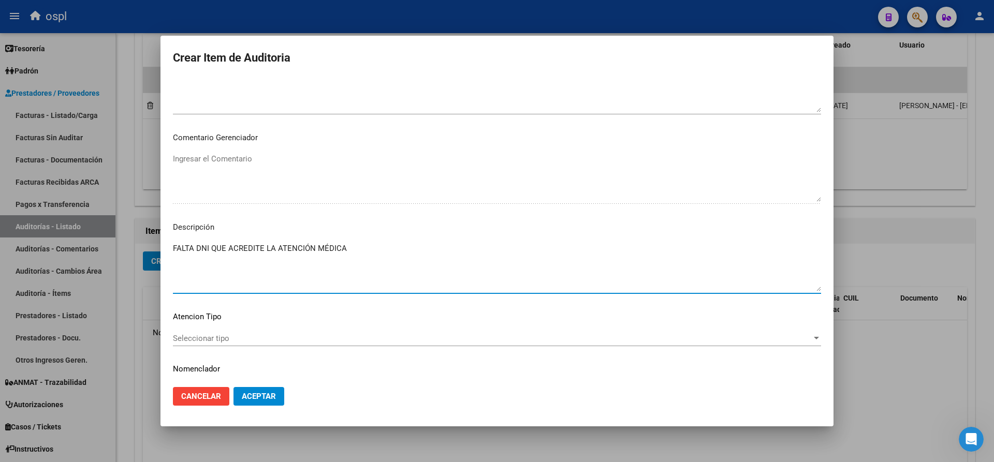
type textarea "FALTA DNI QUE ACREDITE LA ATENCIÓN MÉDICA"
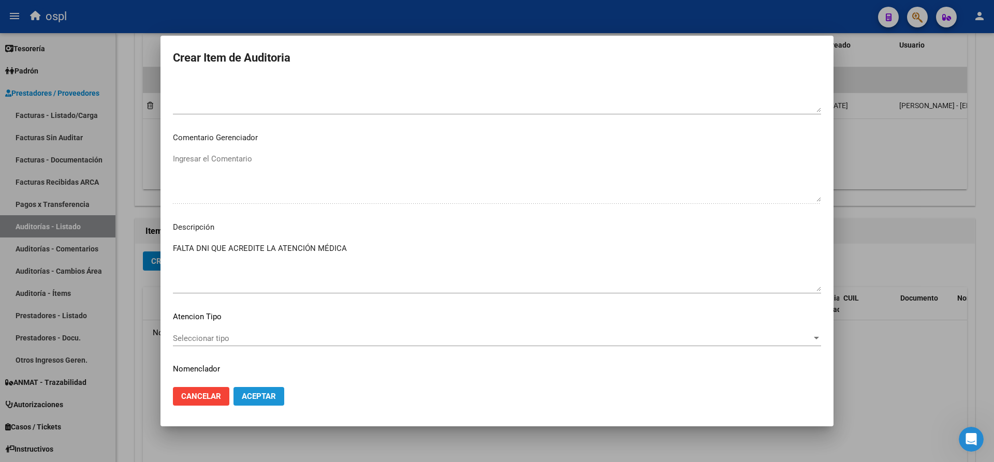
click at [250, 393] on span "Aceptar" at bounding box center [259, 396] width 34 height 9
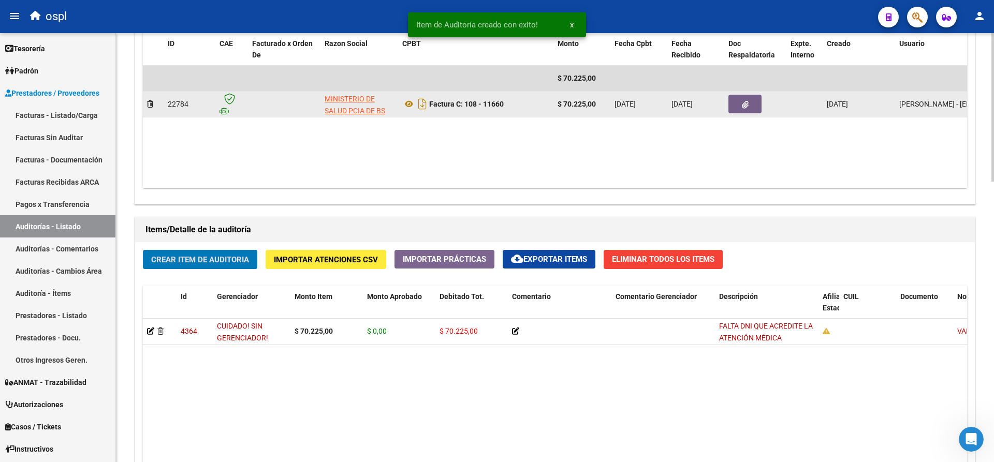
scroll to position [498, 0]
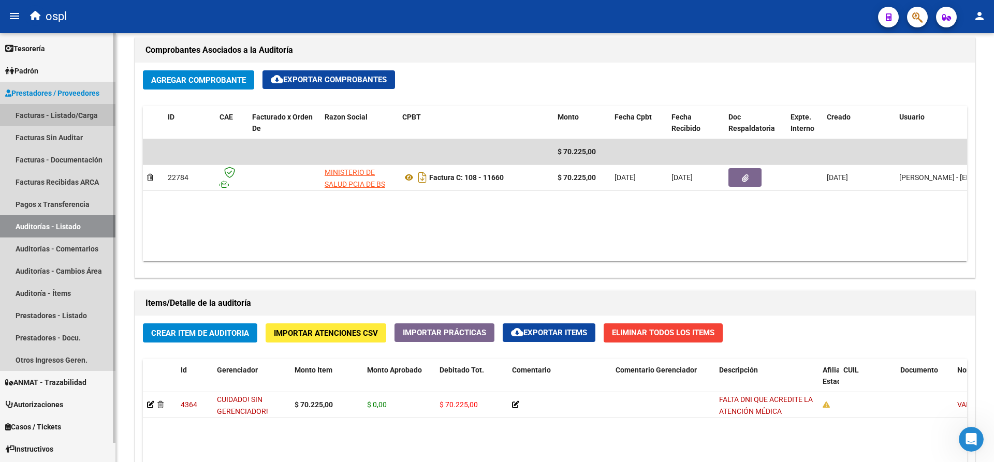
click at [78, 111] on link "Facturas - Listado/Carga" at bounding box center [57, 115] width 115 height 22
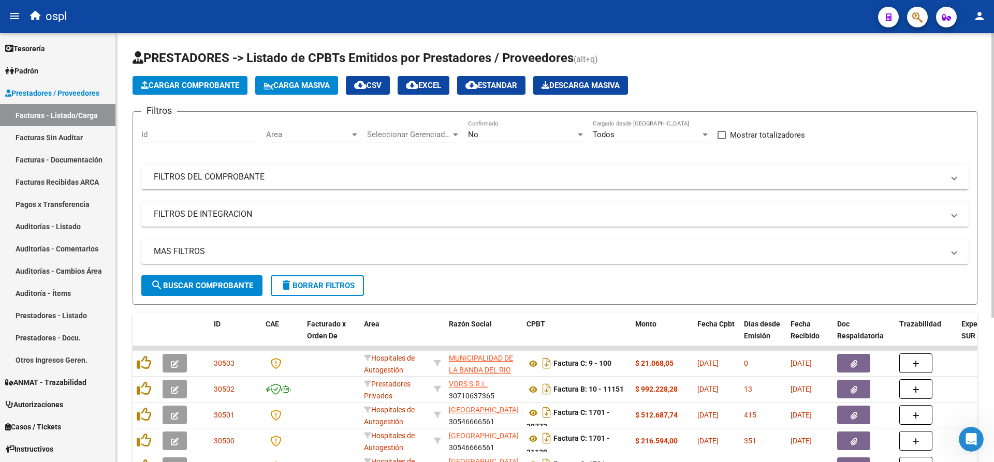
click at [518, 137] on div "No" at bounding box center [522, 134] width 108 height 9
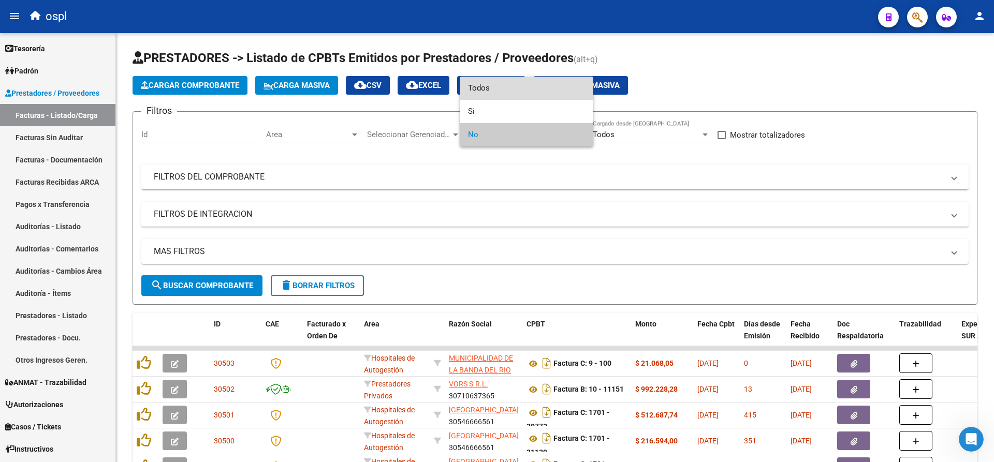
click at [501, 85] on span "Todos" at bounding box center [526, 88] width 117 height 23
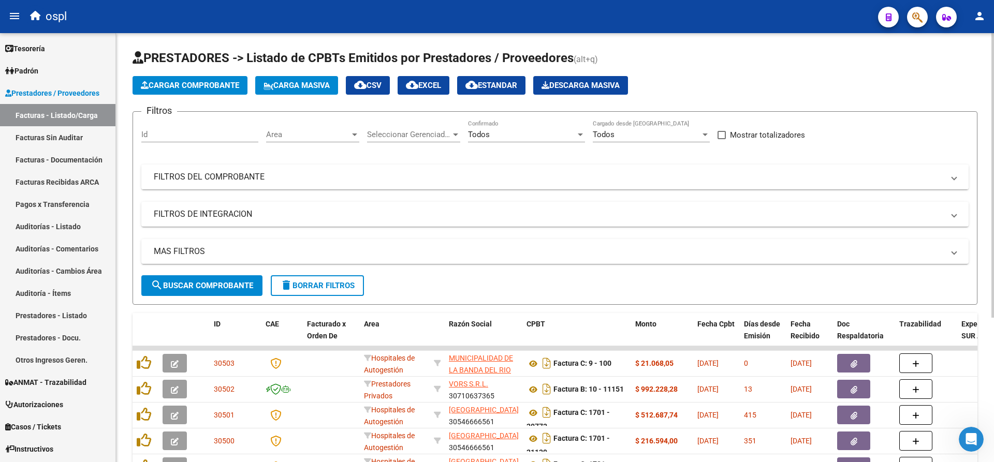
click at [261, 179] on mat-panel-title "FILTROS DEL COMPROBANTE" at bounding box center [549, 176] width 790 height 11
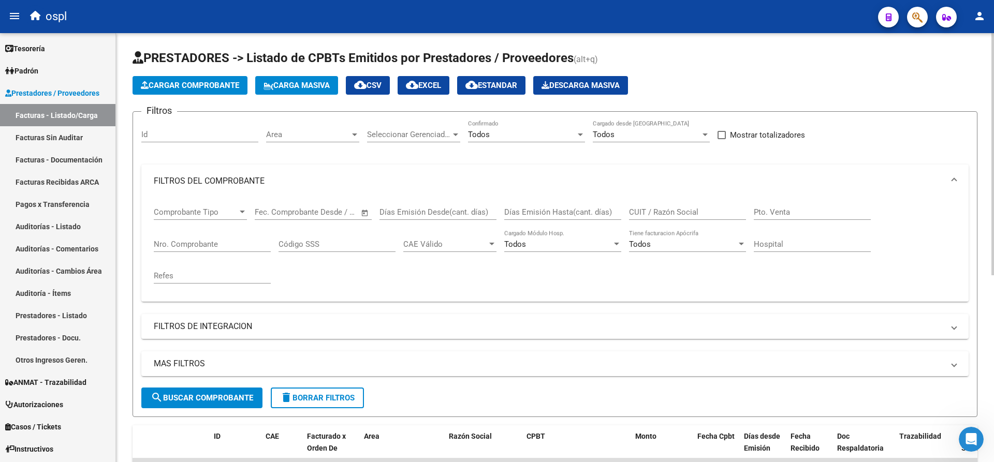
click at [167, 243] on input "Nro. Comprobante" at bounding box center [212, 244] width 117 height 9
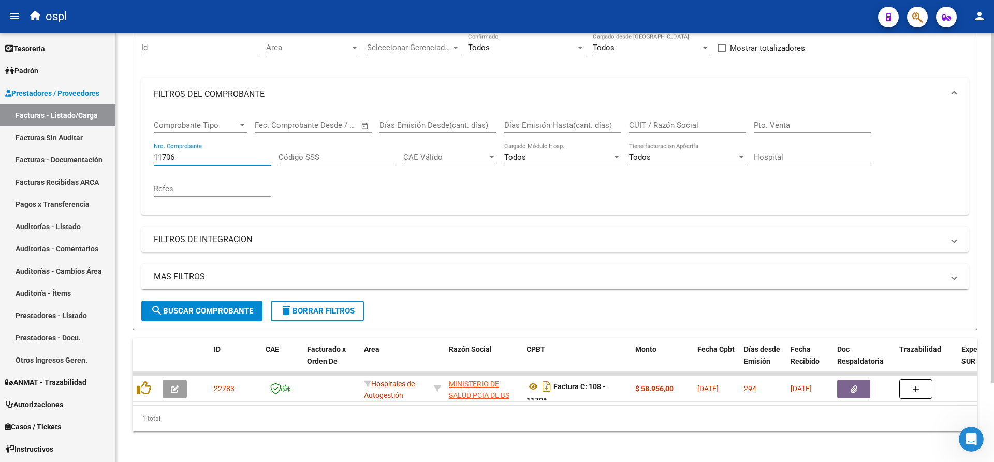
scroll to position [97, 0]
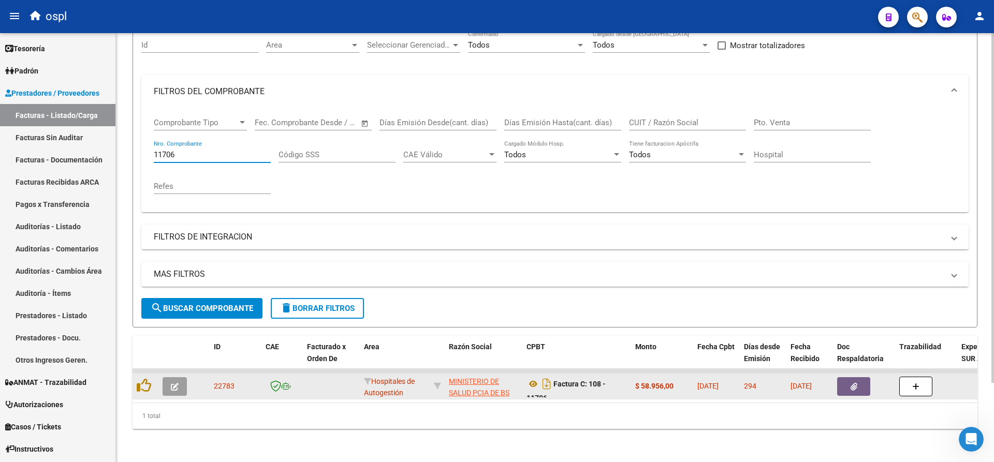
type input "11706"
click at [860, 378] on button "button" at bounding box center [853, 386] width 33 height 19
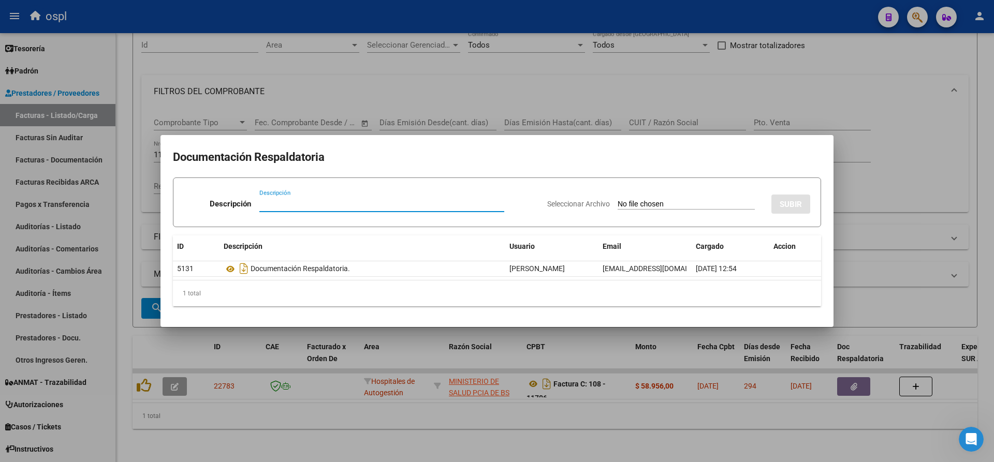
click at [661, 205] on input "Seleccionar Archivo" at bounding box center [686, 205] width 137 height 10
type input "C:\fakepath\RECHAZO 11706-EURNEKIAN.pdf"
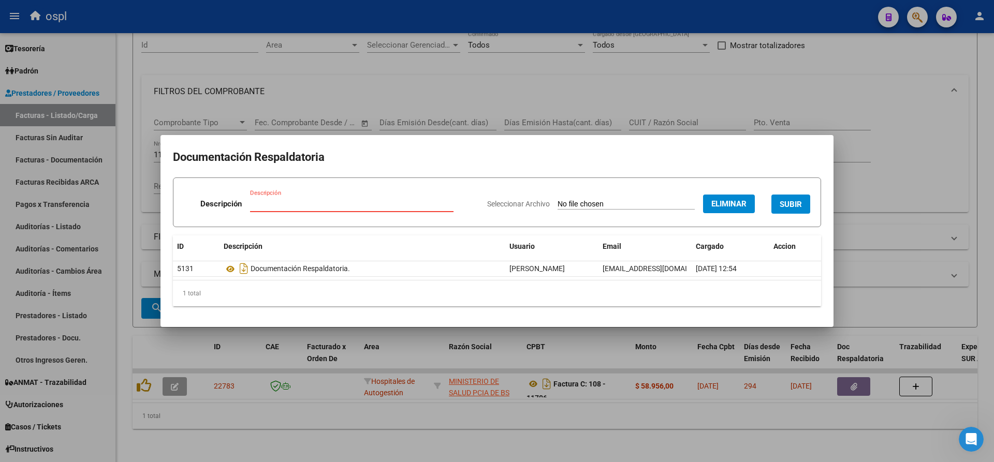
click at [361, 201] on input "Descripción" at bounding box center [351, 203] width 203 height 9
type input "RECHAZO"
click at [790, 206] on span "SUBIR" at bounding box center [791, 204] width 22 height 9
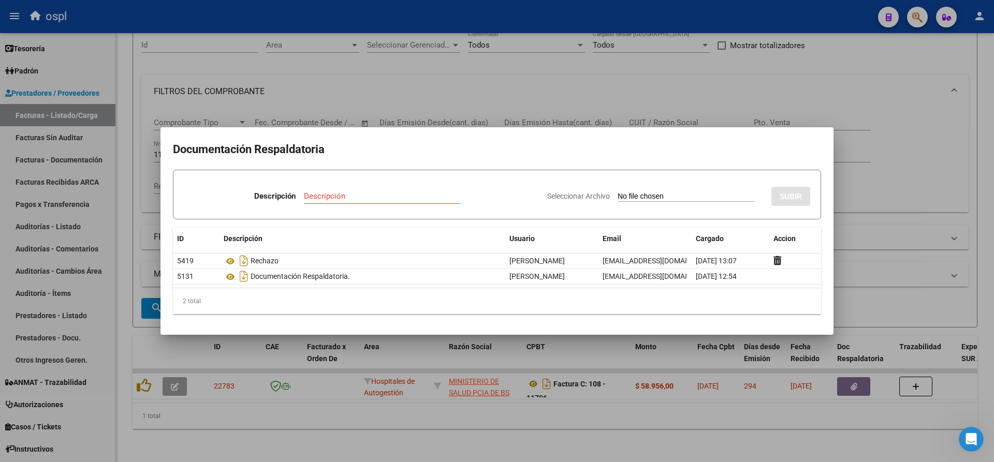
click at [549, 23] on div at bounding box center [497, 231] width 994 height 462
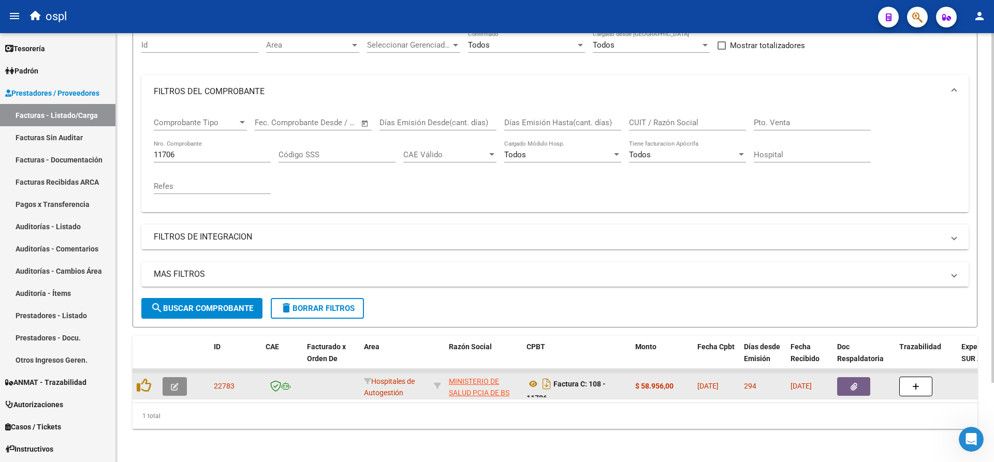
click at [168, 377] on button "button" at bounding box center [175, 386] width 24 height 19
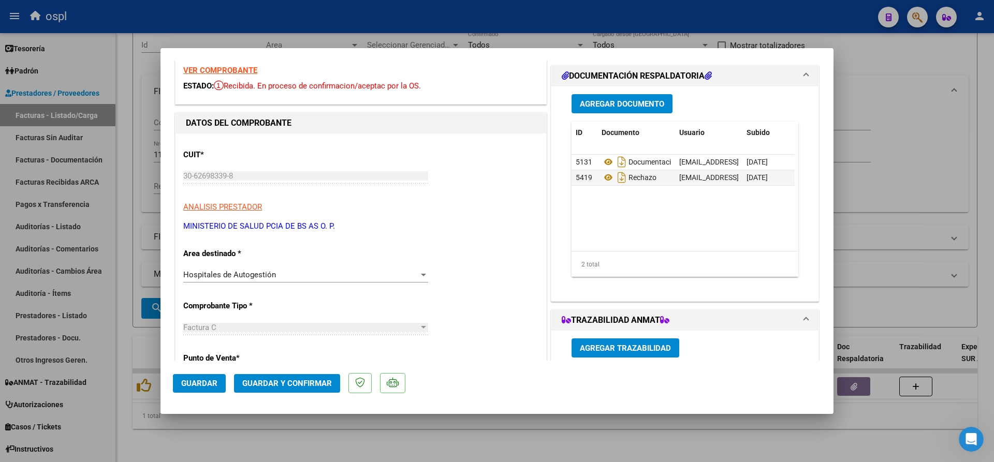
scroll to position [104, 0]
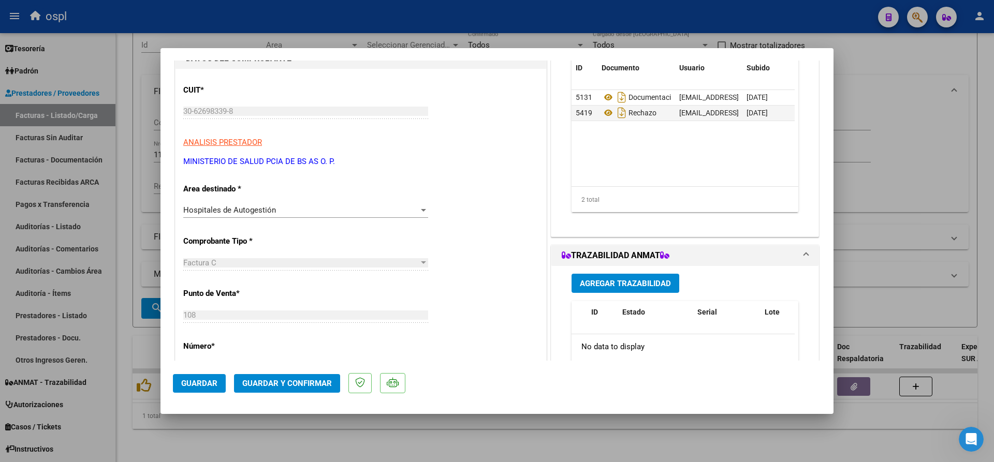
click at [283, 214] on div "Hospitales de Autogestión" at bounding box center [301, 210] width 236 height 9
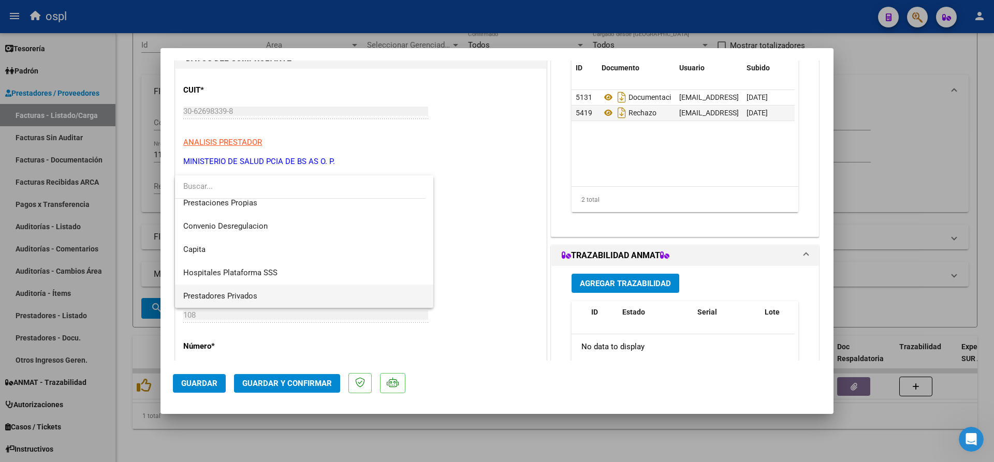
scroll to position [100, 0]
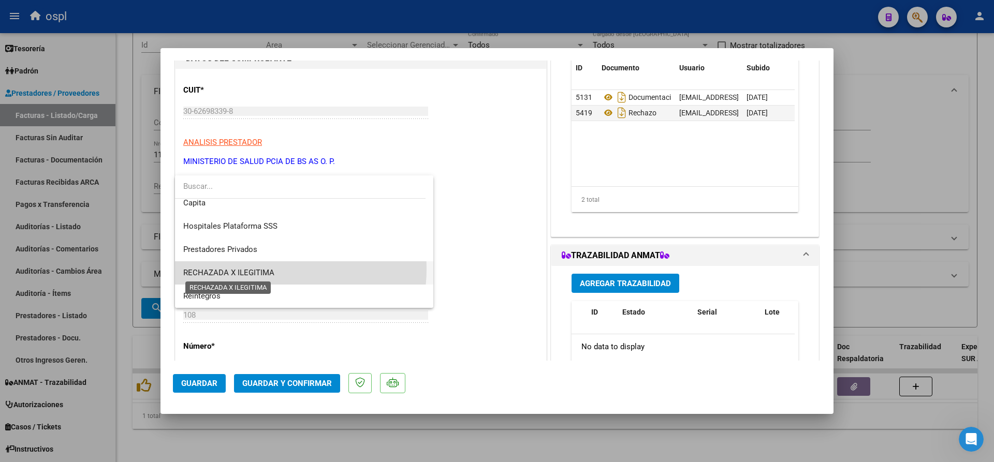
click at [260, 269] on span "RECHAZADA X ILEGITIMA" at bounding box center [228, 272] width 91 height 9
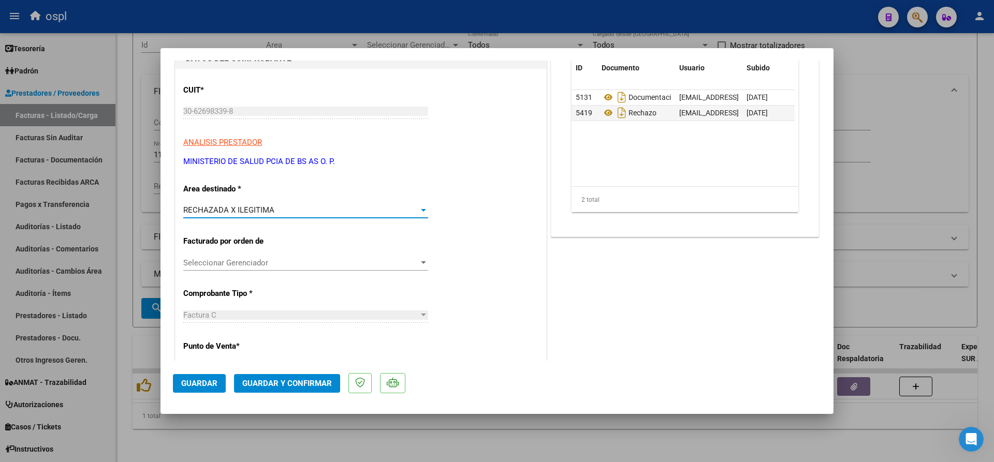
click at [289, 381] on span "Guardar y Confirmar" at bounding box center [287, 383] width 90 height 9
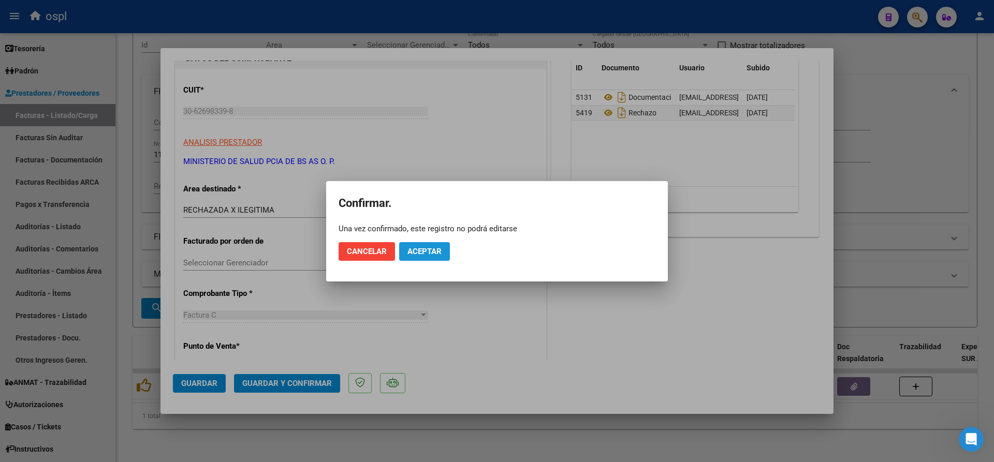
click at [435, 251] on span "Aceptar" at bounding box center [424, 251] width 34 height 9
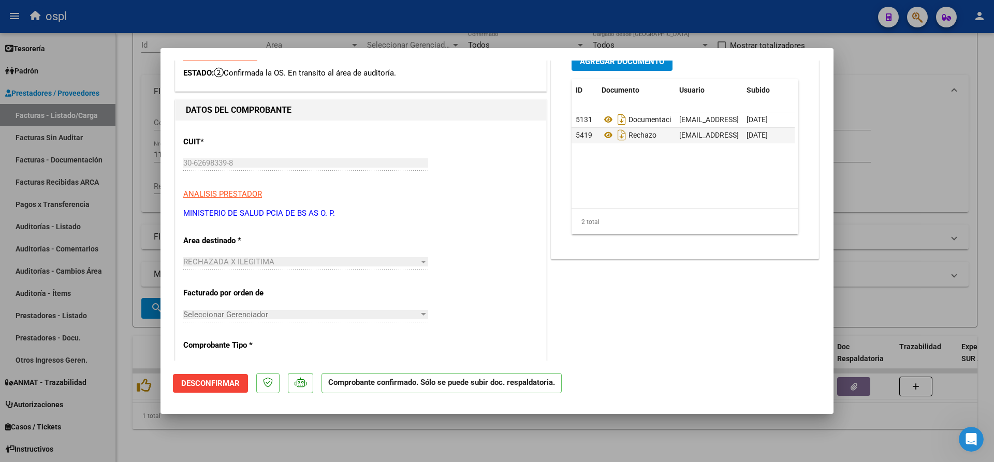
scroll to position [0, 0]
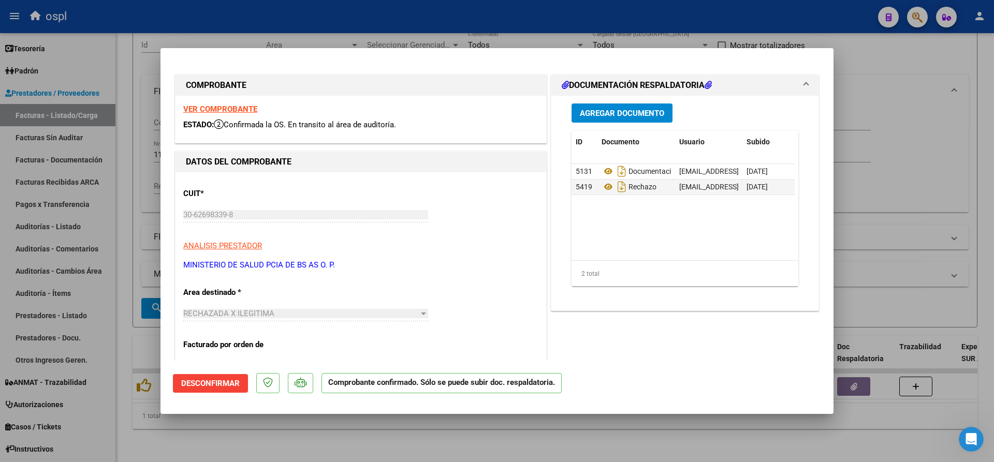
click at [357, 21] on div at bounding box center [497, 231] width 994 height 462
type input "$ 0,00"
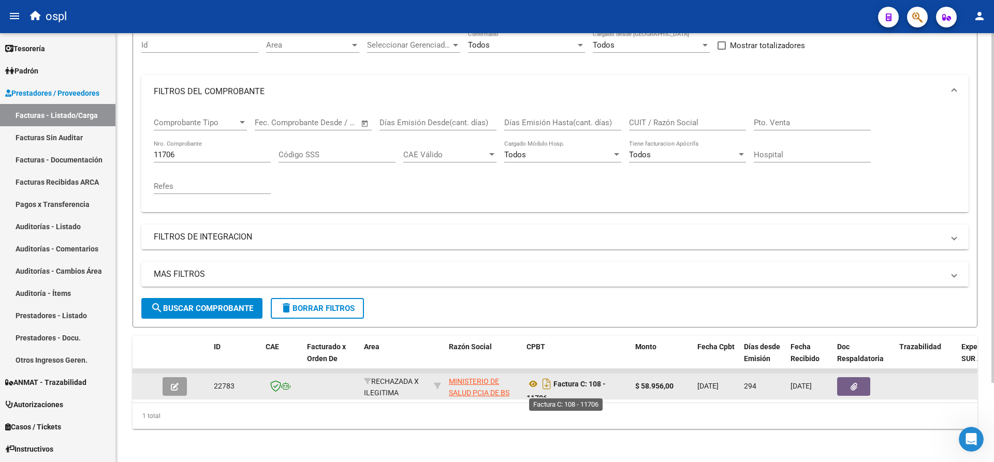
scroll to position [6, 0]
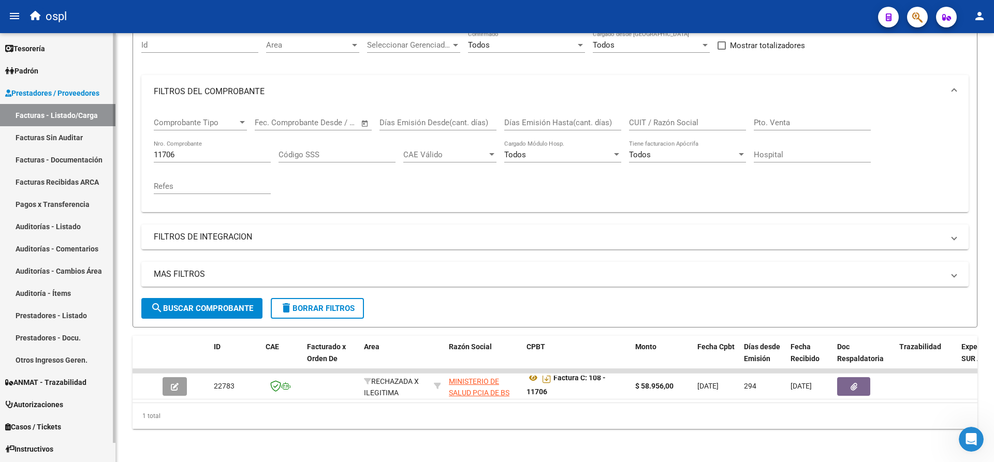
click at [64, 134] on link "Facturas Sin Auditar" at bounding box center [57, 137] width 115 height 22
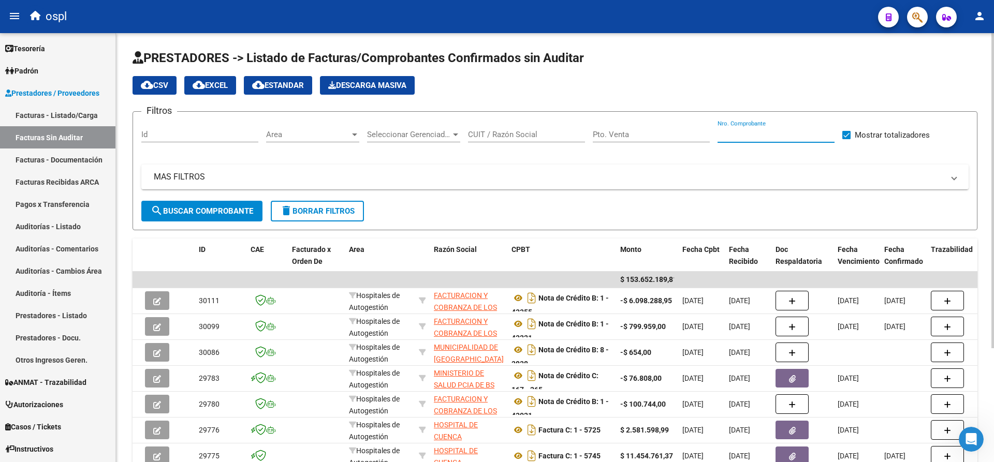
click at [758, 133] on input "Nro. Comprobante" at bounding box center [776, 134] width 117 height 9
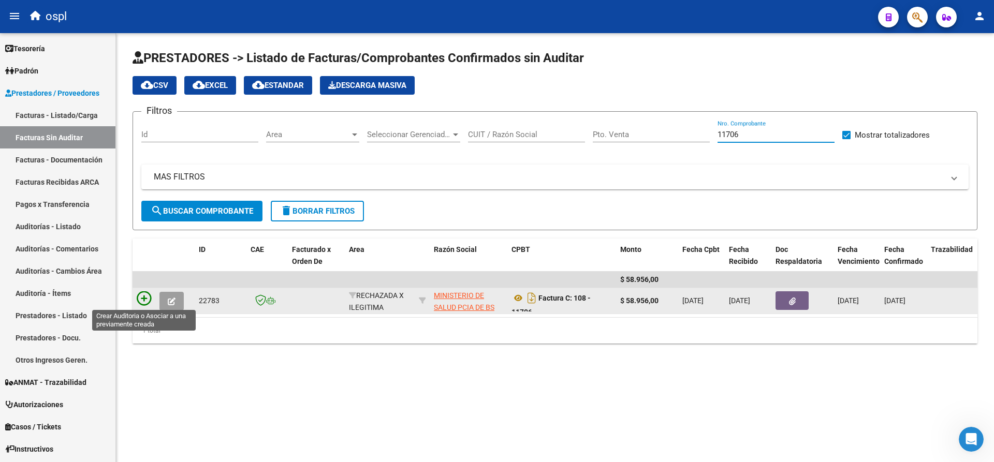
type input "11706"
click at [148, 298] on icon at bounding box center [144, 298] width 14 height 14
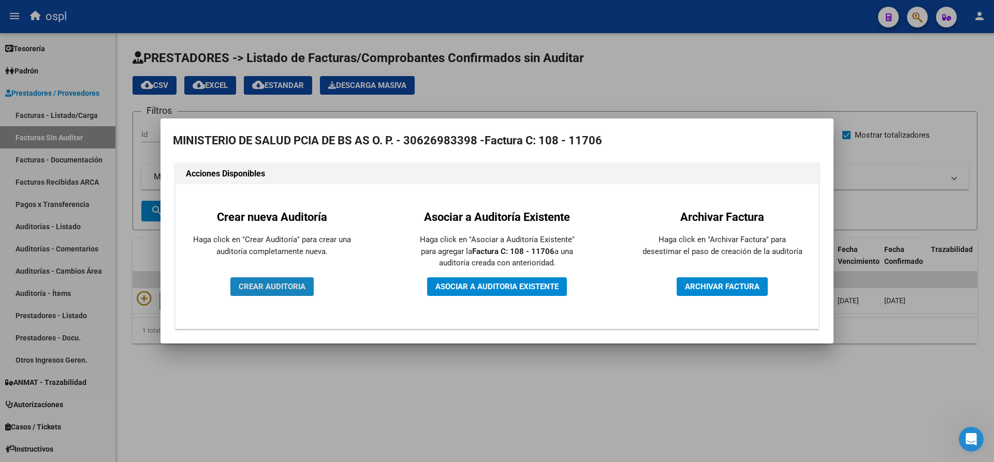
click at [269, 290] on span "CREAR AUDITORIA" at bounding box center [272, 286] width 67 height 9
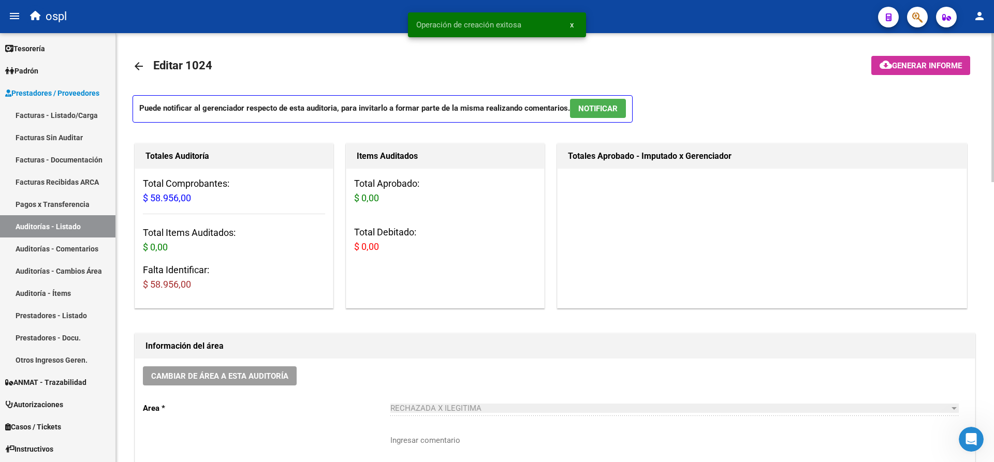
drag, startPoint x: 205, startPoint y: 282, endPoint x: 150, endPoint y: 287, distance: 55.1
click at [150, 287] on h3 "Falta Identificar: $ 58.956,00" at bounding box center [234, 277] width 182 height 29
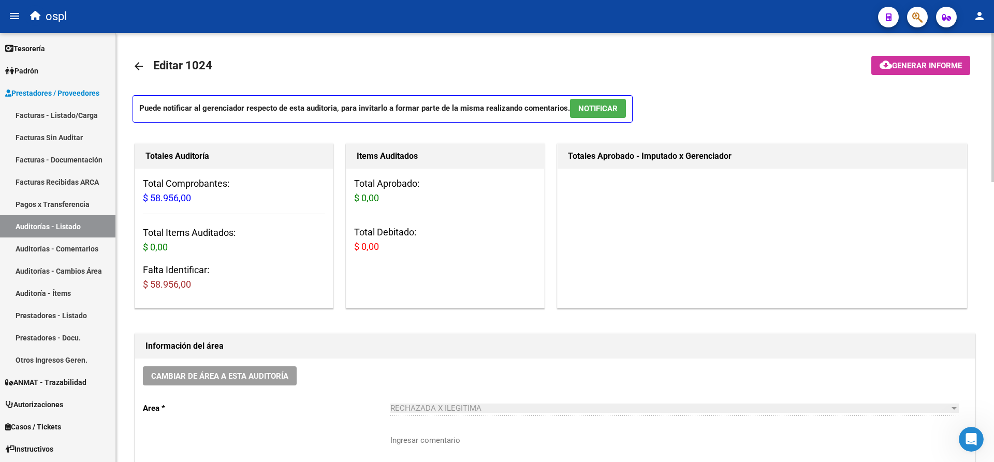
copy span "58.956,00"
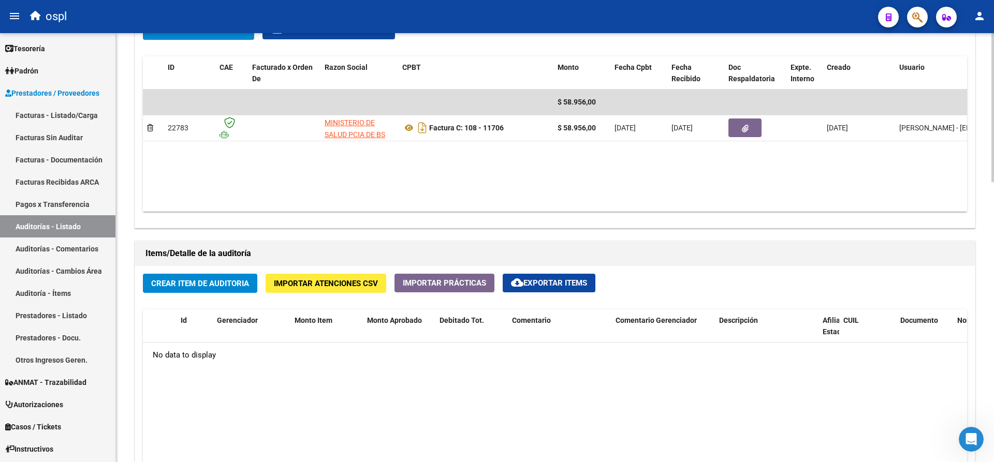
scroll to position [570, 0]
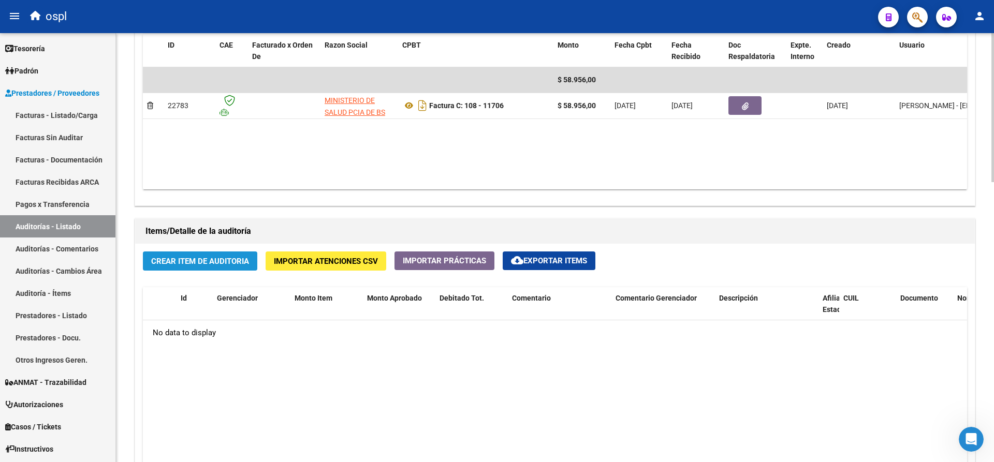
click at [198, 263] on span "Crear Item de Auditoria" at bounding box center [200, 261] width 98 height 9
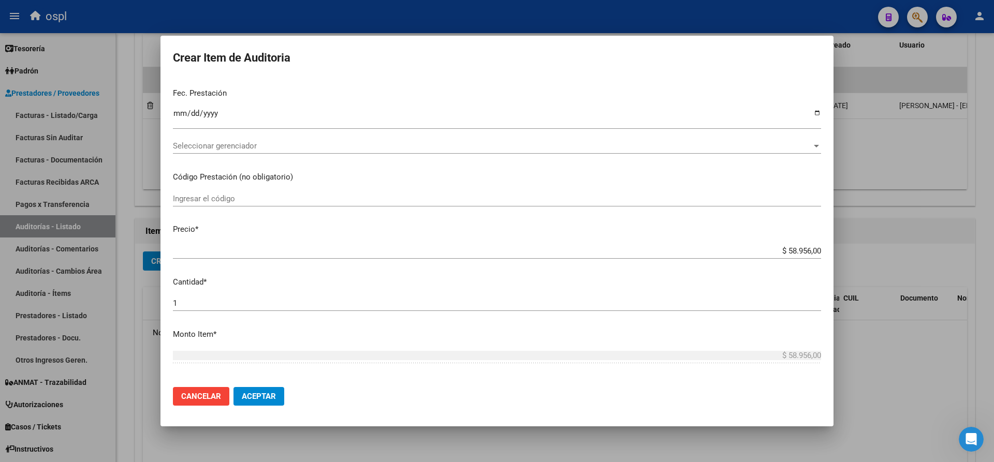
scroll to position [207, 0]
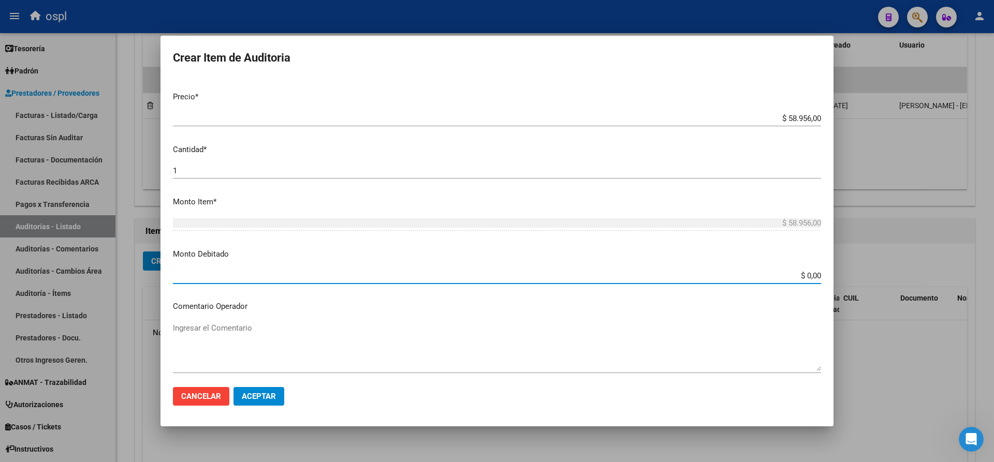
drag, startPoint x: 784, startPoint y: 275, endPoint x: 829, endPoint y: 275, distance: 45.0
click at [829, 275] on mat-dialog-content "Nro Documento CUIL Nombre Completo Fec. Prestación Ingresar la fecha Selecciona…" at bounding box center [497, 228] width 673 height 300
paste input "58.956"
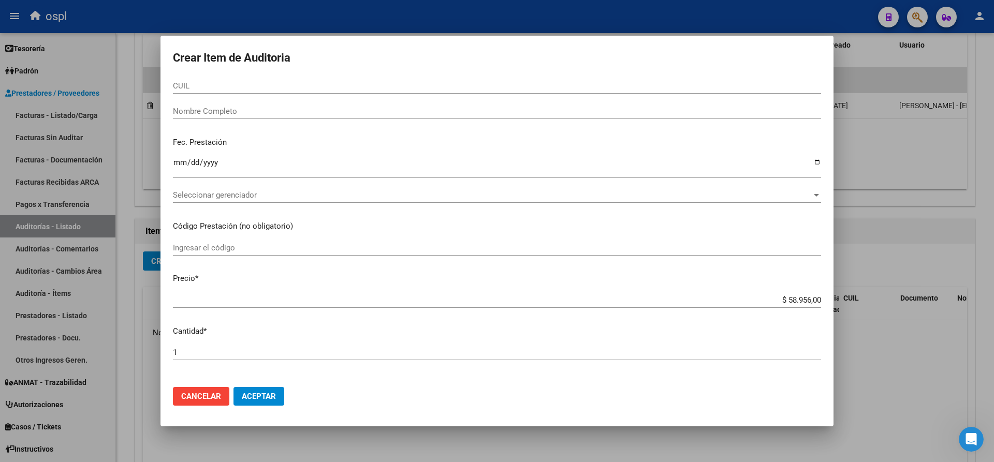
scroll to position [0, 0]
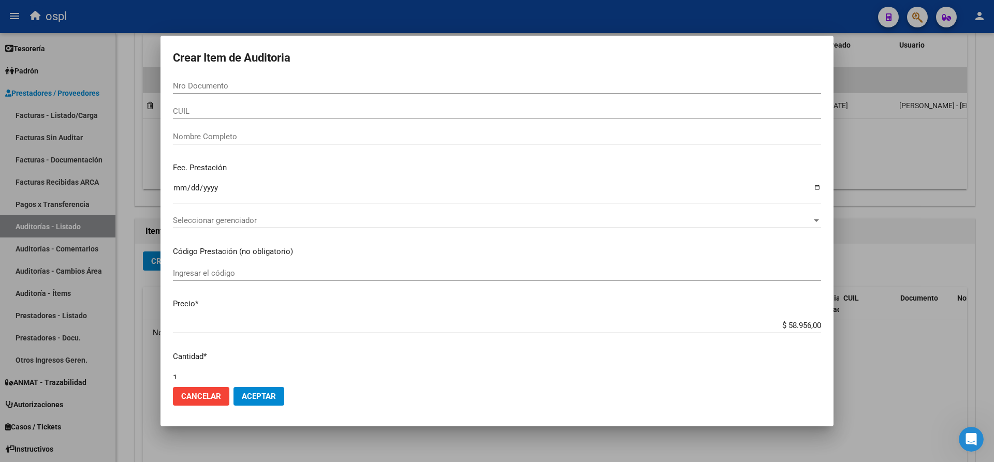
type input "$ 58.956,00"
click at [244, 138] on input "Nombre Completo" at bounding box center [497, 136] width 648 height 9
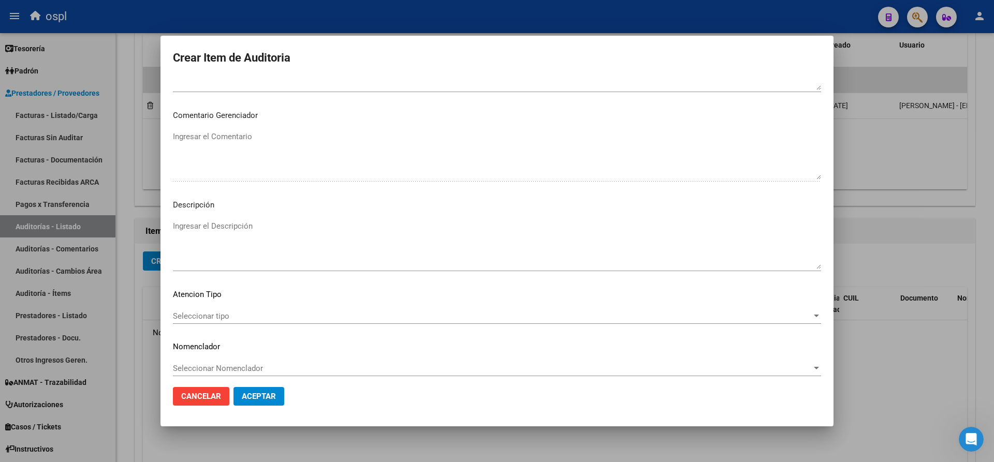
scroll to position [495, 0]
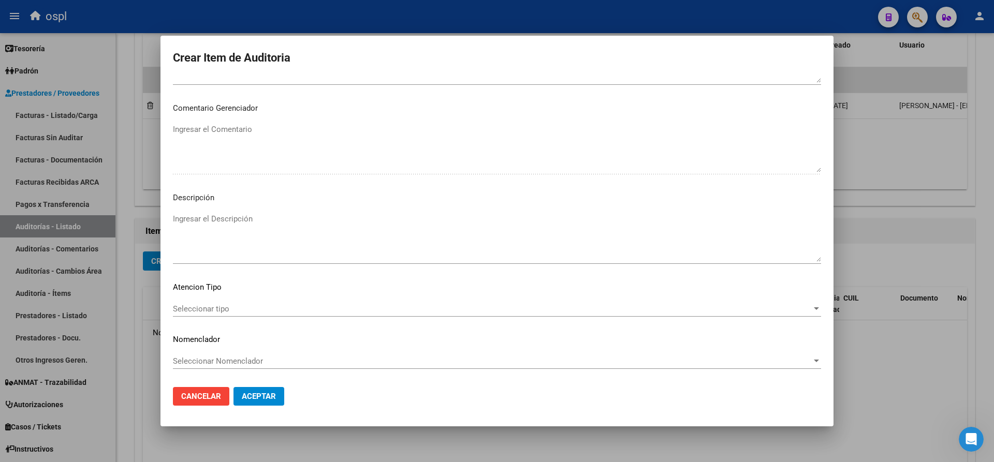
type input "VARIOS"
click at [244, 215] on textarea "Ingresar el Descripción" at bounding box center [497, 237] width 648 height 49
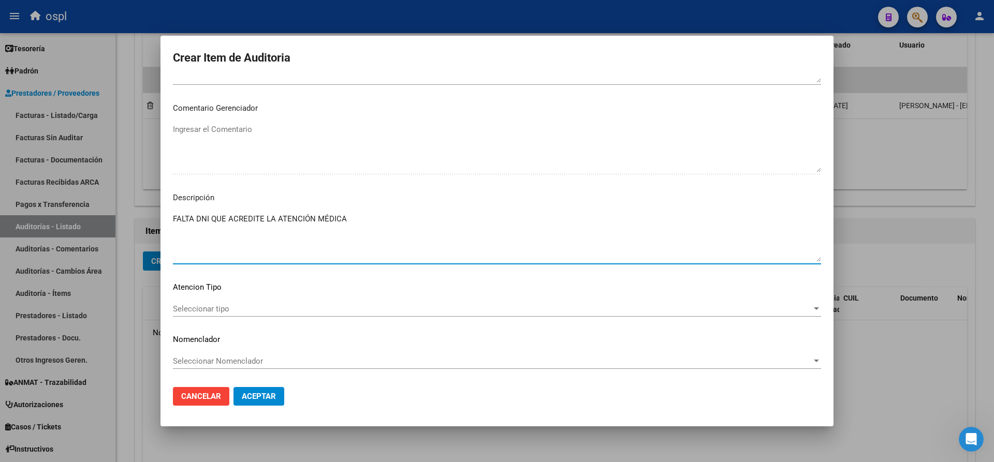
type textarea "FALTA DNI QUE ACREDITE LA ATENCIÓN MÉDICA"
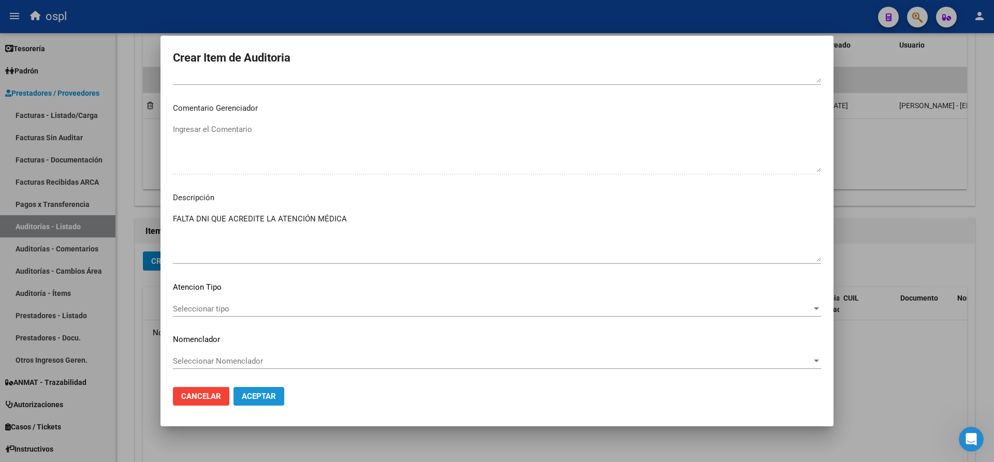
click at [264, 392] on span "Aceptar" at bounding box center [259, 396] width 34 height 9
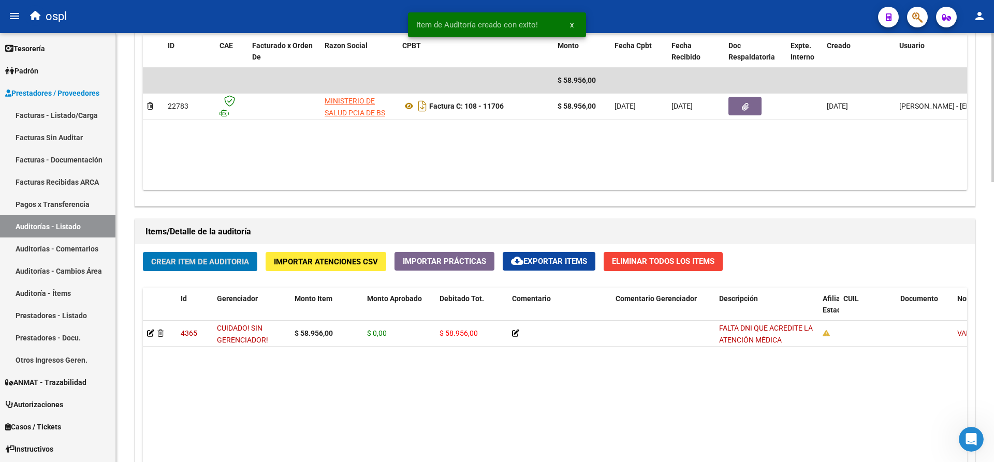
scroll to position [570, 0]
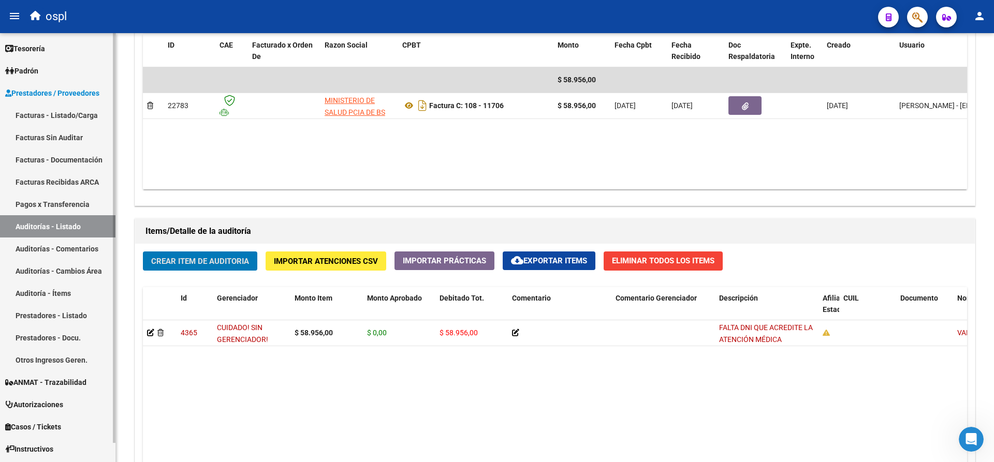
click at [75, 220] on link "Auditorías - Listado" at bounding box center [57, 226] width 115 height 22
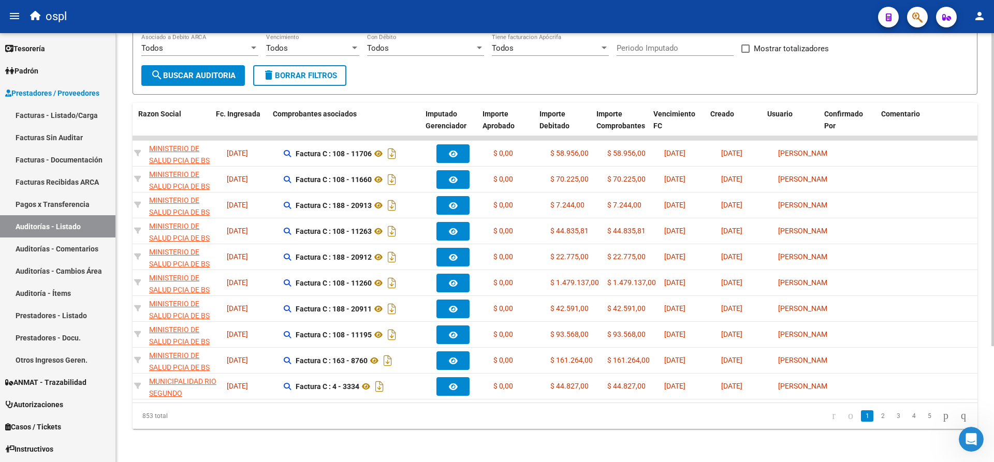
scroll to position [0, 166]
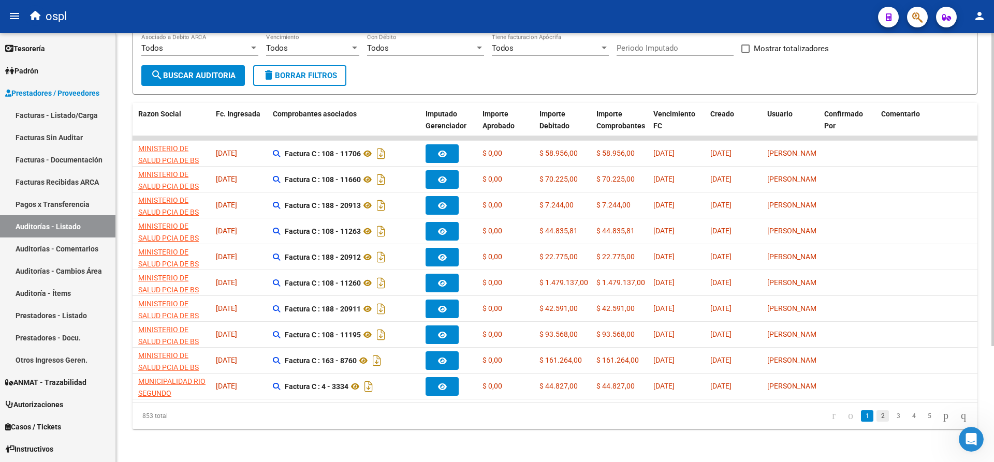
click at [877, 420] on link "2" at bounding box center [883, 416] width 12 height 11
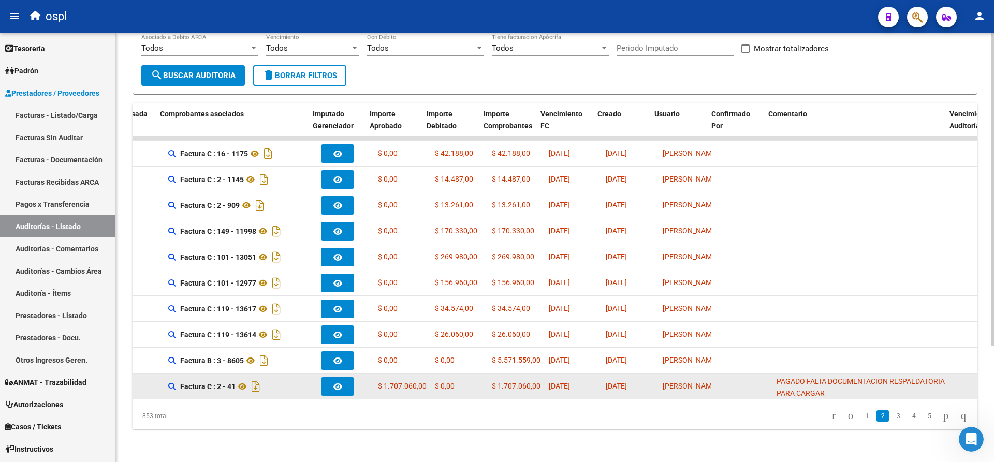
scroll to position [0, 279]
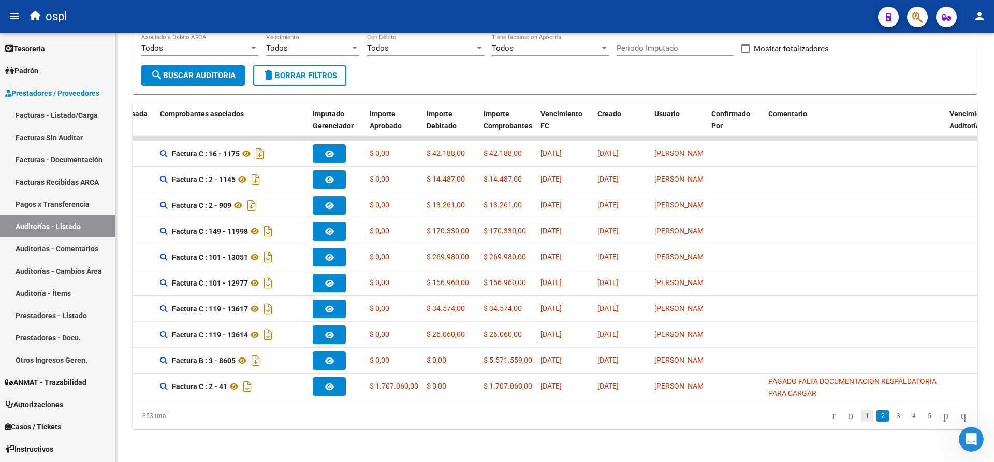
click at [861, 419] on link "1" at bounding box center [867, 416] width 12 height 11
